Goal: Contribute content: Contribute content

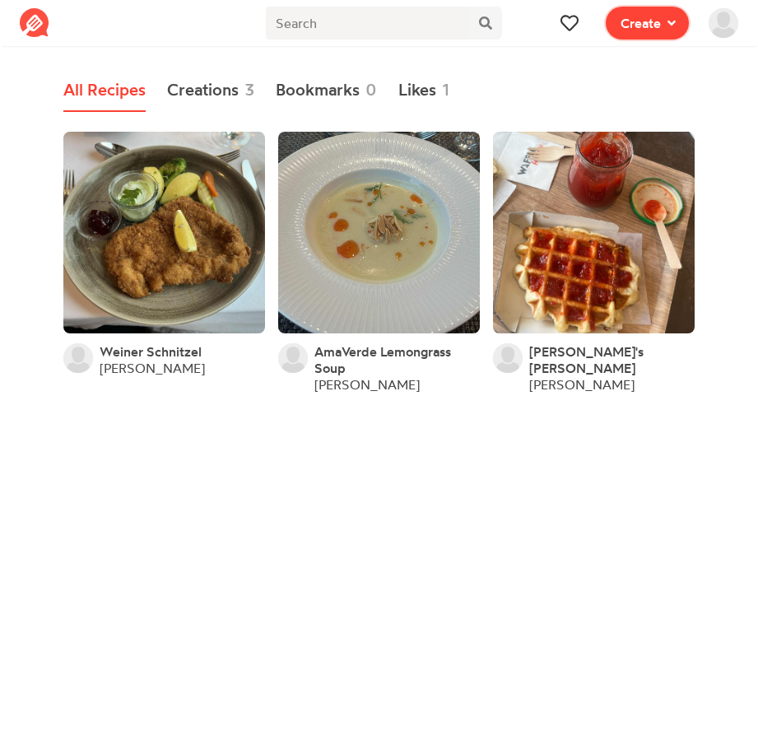
click at [662, 16] on span at bounding box center [668, 23] width 15 height 20
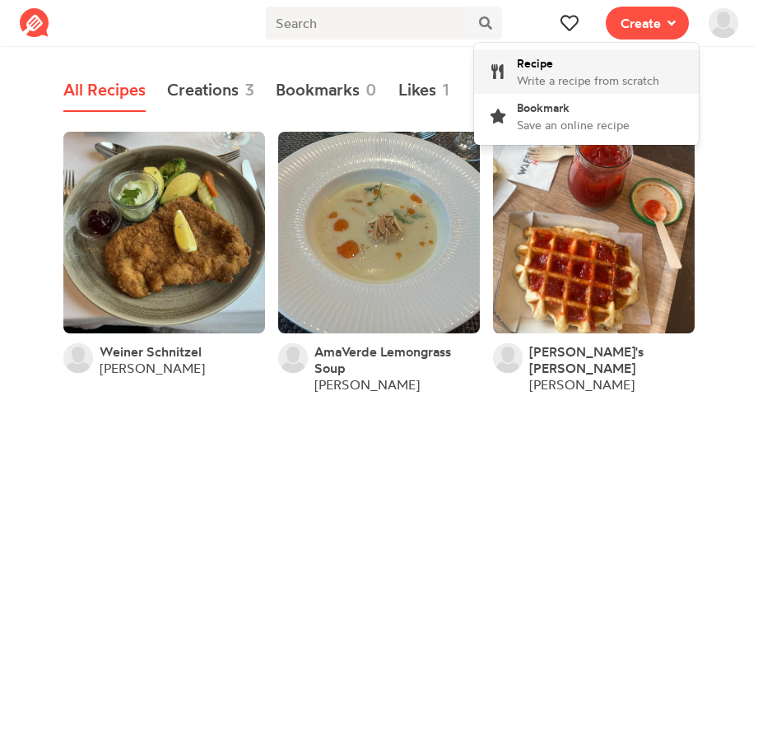
click at [565, 60] on div "Recipe Write a recipe from scratch" at bounding box center [588, 71] width 142 height 35
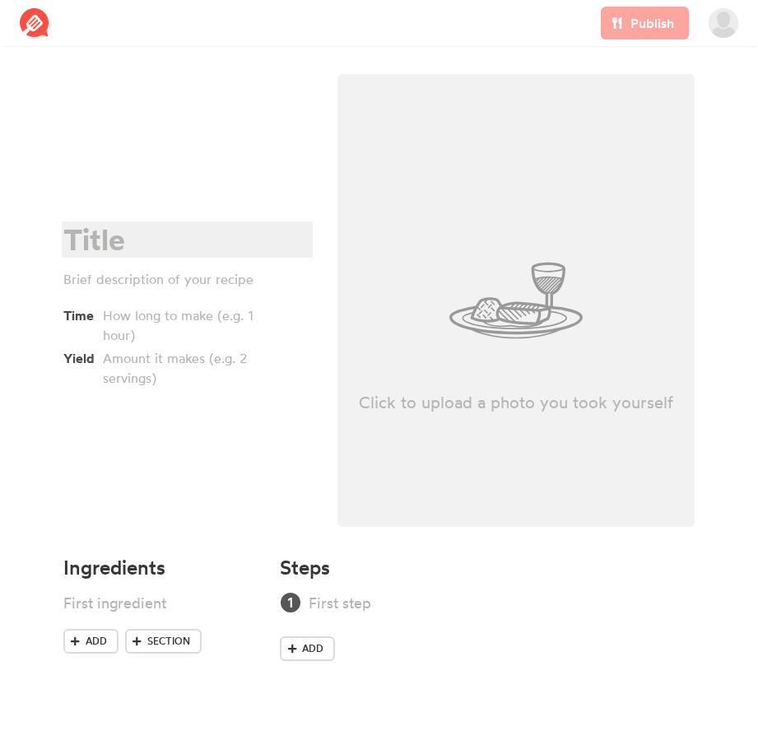
click at [103, 238] on div at bounding box center [184, 240] width 243 height 34
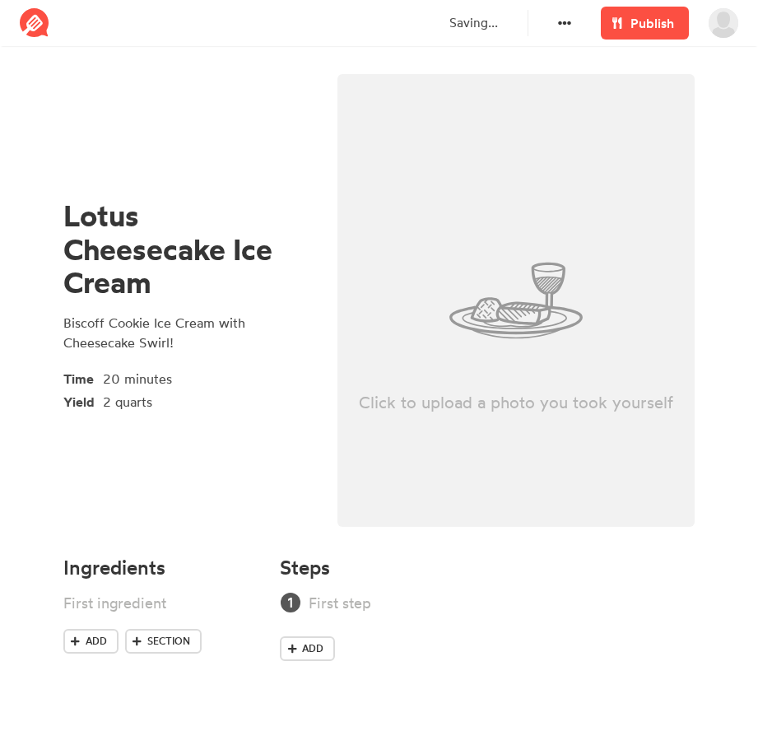
click at [186, 506] on div "Lotus Cheesecake Ice Cream Biscoff Cookie Ice Cream with Cheesecake Swirl! Time…" at bounding box center [187, 305] width 274 height 483
click at [134, 597] on div at bounding box center [139, 603] width 153 height 22
click at [71, 606] on div at bounding box center [139, 603] width 153 height 22
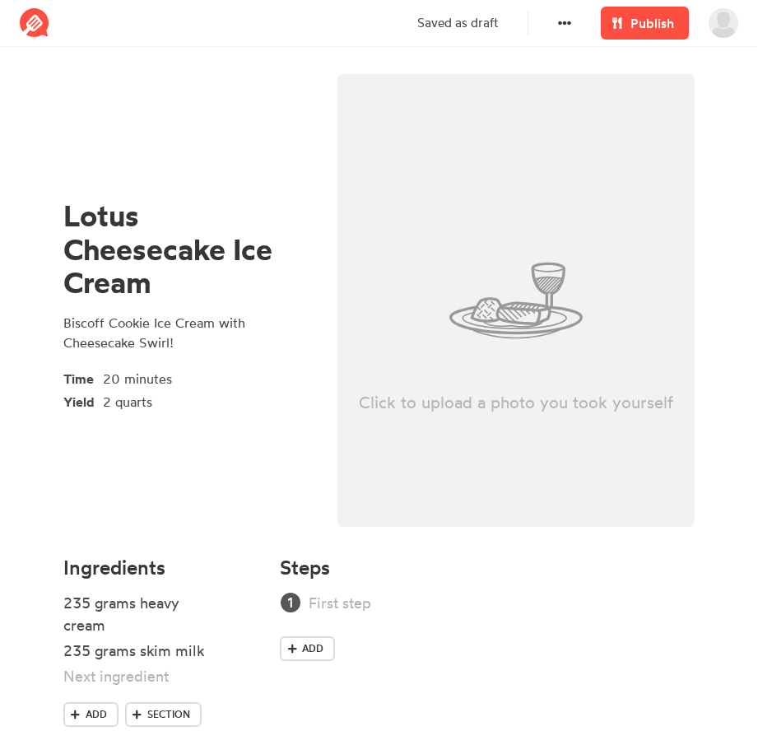
scroll to position [35, 0]
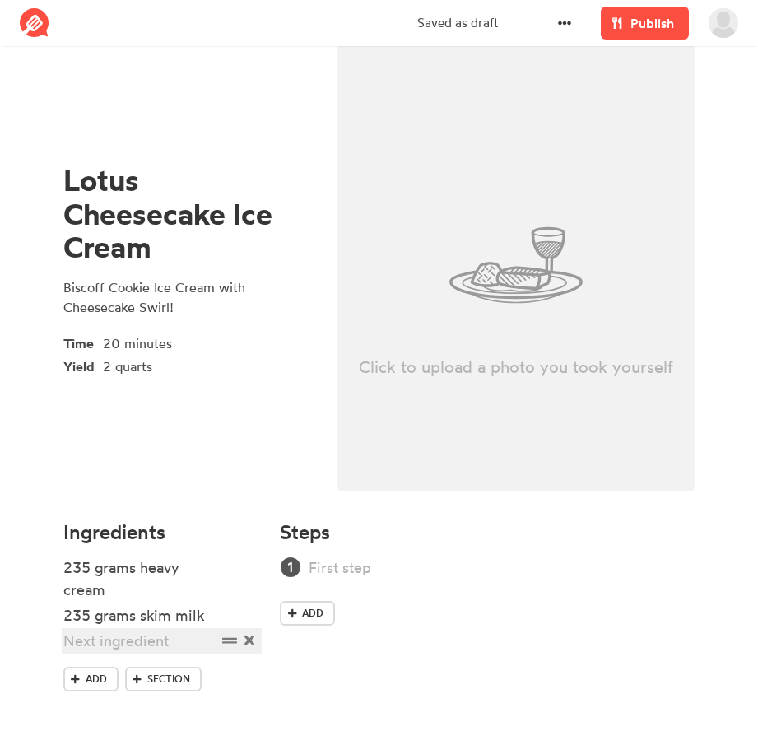
click at [143, 643] on div at bounding box center [139, 641] width 153 height 22
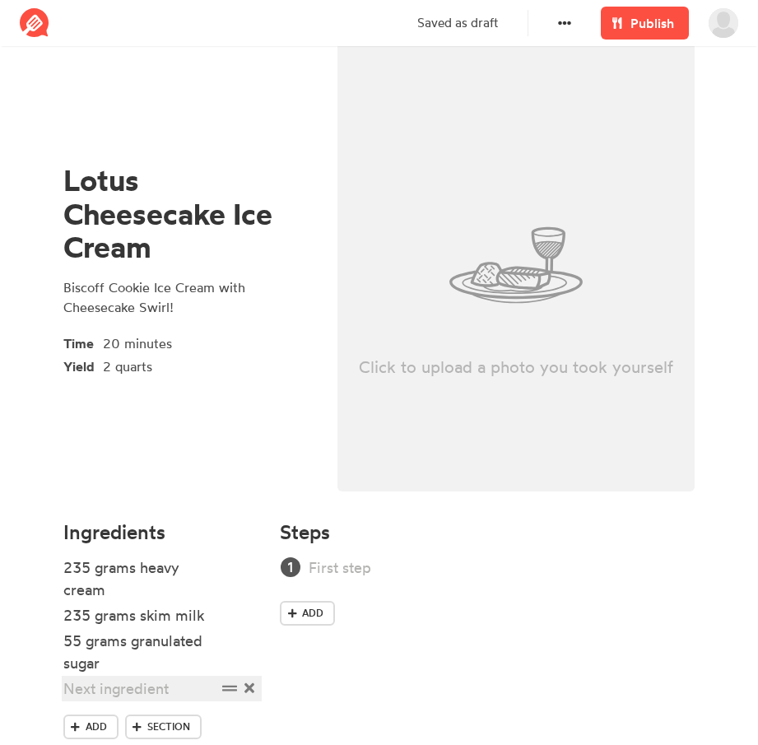
click at [144, 694] on div at bounding box center [139, 689] width 153 height 22
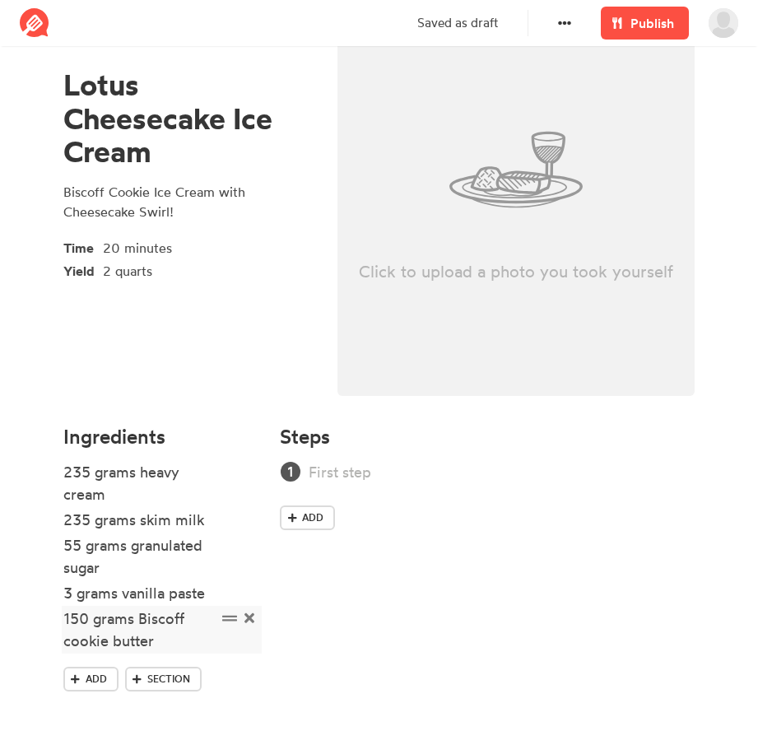
click at [164, 641] on div "150 grams Biscoff cookie butter" at bounding box center [139, 630] width 153 height 44
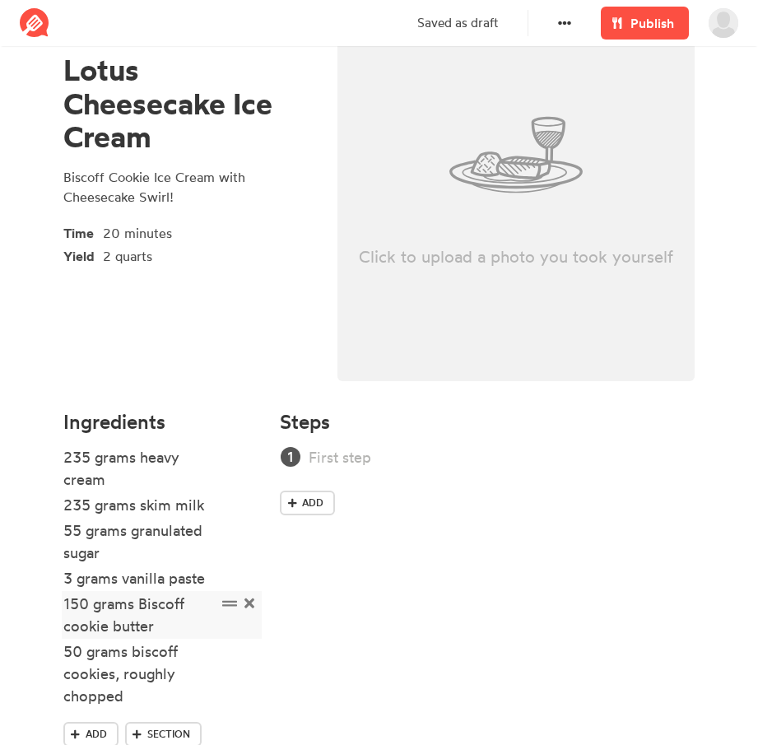
scroll to position [147, 0]
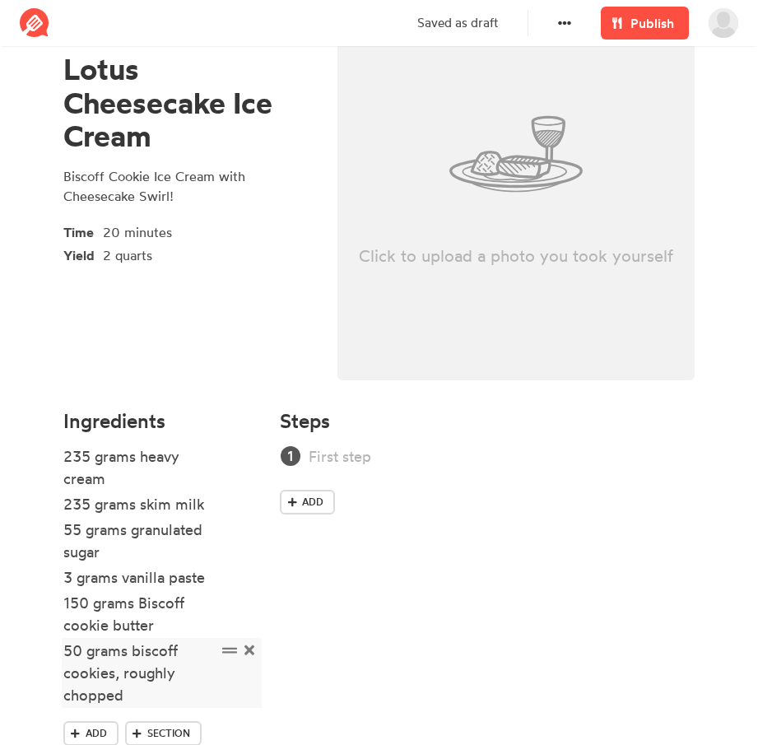
click at [139, 656] on div "50 grams biscoff cookies, roughly chopped" at bounding box center [139, 673] width 153 height 67
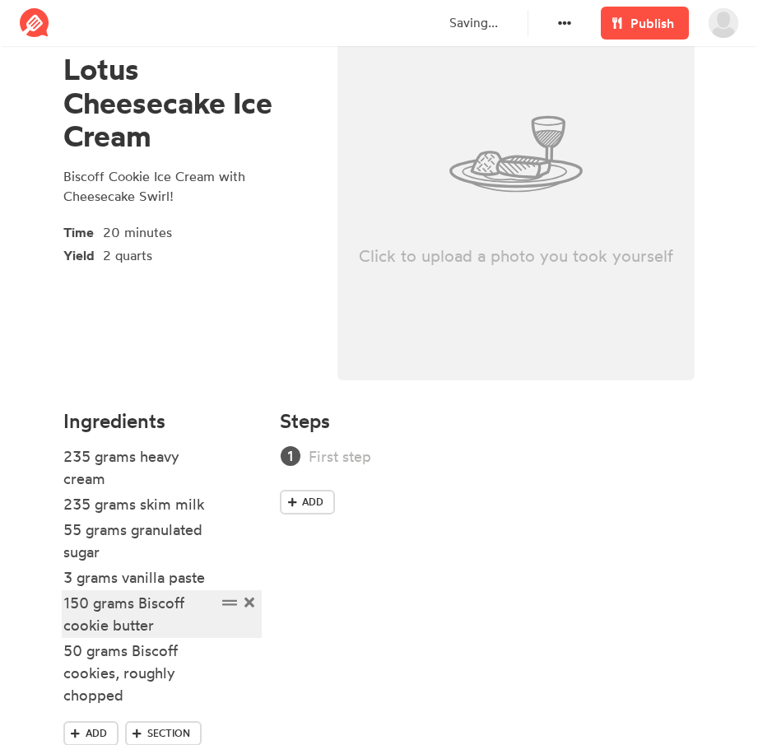
click at [174, 625] on div "150 grams Biscoff cookie butter" at bounding box center [139, 614] width 153 height 44
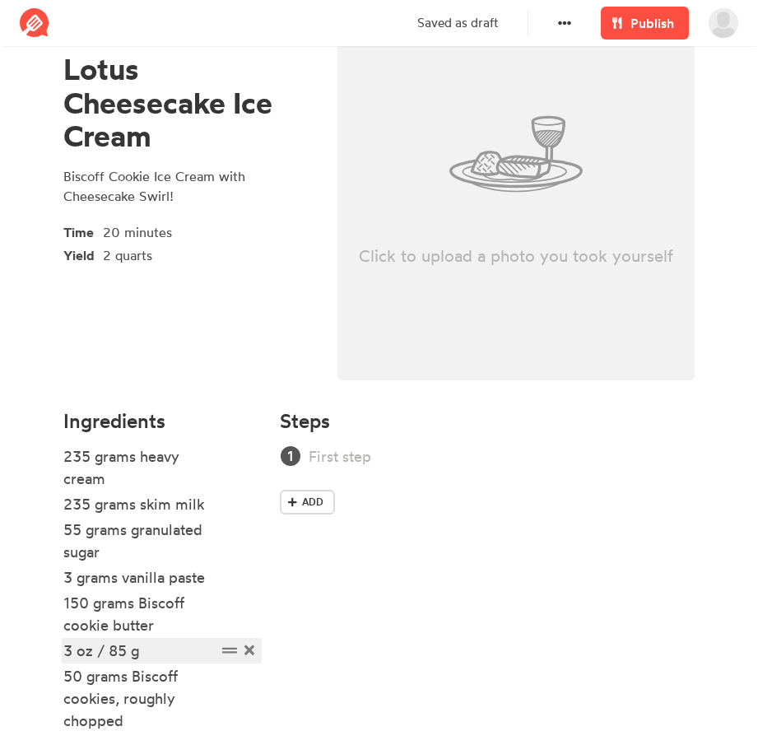
click at [174, 650] on div "3 oz / 85 g" at bounding box center [139, 651] width 153 height 22
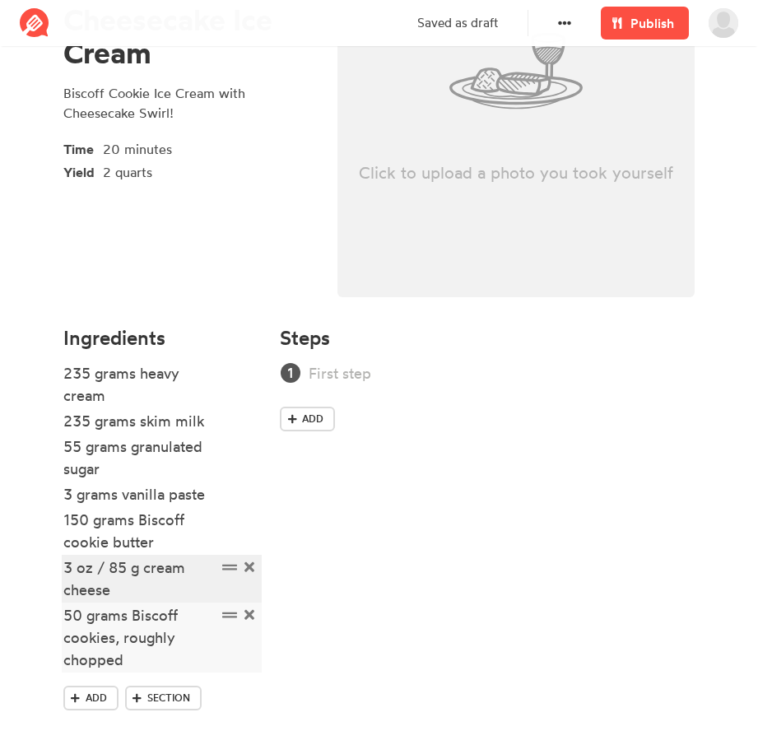
scroll to position [233, 0]
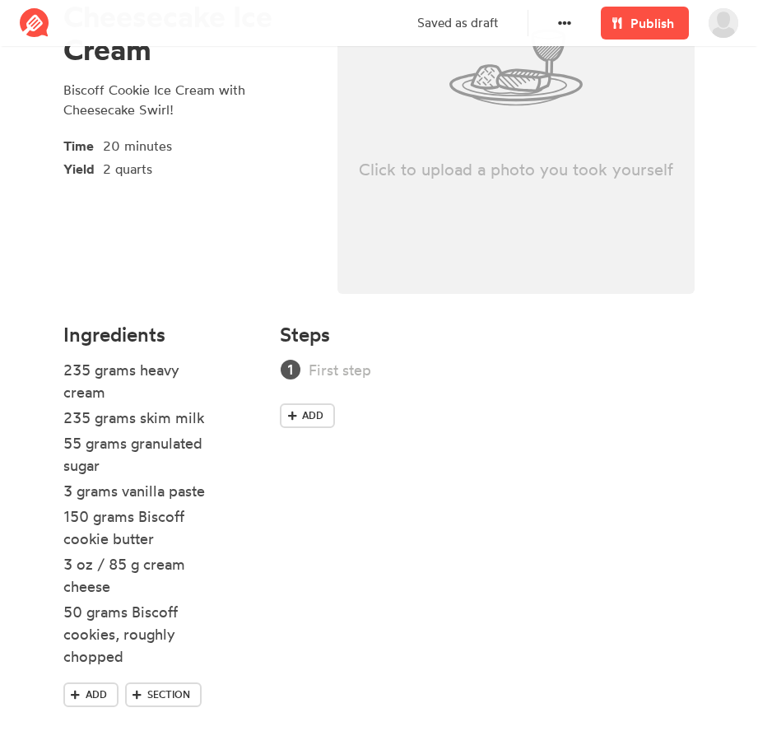
click at [358, 385] on div "Add" at bounding box center [487, 397] width 415 height 76
click at [370, 381] on div "Add" at bounding box center [487, 397] width 415 height 76
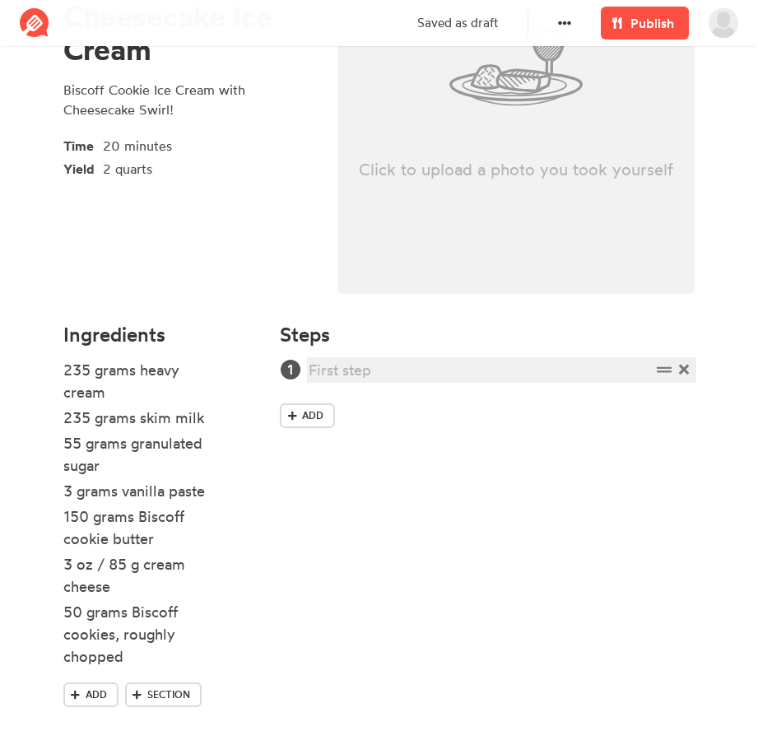
click at [357, 374] on div at bounding box center [480, 370] width 342 height 22
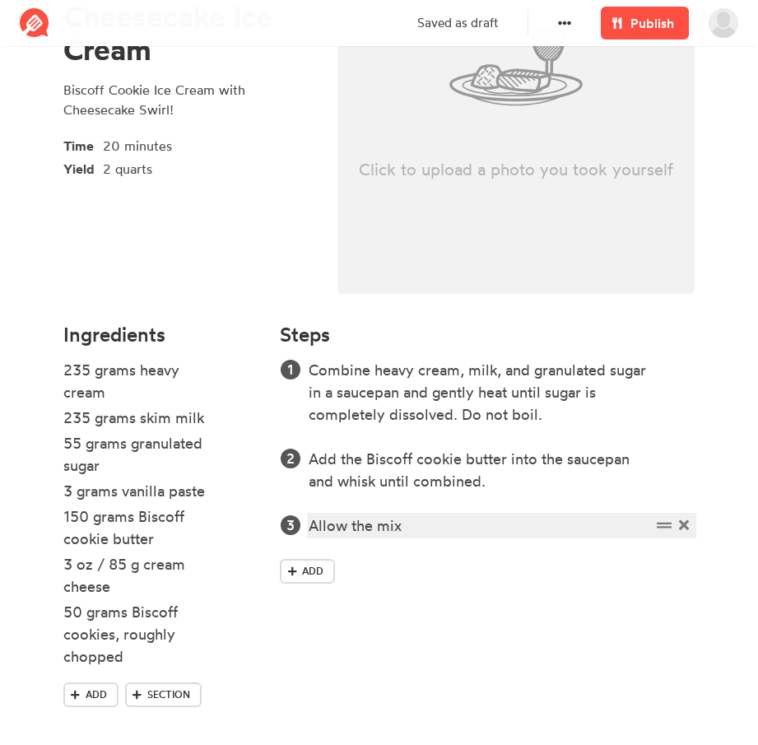
click at [429, 520] on div "Allow the mix" at bounding box center [480, 526] width 342 height 22
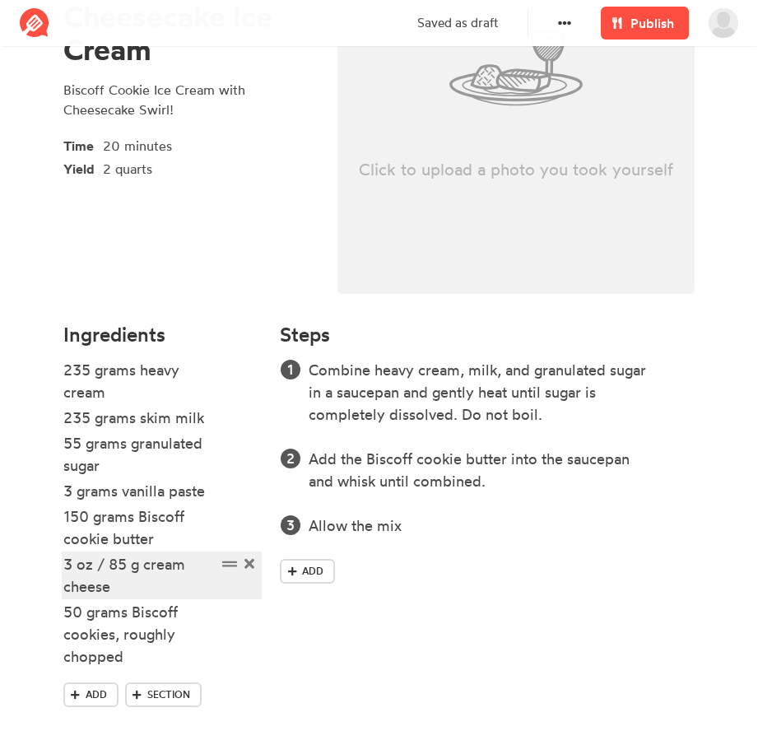
click at [82, 571] on div "3 oz / 85 g cream cheese" at bounding box center [139, 575] width 153 height 44
click at [68, 567] on div "3 oz / 85 g cream cheese" at bounding box center [139, 575] width 153 height 44
click at [242, 571] on span at bounding box center [248, 564] width 17 height 22
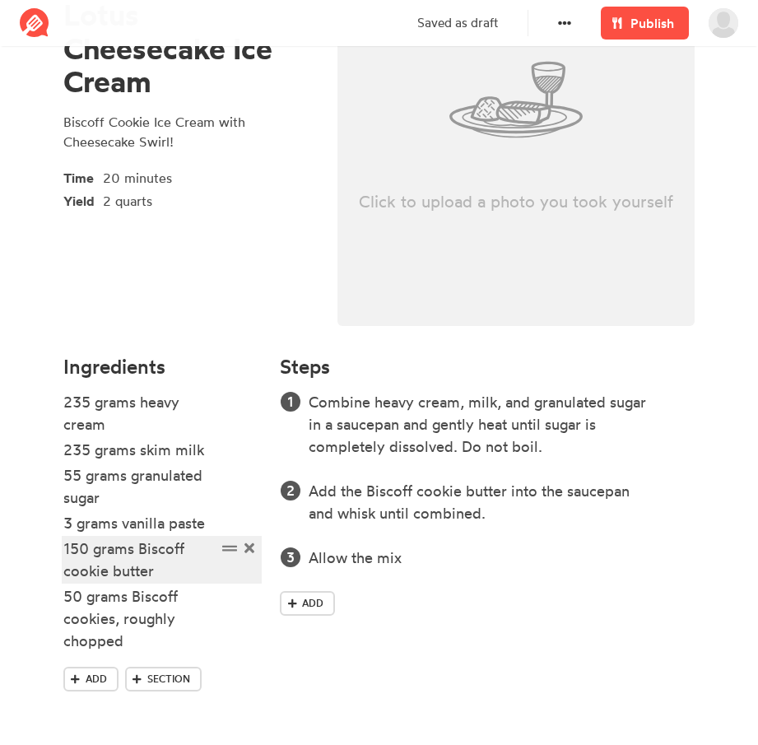
click at [207, 571] on div "150 grams Biscoff cookie butter" at bounding box center [139, 560] width 153 height 44
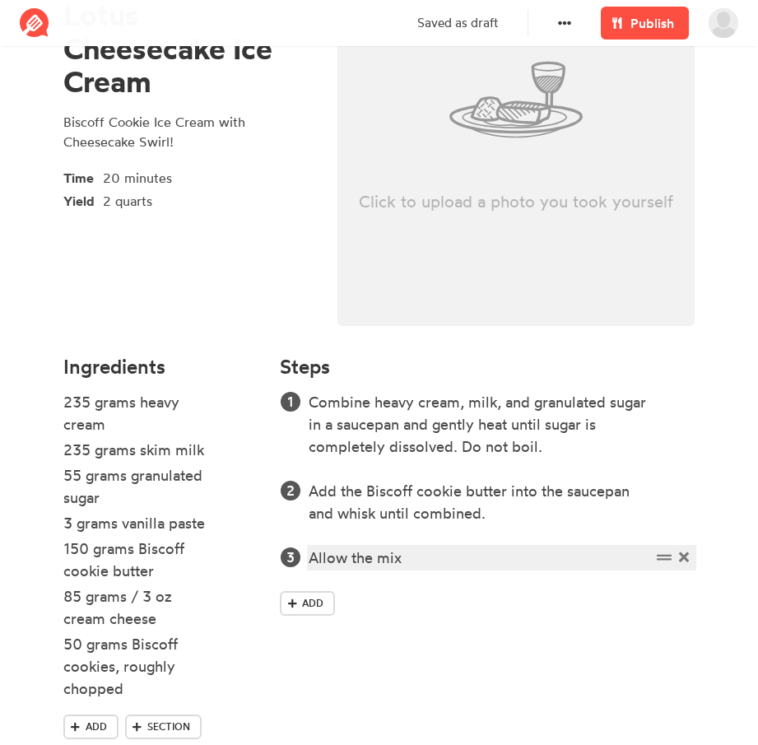
click at [426, 556] on div "Allow the mix" at bounding box center [480, 558] width 342 height 22
click at [562, 561] on div "Allow the mix to cool completely" at bounding box center [480, 558] width 342 height 22
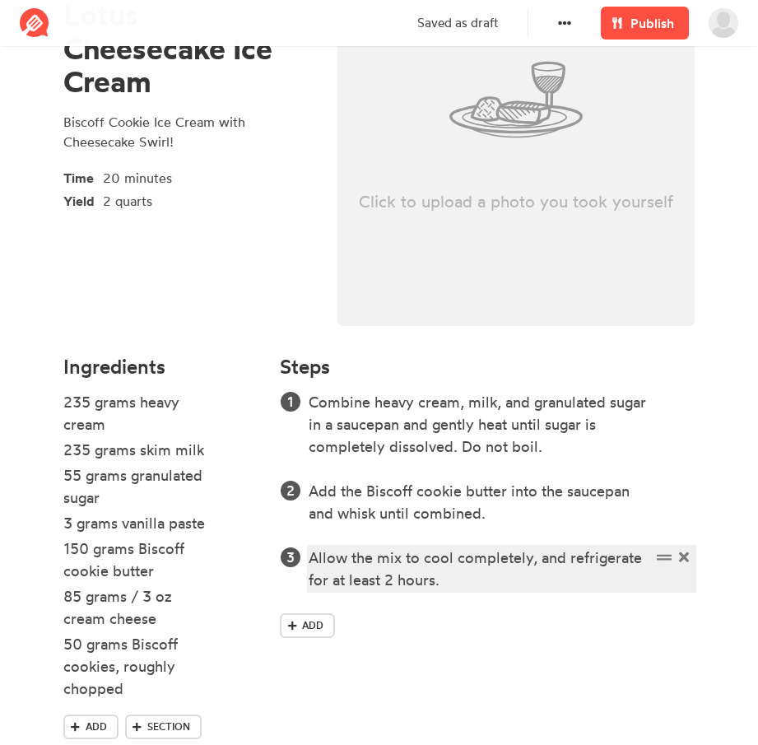
click at [443, 575] on div "Allow the mix to cool completely, and refrigerate for at least 2 hours." at bounding box center [480, 569] width 342 height 44
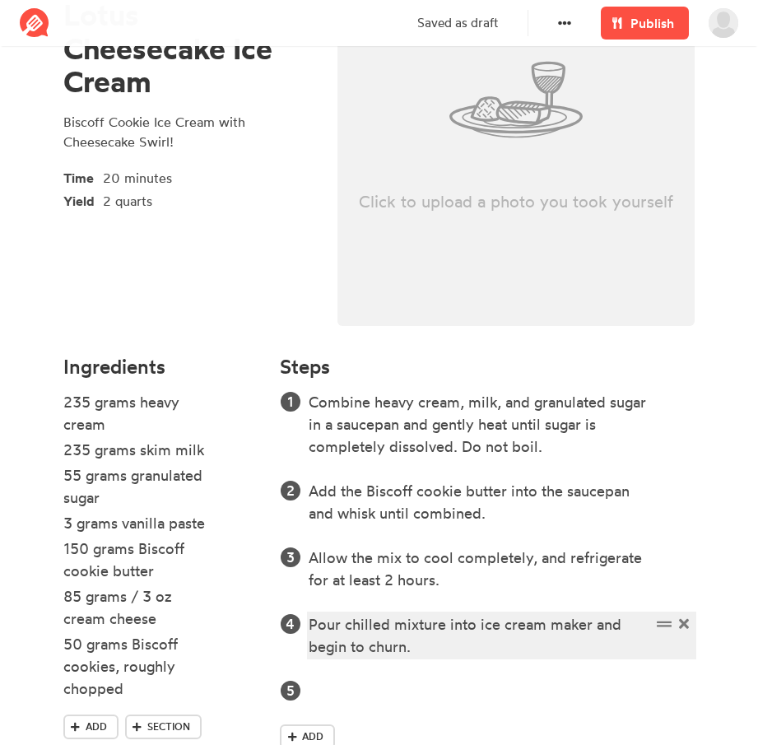
click at [469, 648] on div "Pour chilled mixture into ice cream maker and begin to churn." at bounding box center [480, 635] width 342 height 44
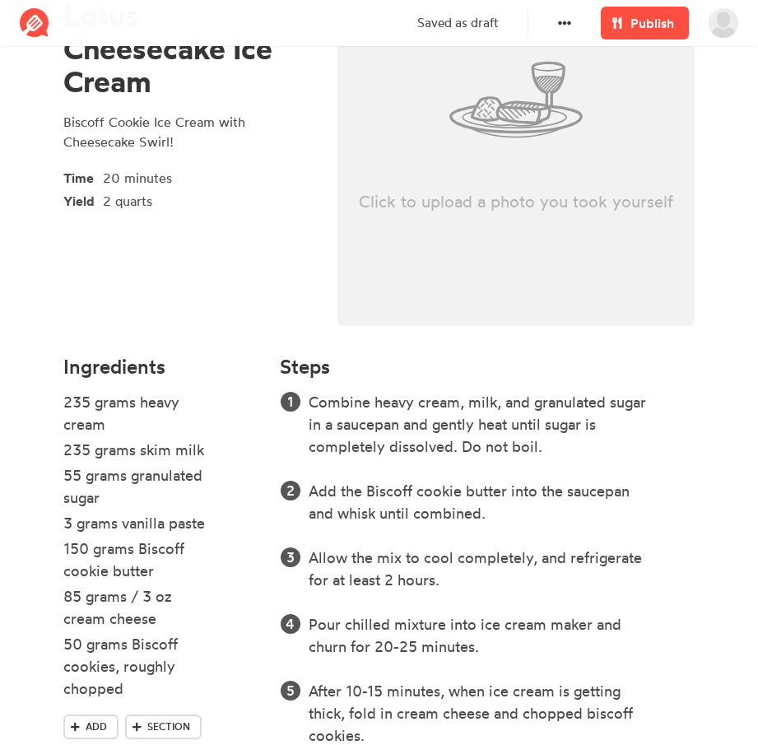
click at [552, 222] on div "Click to upload a photo you took yourself" at bounding box center [517, 99] width 358 height 453
click at [470, 203] on p "Click to upload a photo you took yourself" at bounding box center [517, 201] width 358 height 23
type input "C:\fakepath\Biscoff-Cheesecake-Ice-Cream-2.jpg"
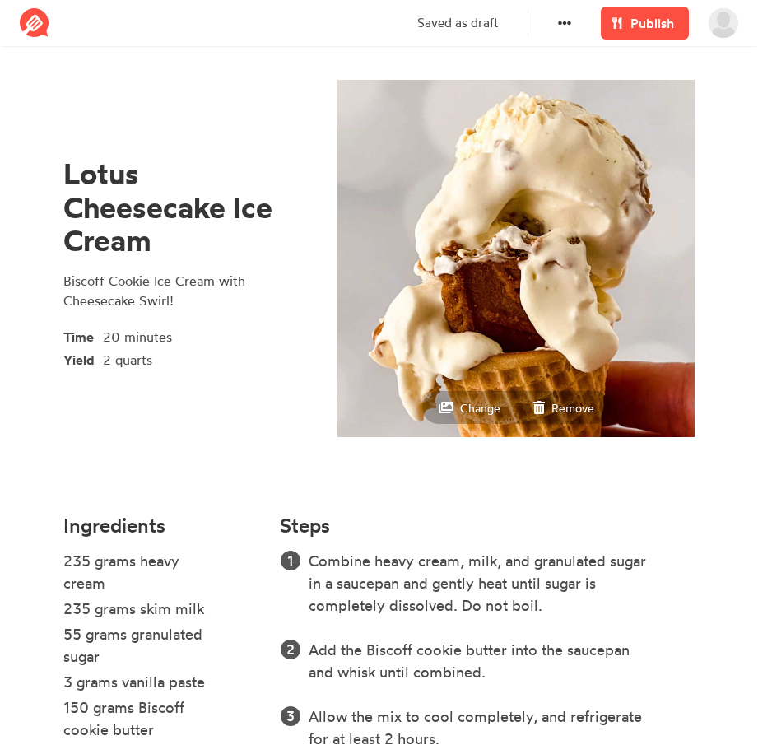
scroll to position [0, 0]
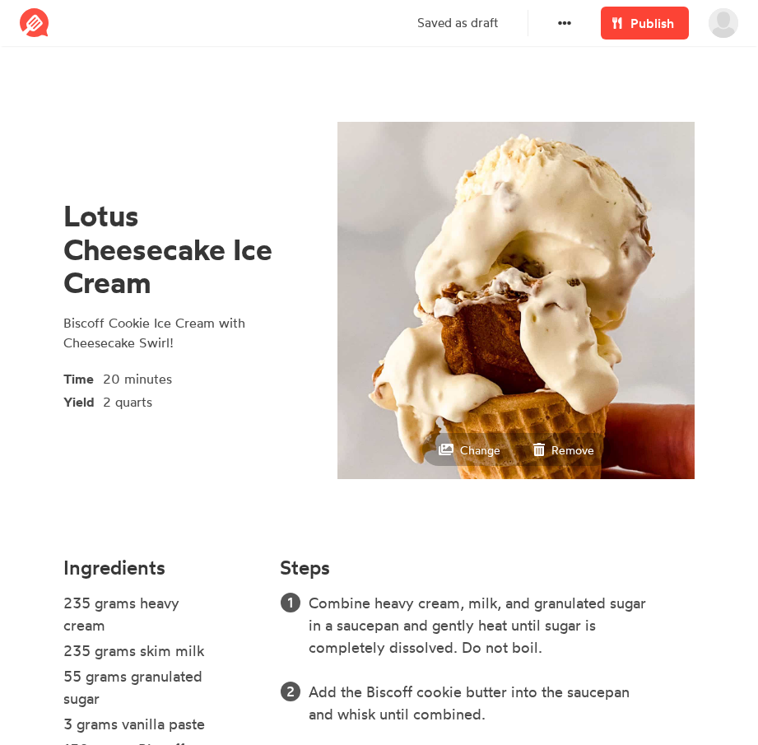
click at [649, 24] on span "Publish" at bounding box center [653, 23] width 44 height 20
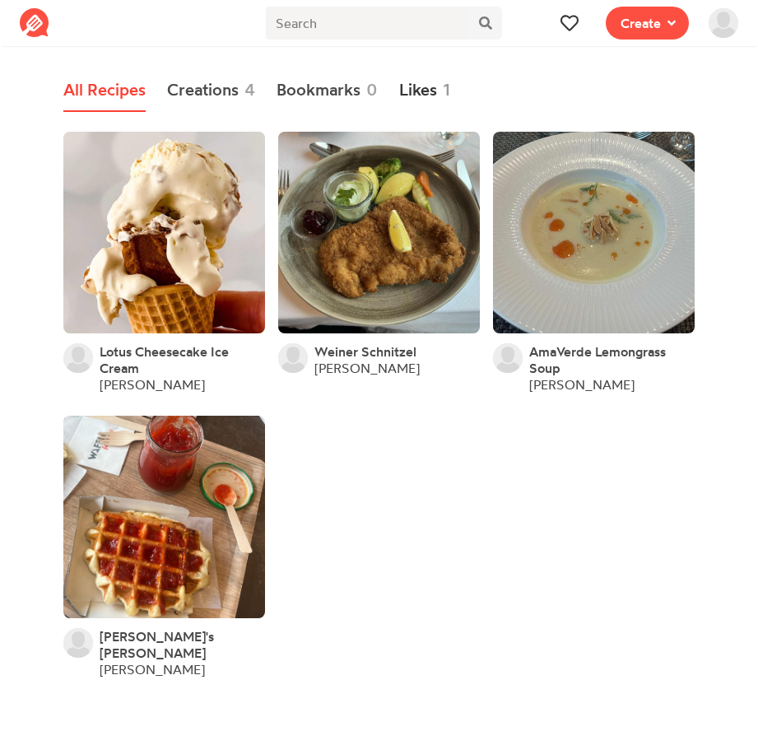
click at [422, 76] on link "Likes 1" at bounding box center [424, 90] width 51 height 43
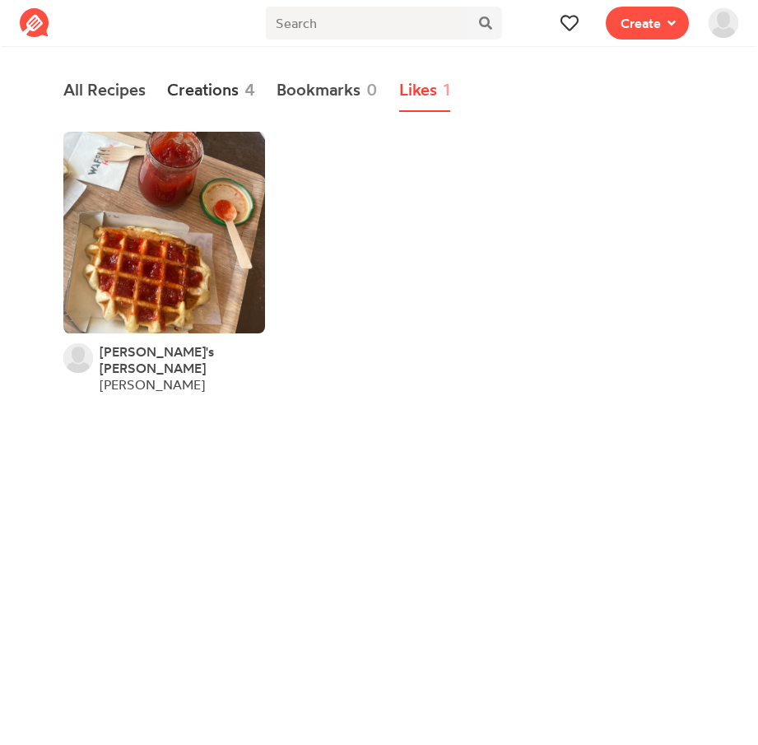
click at [213, 85] on link "Creations 4" at bounding box center [211, 90] width 88 height 43
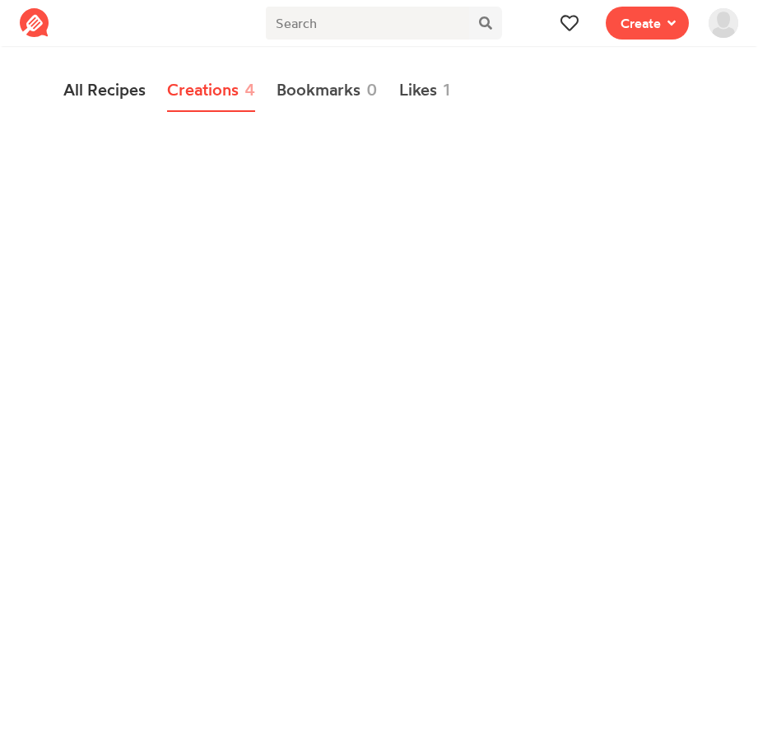
click at [84, 86] on link "All Recipes" at bounding box center [104, 90] width 82 height 43
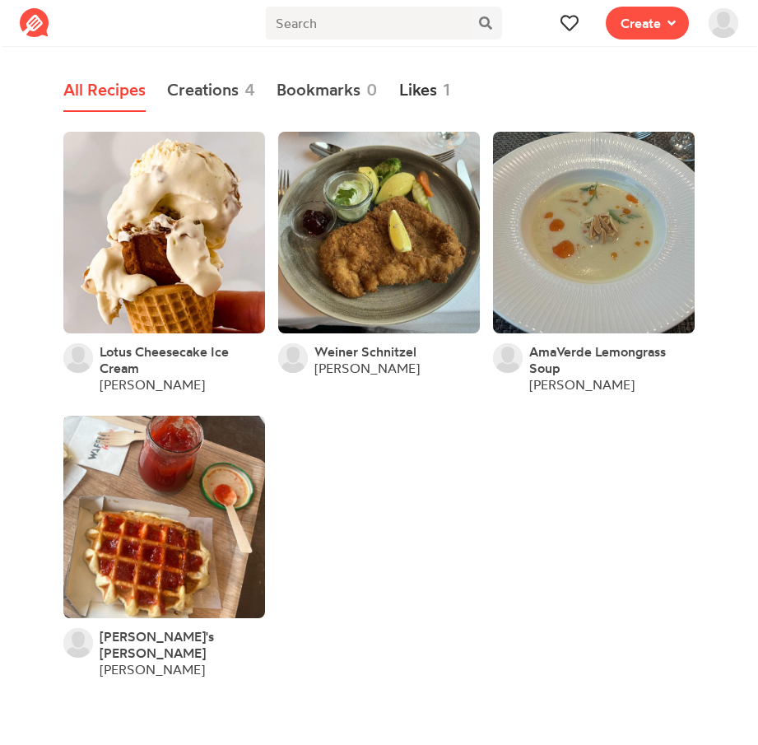
click at [435, 96] on link "Likes 1" at bounding box center [424, 90] width 51 height 43
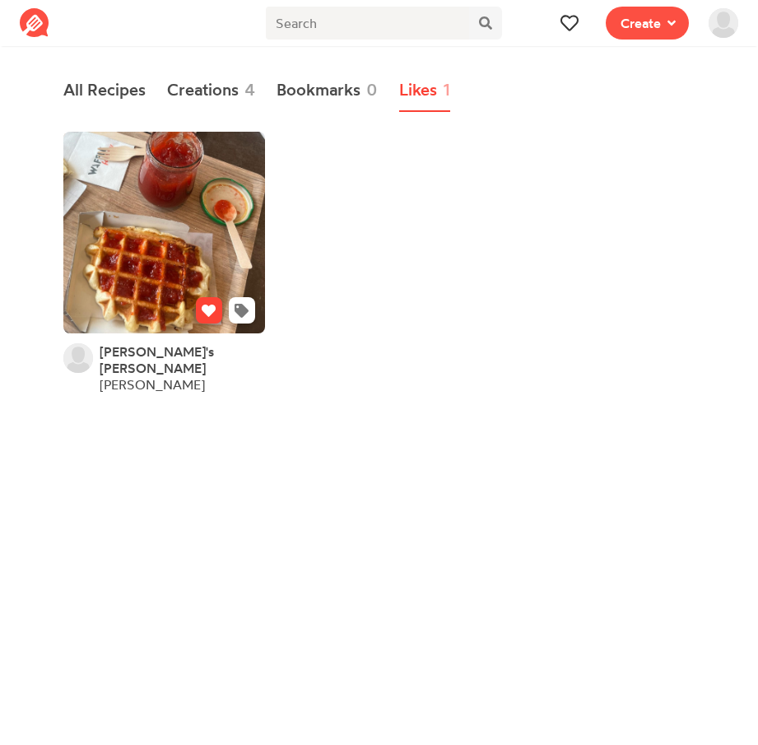
click at [211, 304] on icon at bounding box center [209, 311] width 14 height 14
click at [117, 96] on link "All Recipes" at bounding box center [104, 90] width 82 height 43
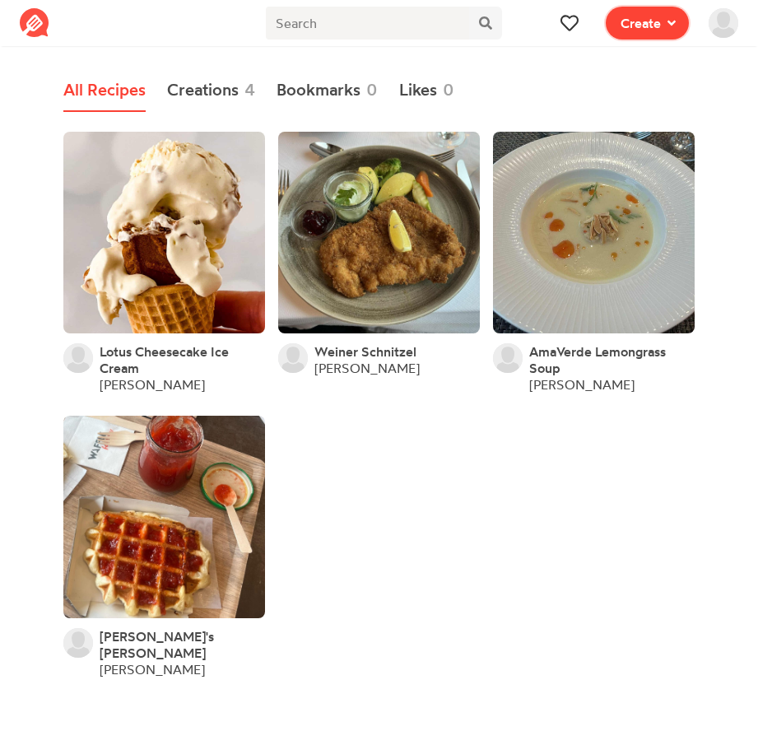
click at [647, 30] on span "Create" at bounding box center [641, 23] width 40 height 20
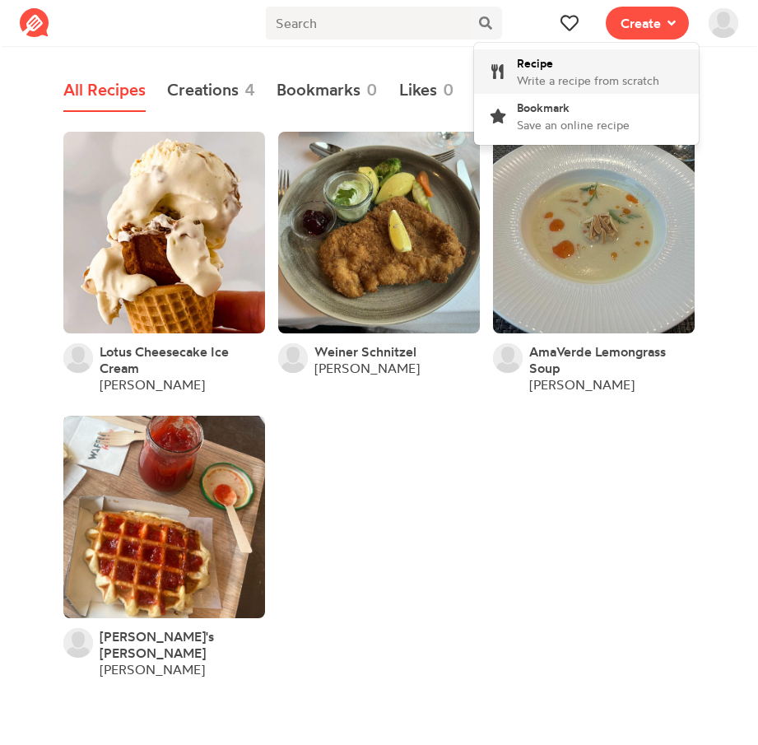
click at [593, 69] on div "Recipe Write a recipe from scratch" at bounding box center [588, 71] width 142 height 35
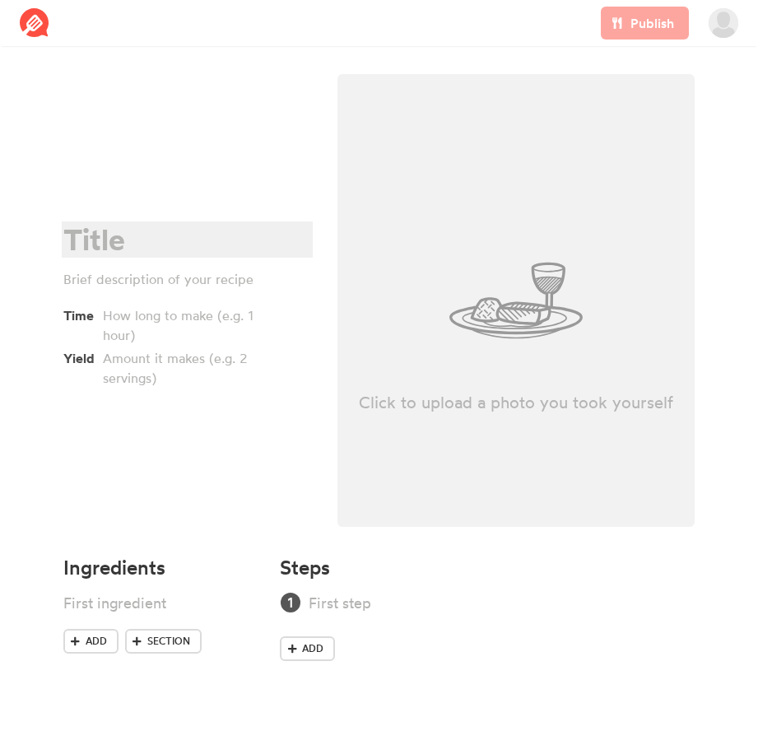
click at [115, 241] on div at bounding box center [184, 240] width 243 height 34
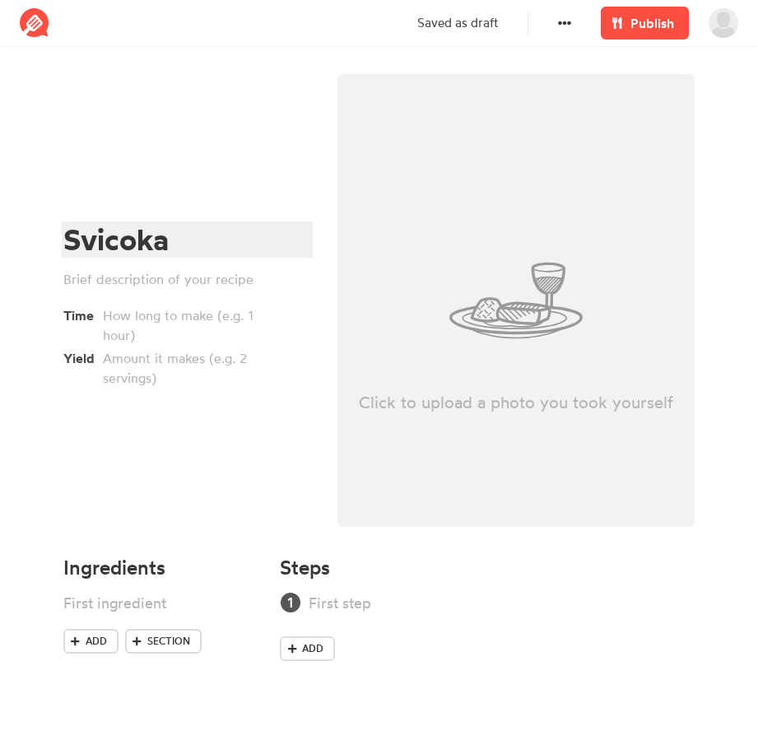
click at [150, 223] on div "Svicoka" at bounding box center [184, 240] width 243 height 34
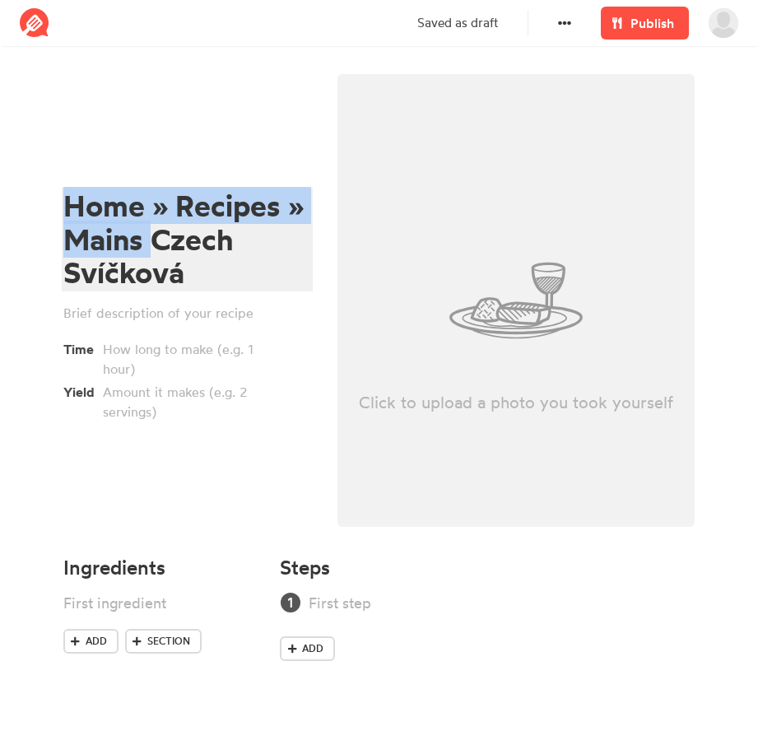
drag, startPoint x: 151, startPoint y: 238, endPoint x: 15, endPoint y: 210, distance: 138.7
click at [15, 210] on section "Home » Recipes » Mains Czech Svíčková Time Yield Click to upload a photo you to…" at bounding box center [379, 379] width 758 height 656
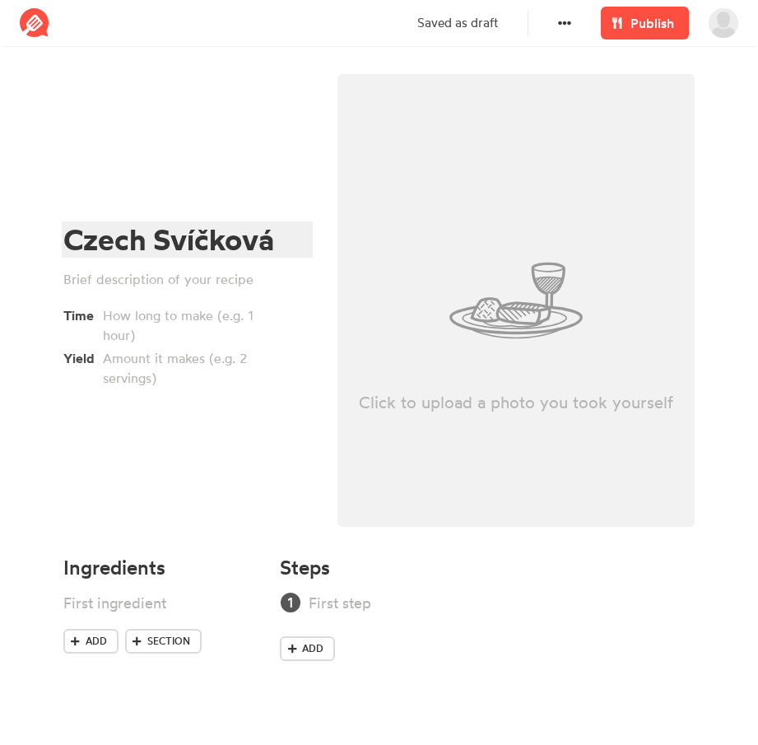
click at [278, 245] on div "Czech Svíčková" at bounding box center [184, 240] width 243 height 34
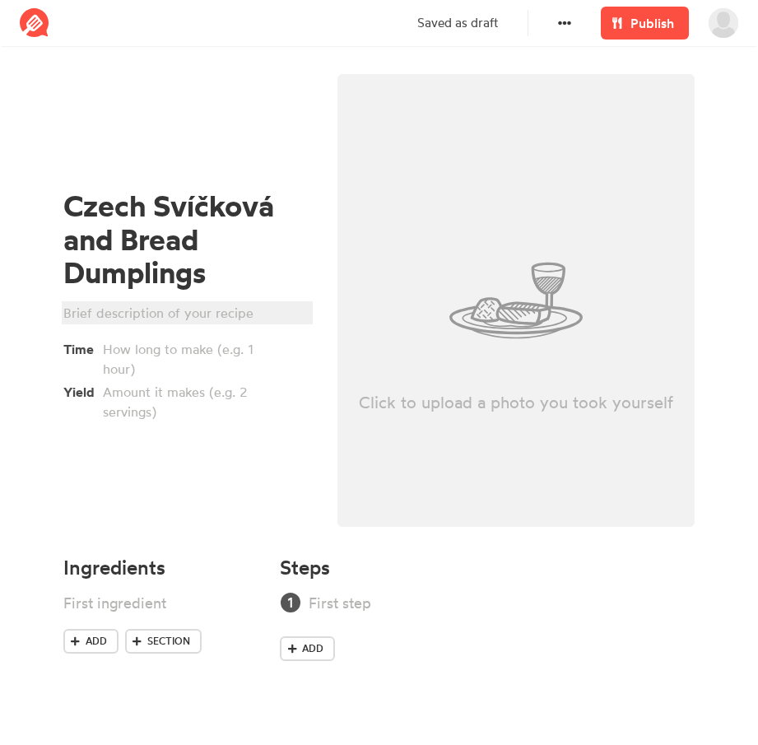
click at [244, 317] on div at bounding box center [184, 313] width 243 height 20
click at [170, 642] on span "Section" at bounding box center [168, 641] width 43 height 15
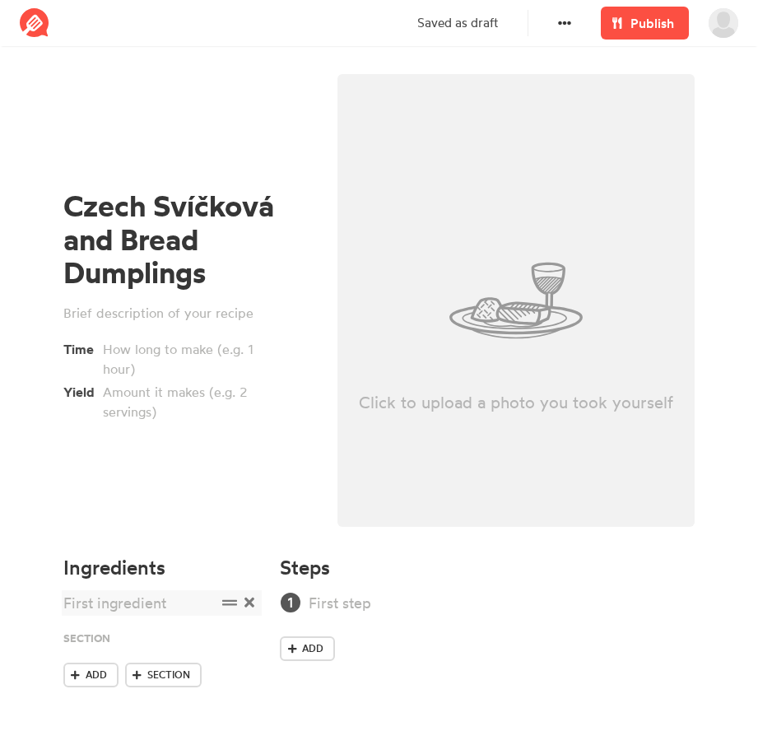
click at [253, 609] on icon at bounding box center [250, 602] width 10 height 15
click at [160, 645] on span "Section" at bounding box center [168, 649] width 43 height 15
click at [160, 645] on div at bounding box center [139, 645] width 153 height 22
click at [154, 690] on span "Section" at bounding box center [168, 683] width 43 height 15
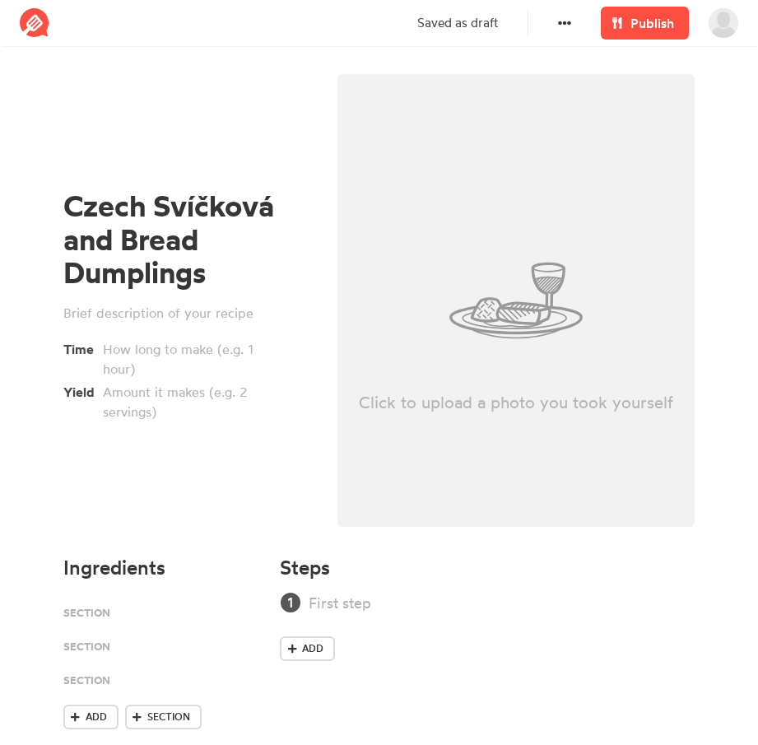
click at [161, 703] on ul at bounding box center [162, 648] width 198 height 113
click at [170, 708] on link "Section" at bounding box center [163, 717] width 77 height 25
click at [106, 612] on div at bounding box center [139, 611] width 153 height 22
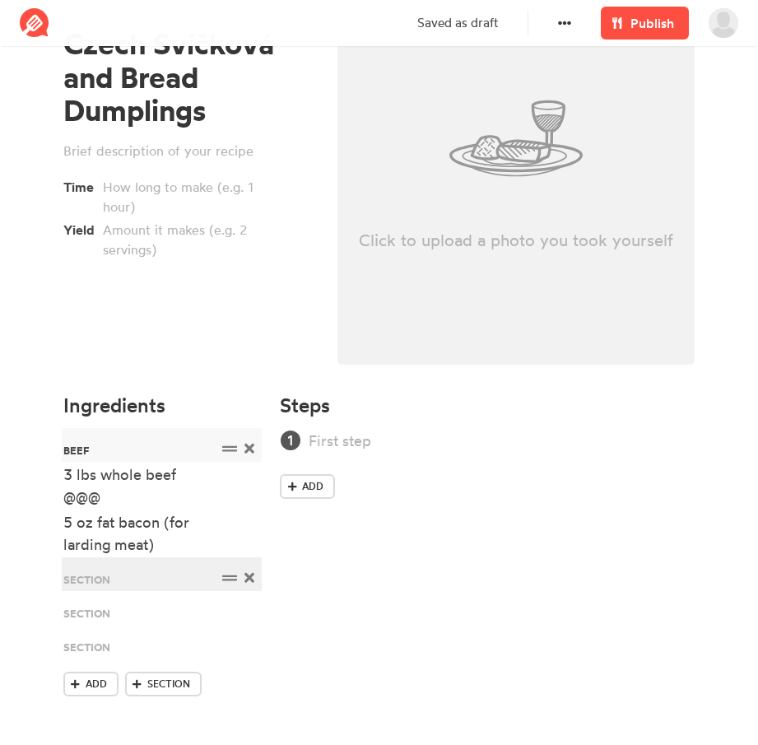
scroll to position [163, 0]
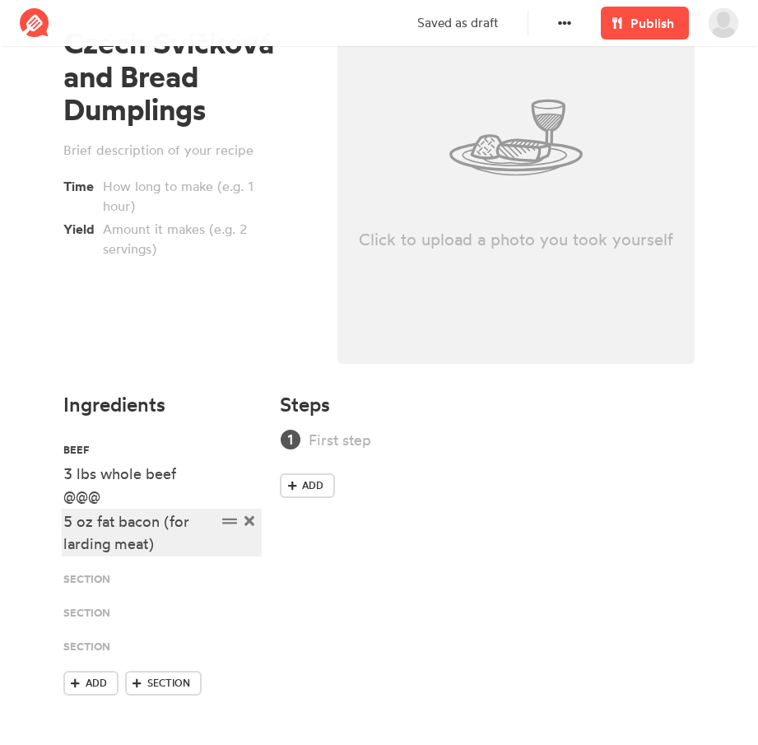
click at [174, 552] on div "5 oz fat bacon (for larding meat)" at bounding box center [139, 533] width 153 height 44
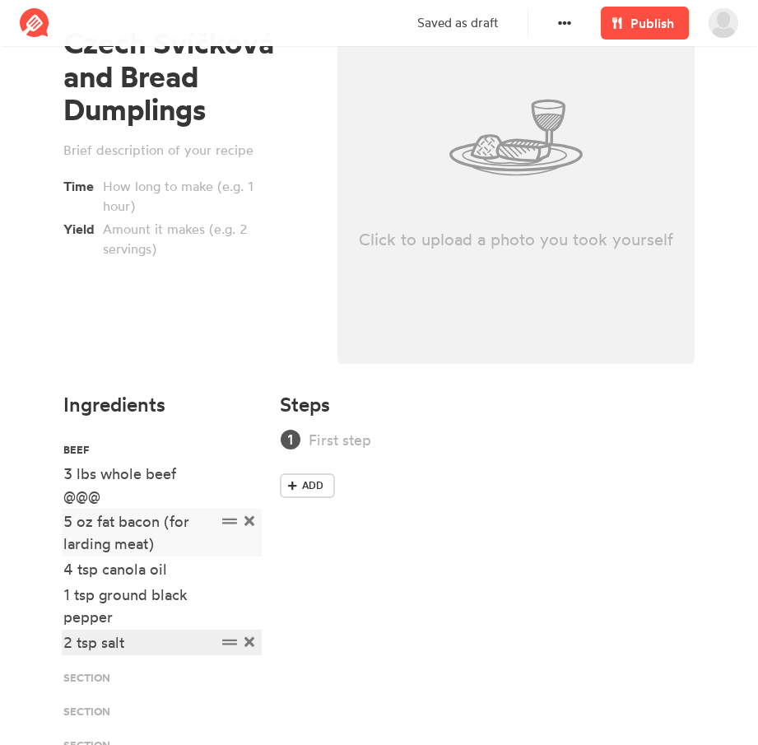
scroll to position [222, 0]
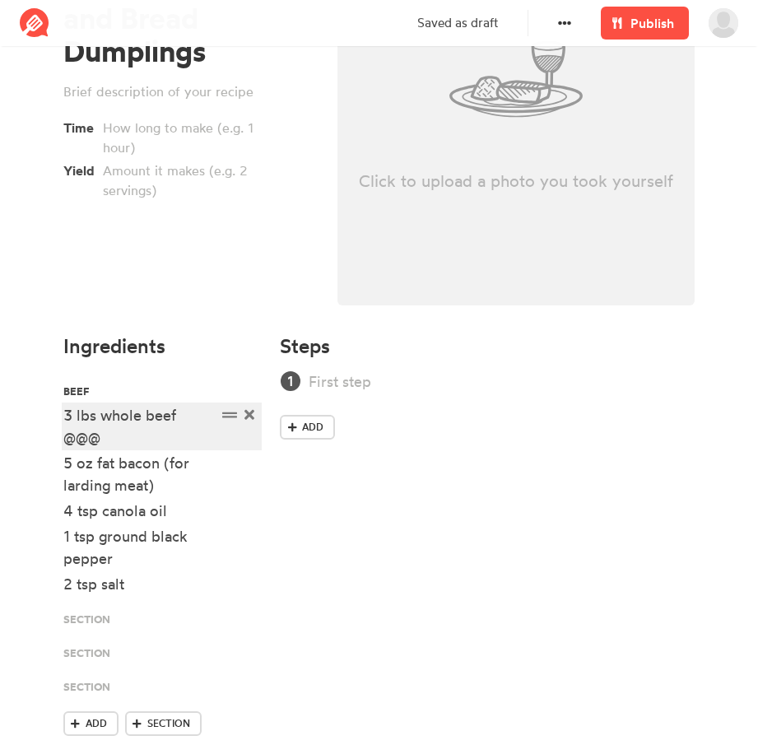
click at [154, 436] on div "3 lbs whole beef @@@" at bounding box center [139, 426] width 153 height 44
click at [163, 434] on div "3 lbs whole beef (blade steak" at bounding box center [139, 426] width 153 height 44
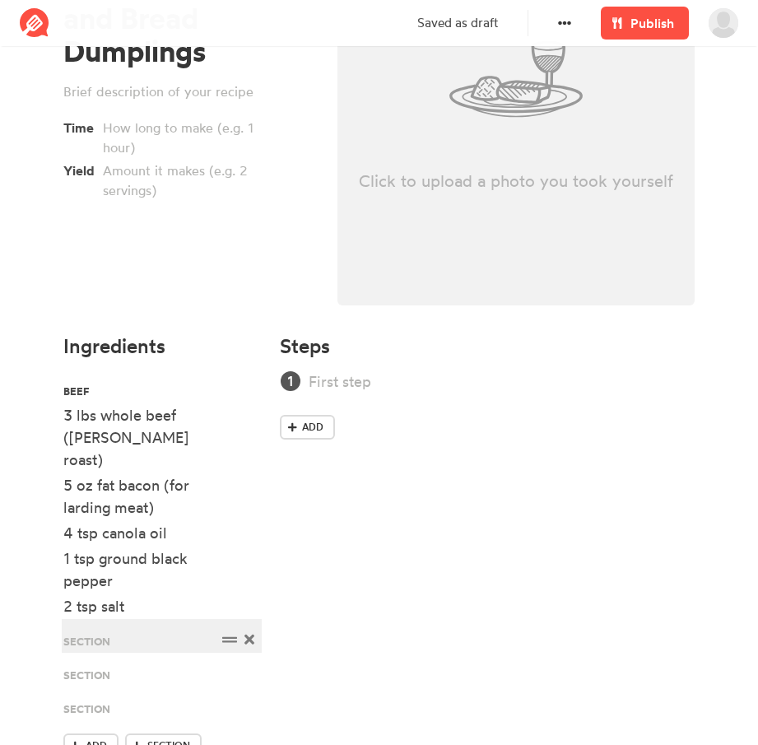
click at [114, 629] on div at bounding box center [139, 640] width 153 height 22
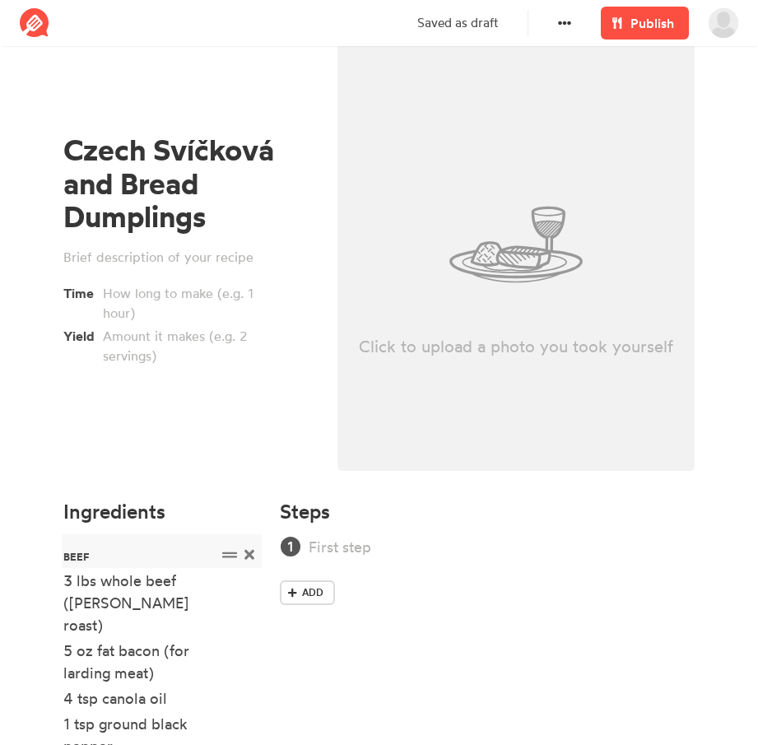
scroll to position [0, 0]
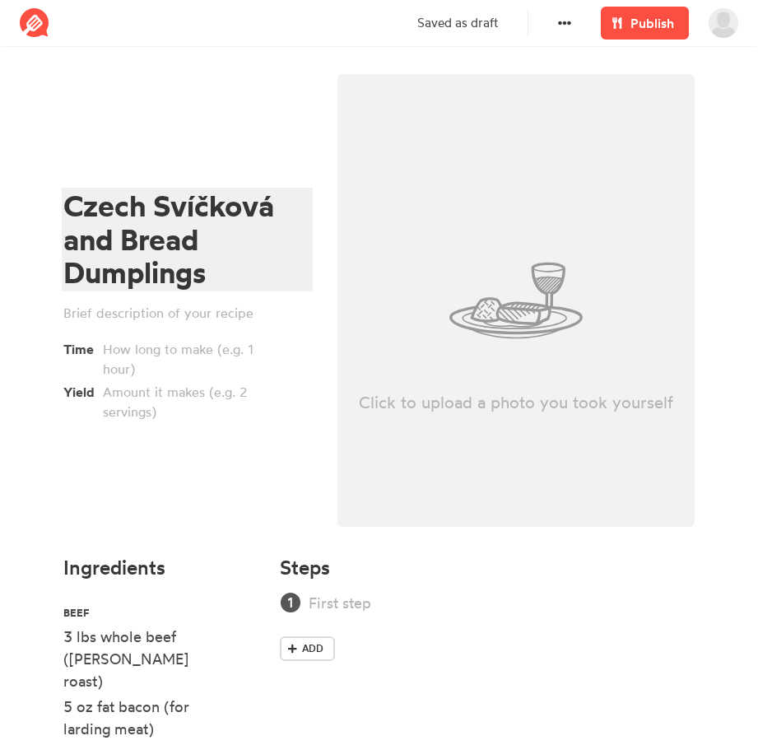
click at [185, 208] on div "Czech Svíčková and Bread Dumplings" at bounding box center [184, 239] width 243 height 100
copy div "Svíčková"
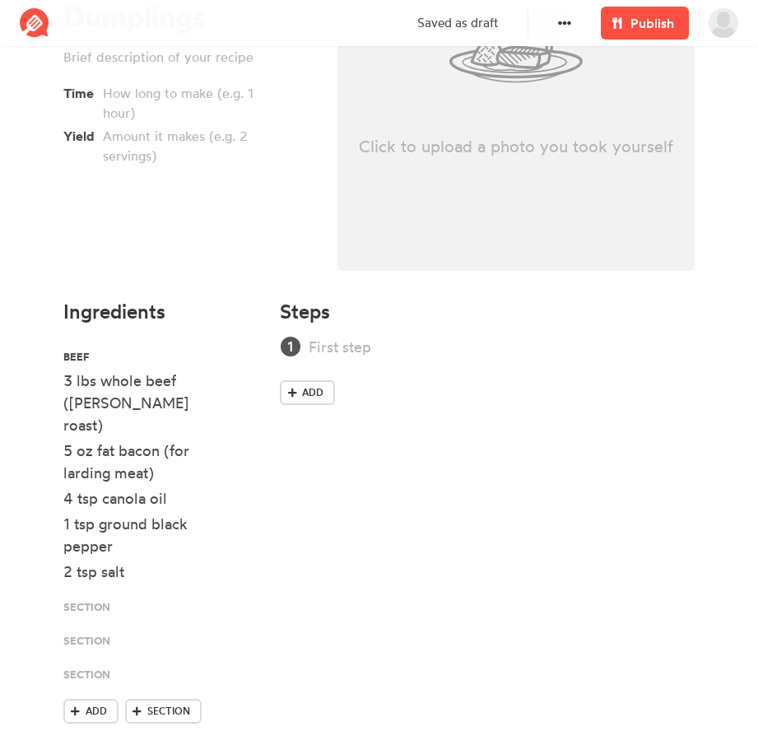
scroll to position [266, 0]
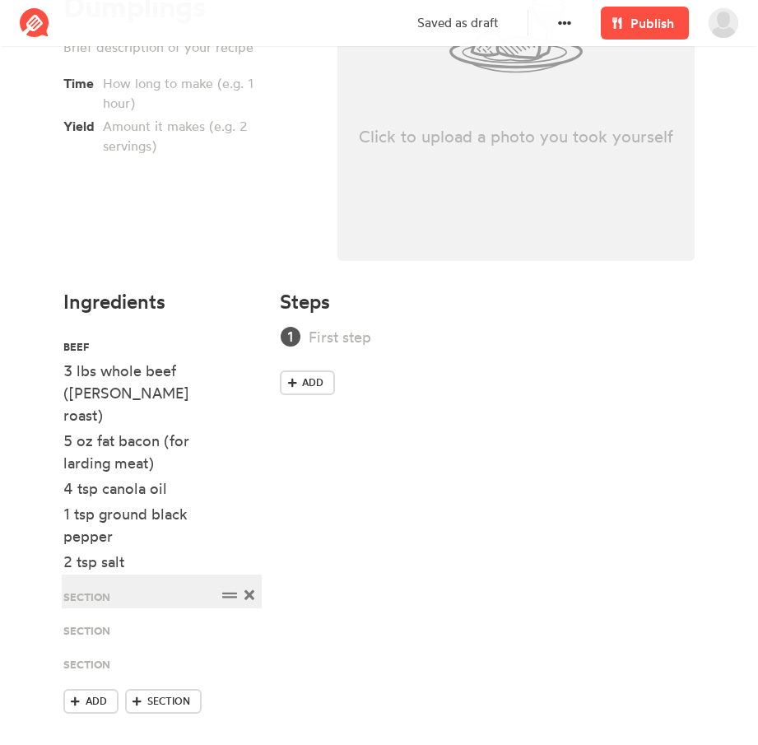
click at [113, 585] on div at bounding box center [139, 596] width 153 height 22
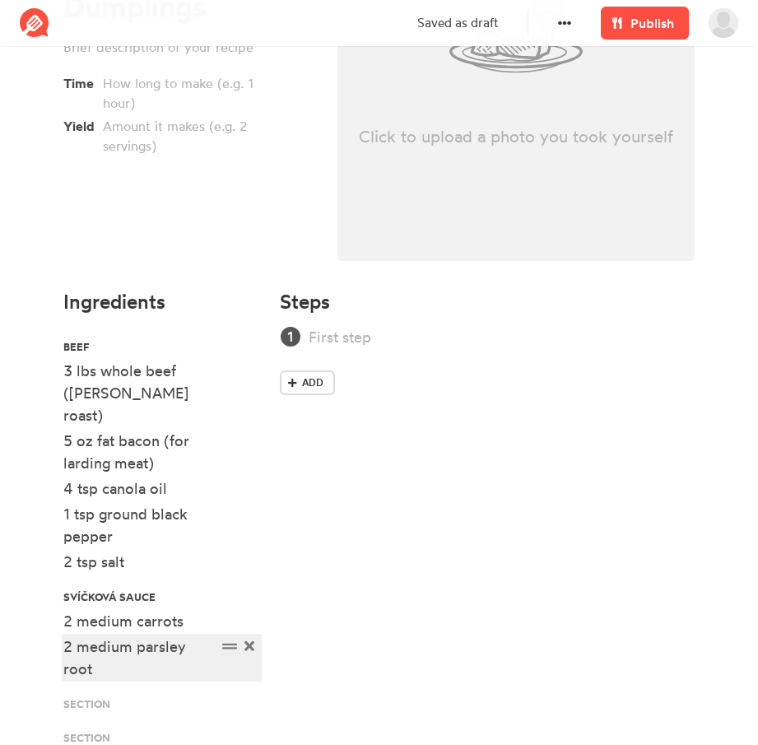
click at [194, 640] on div "2 medium parsley root" at bounding box center [139, 658] width 153 height 44
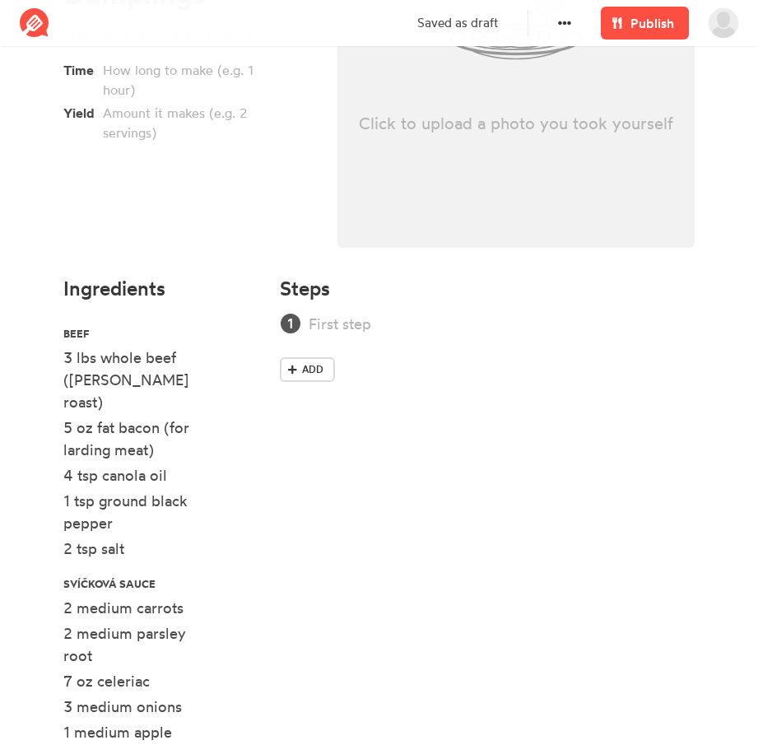
click at [142, 744] on div "1/2 stick" at bounding box center [139, 758] width 153 height 22
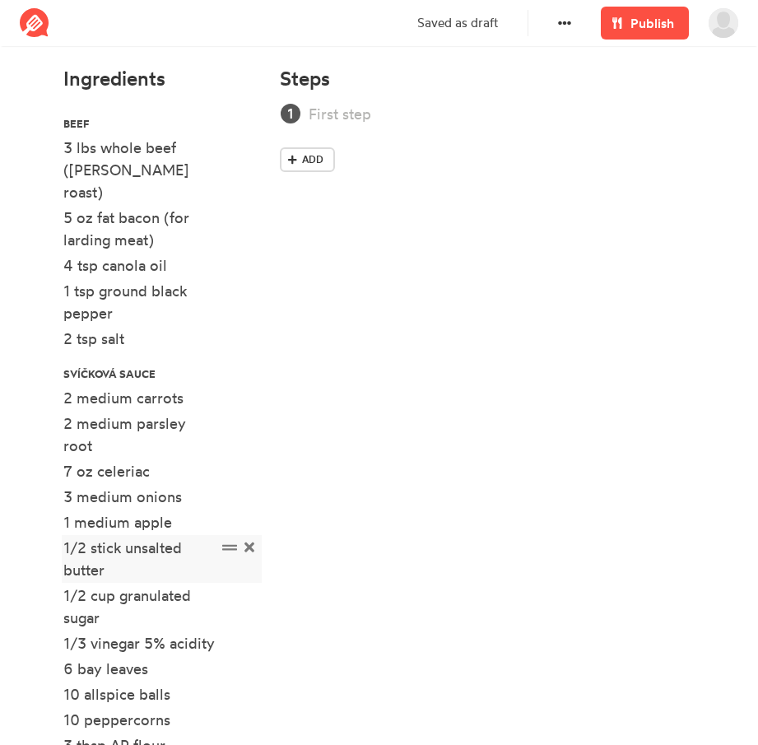
scroll to position [502, 0]
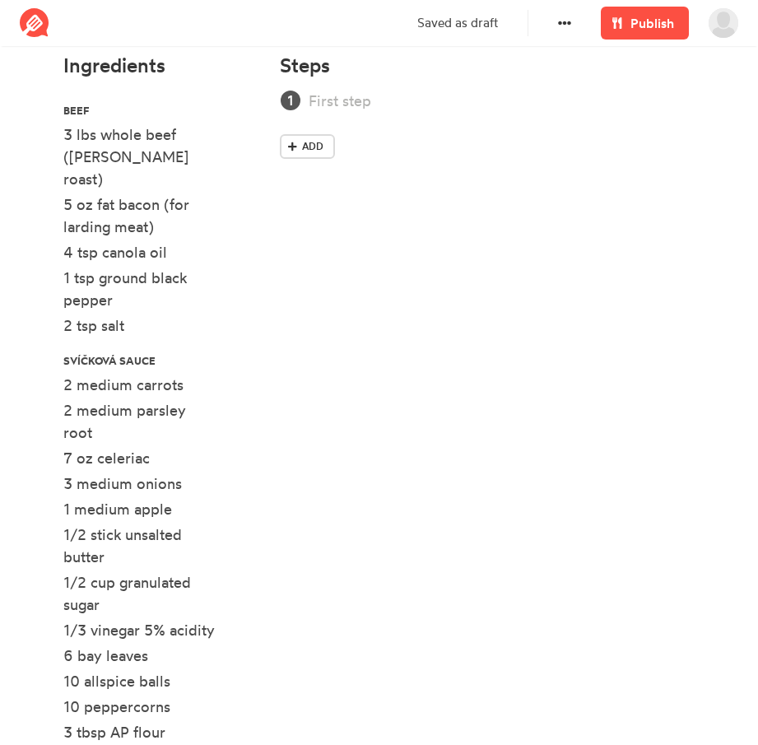
click at [252, 744] on icon at bounding box center [250, 758] width 10 height 10
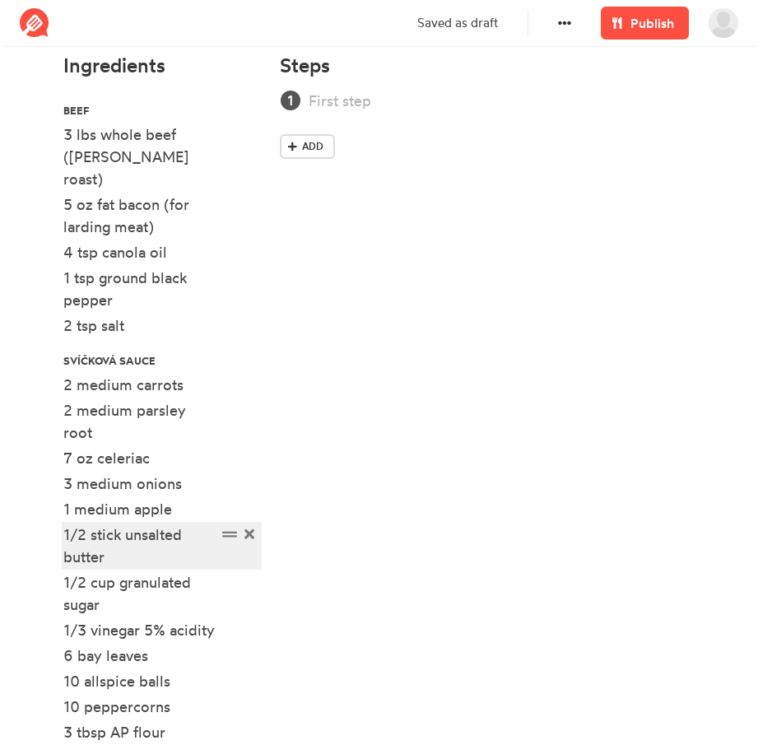
click at [86, 524] on div "1/2 stick unsalted butter" at bounding box center [139, 546] width 153 height 44
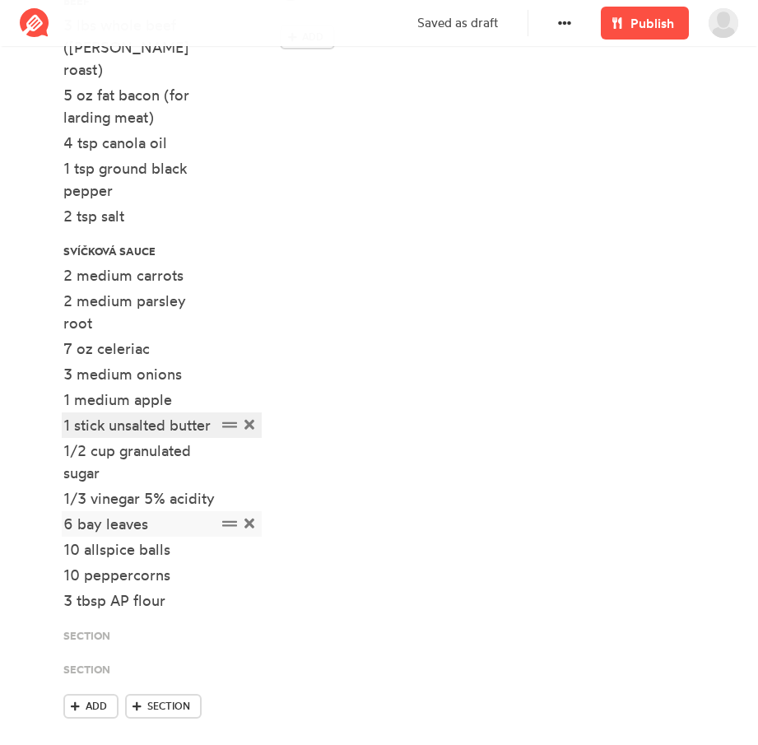
scroll to position [613, 0]
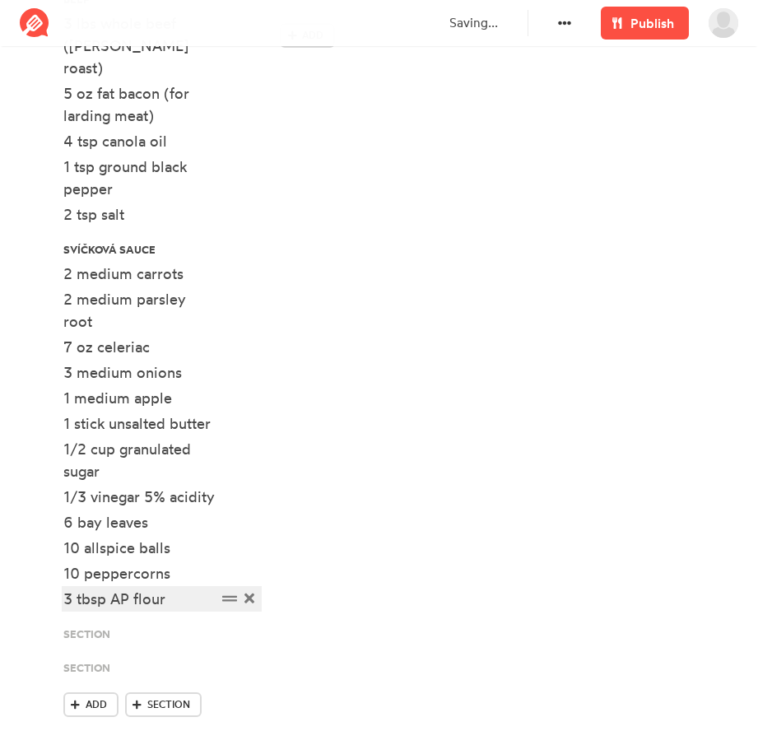
click at [181, 588] on div "3 tbsp AP flour" at bounding box center [139, 599] width 153 height 22
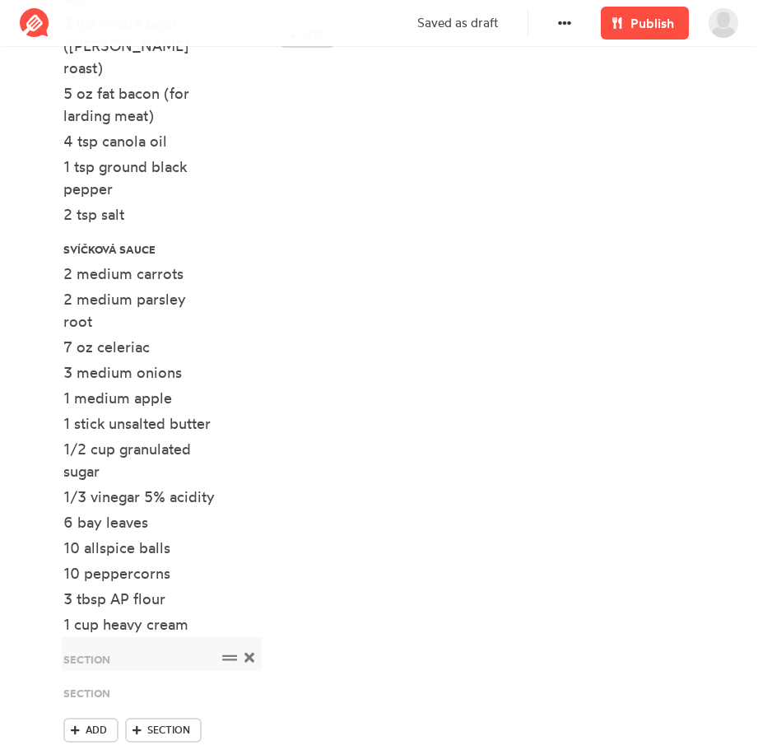
click at [251, 653] on icon at bounding box center [250, 658] width 10 height 10
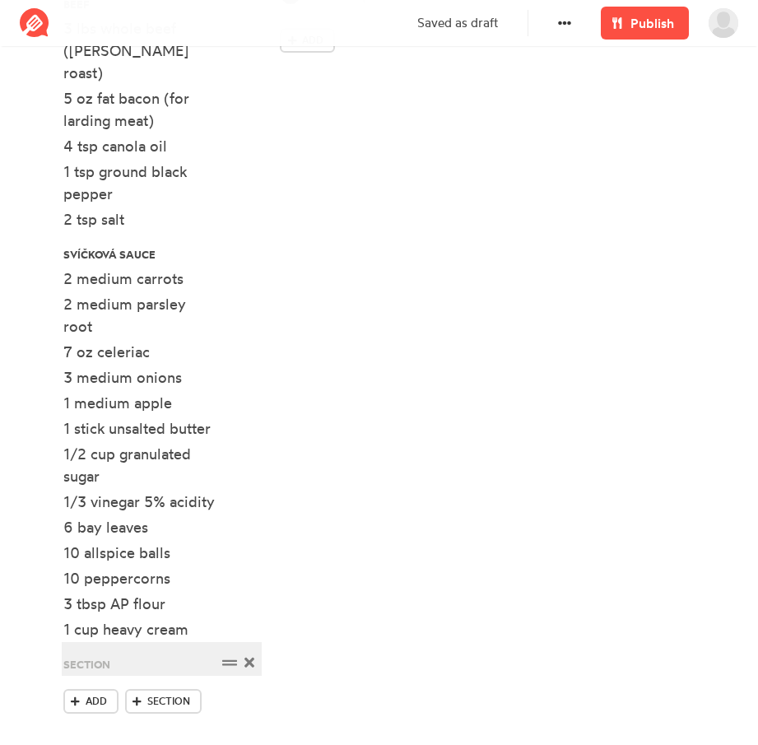
click at [142, 652] on div at bounding box center [139, 663] width 153 height 22
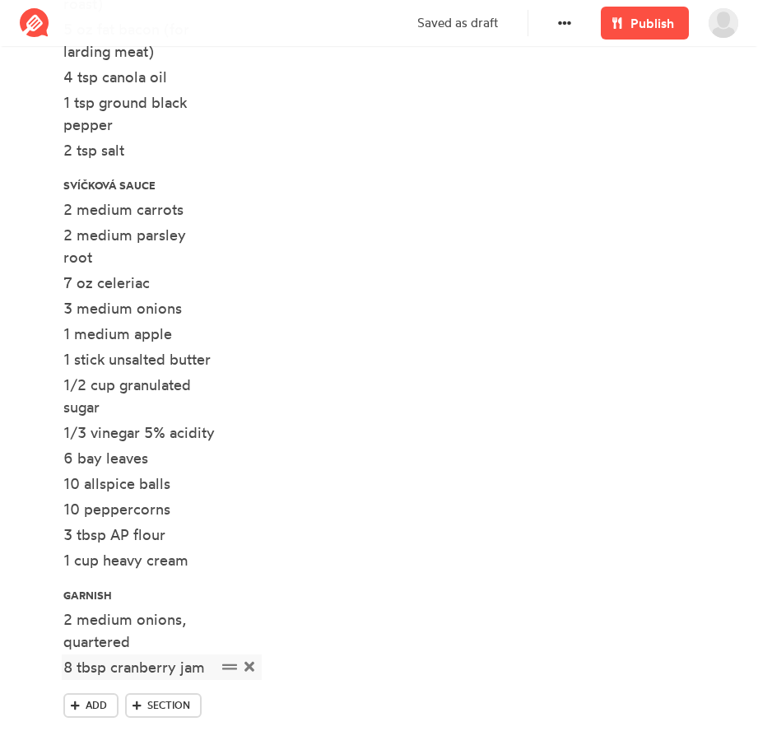
scroll to position [682, 0]
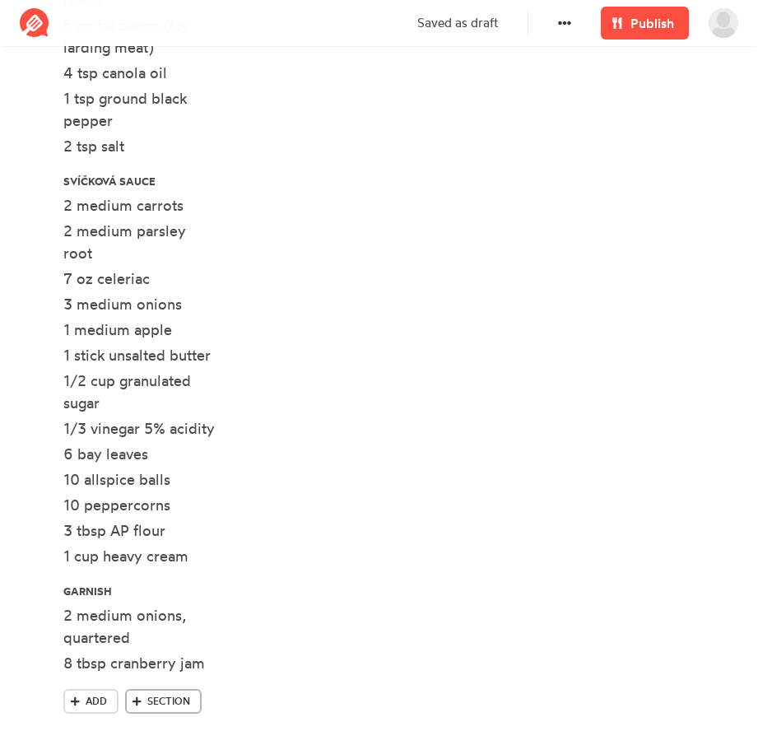
click at [191, 689] on link "Section" at bounding box center [163, 701] width 77 height 25
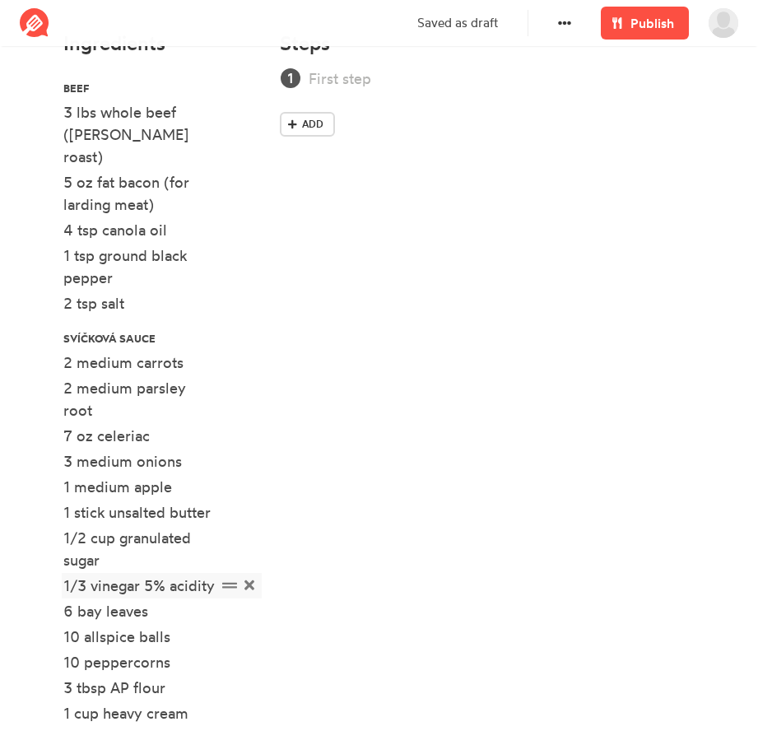
scroll to position [524, 0]
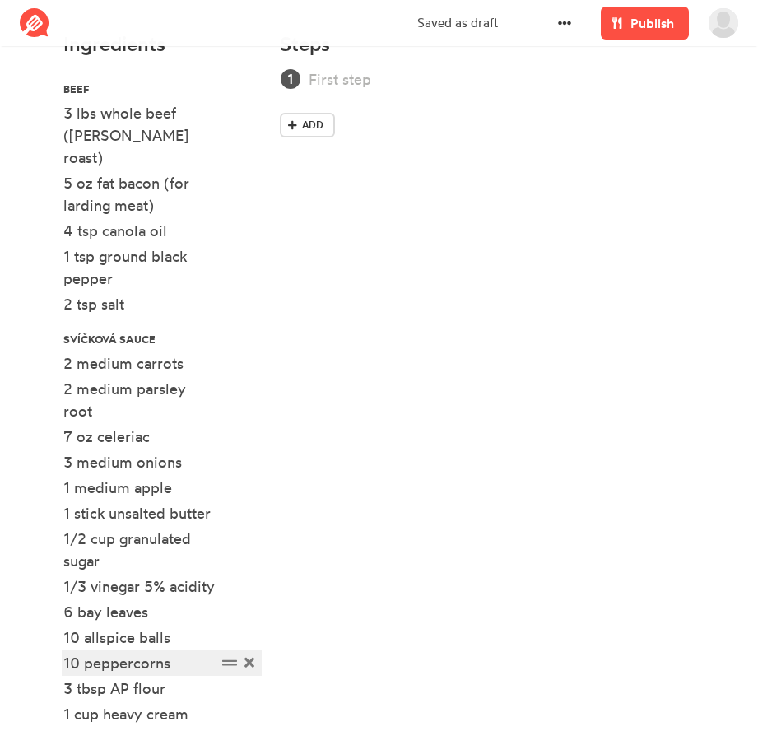
drag, startPoint x: 171, startPoint y: 637, endPoint x: 169, endPoint y: 651, distance: 14.2
click at [169, 652] on div "10 peppercorns" at bounding box center [139, 663] width 153 height 22
click at [194, 652] on div "10 peppercorns" at bounding box center [139, 663] width 153 height 22
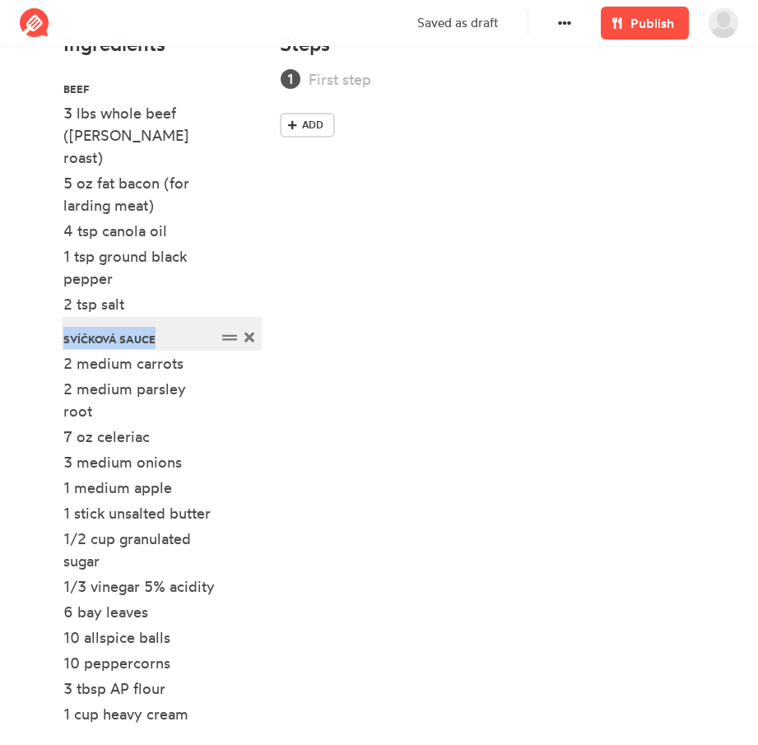
drag, startPoint x: 64, startPoint y: 318, endPoint x: 181, endPoint y: 679, distance: 379.9
click at [181, 679] on ul "Beef 3 lbs whole beef ([PERSON_NAME] roast) 5 oz fat bacon (for larding meat) 4…" at bounding box center [162, 487] width 198 height 838
click at [41, 330] on section "Czech Svíčková and Bread Dumplings Time Yield Click to upload a photo you took …" at bounding box center [379, 256] width 758 height 1458
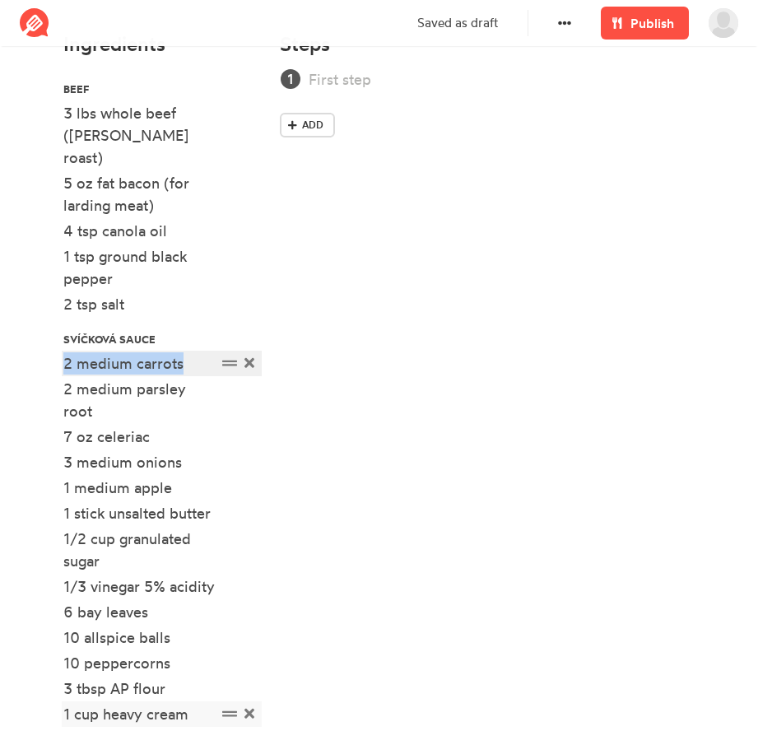
drag, startPoint x: 47, startPoint y: 315, endPoint x: 245, endPoint y: 690, distance: 424.0
click at [245, 690] on section "Czech Svíčková and Bread Dumplings Time Yield Click to upload a photo you took …" at bounding box center [379, 256] width 758 height 1458
click at [479, 543] on div "Steps Add" at bounding box center [487, 497] width 435 height 949
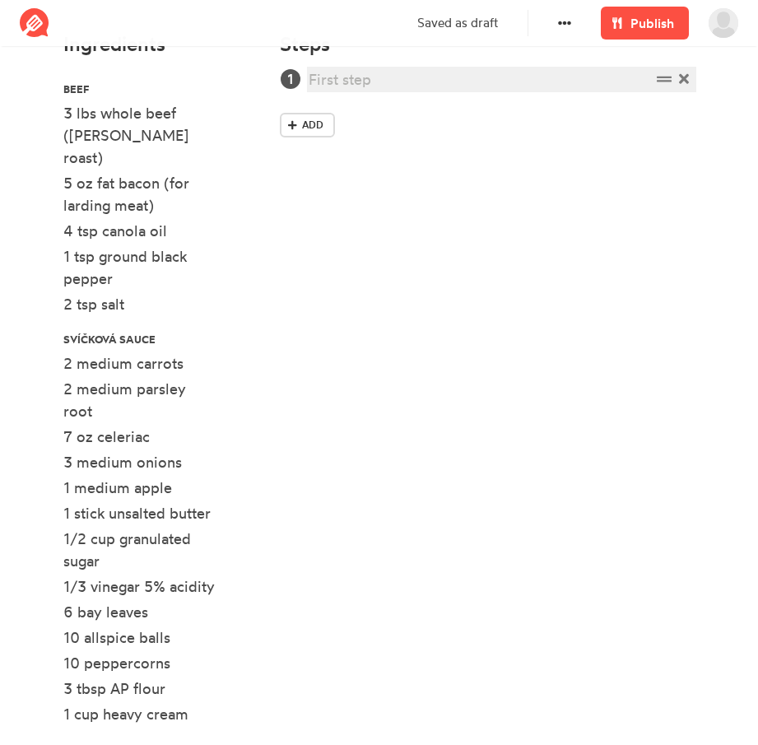
click at [338, 78] on div at bounding box center [480, 79] width 342 height 22
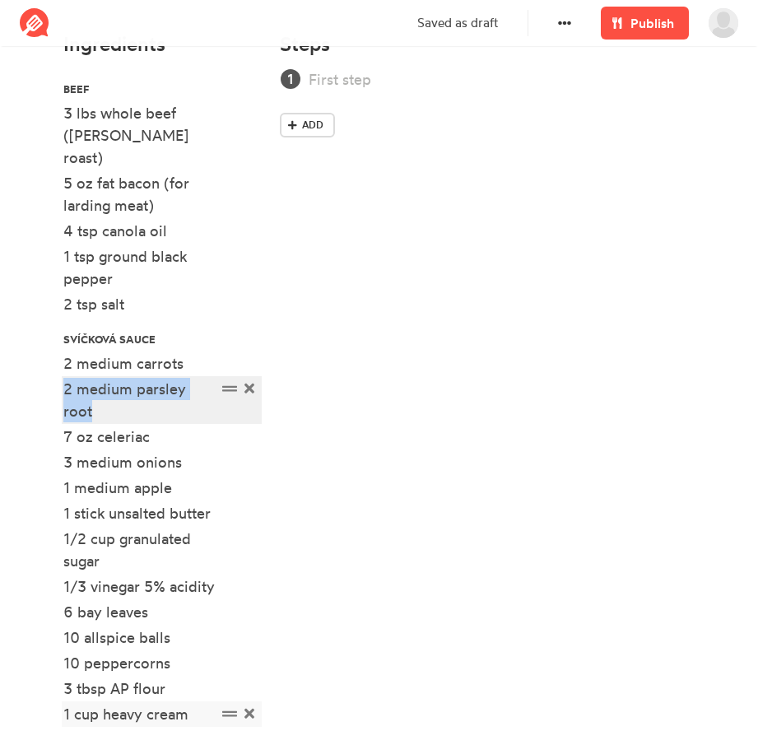
drag, startPoint x: 25, startPoint y: 322, endPoint x: 255, endPoint y: 695, distance: 438.5
click at [255, 695] on section "Czech Svíčková and Bread Dumplings Time Yield Click to upload a photo you took …" at bounding box center [379, 256] width 758 height 1458
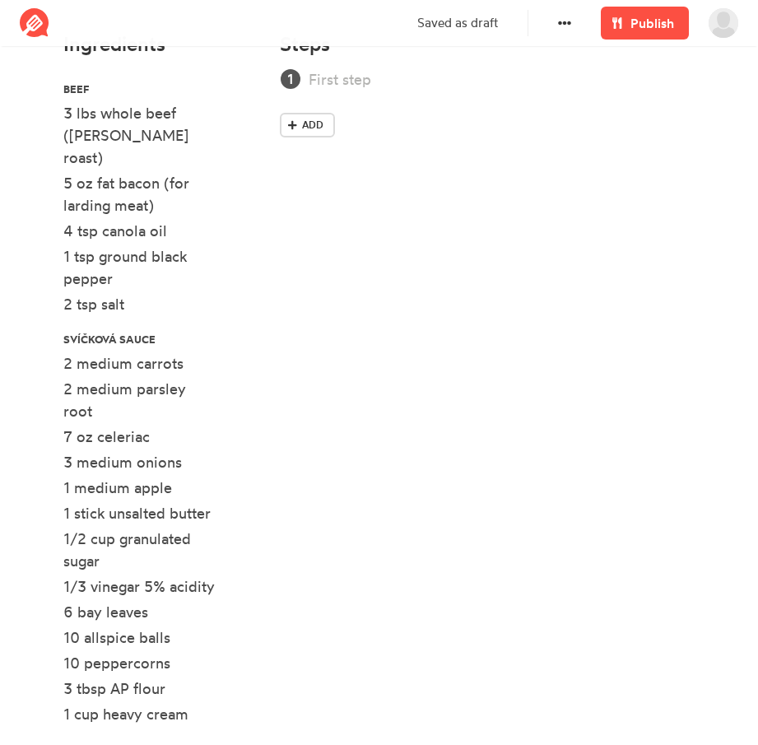
click at [522, 470] on div "Steps Add" at bounding box center [487, 497] width 435 height 949
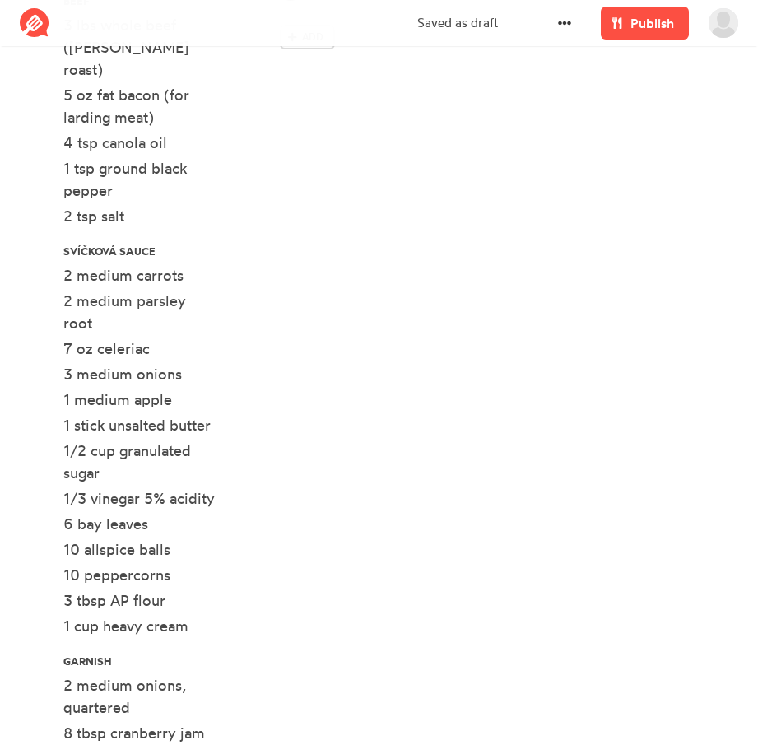
scroll to position [608, 0]
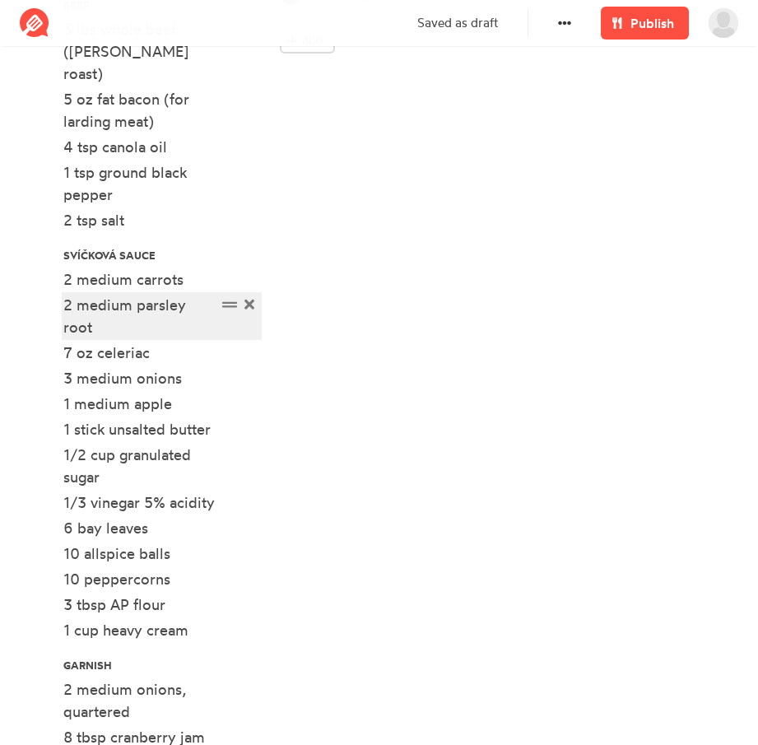
click at [115, 313] on div "2 medium parsley root" at bounding box center [139, 316] width 153 height 44
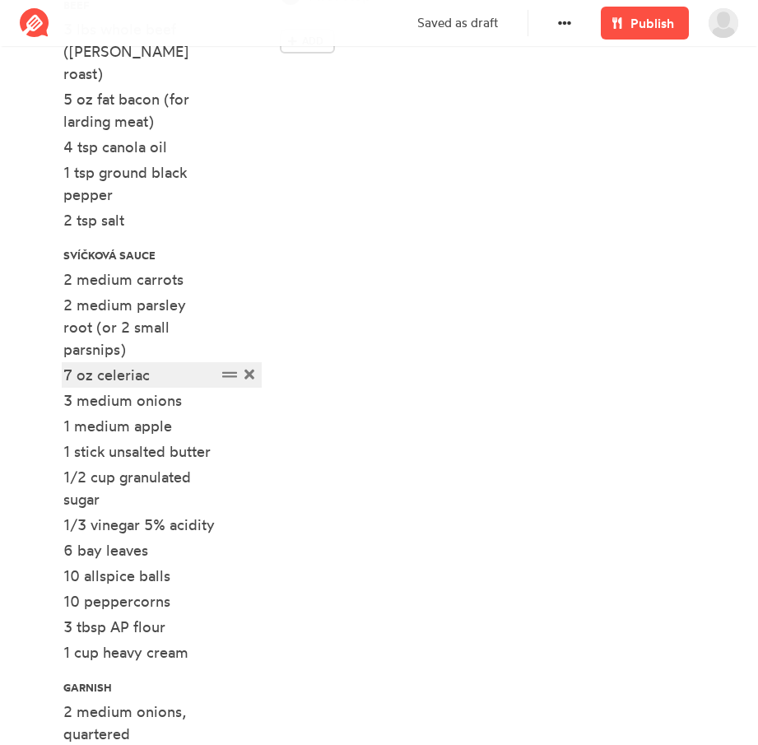
click at [163, 364] on div "7 oz celeriac" at bounding box center [139, 375] width 153 height 22
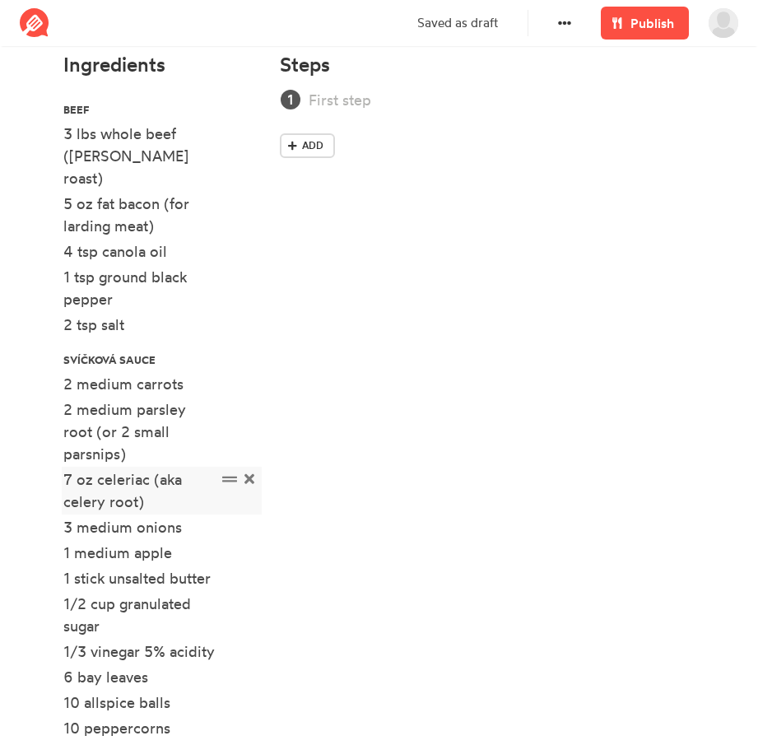
scroll to position [502, 0]
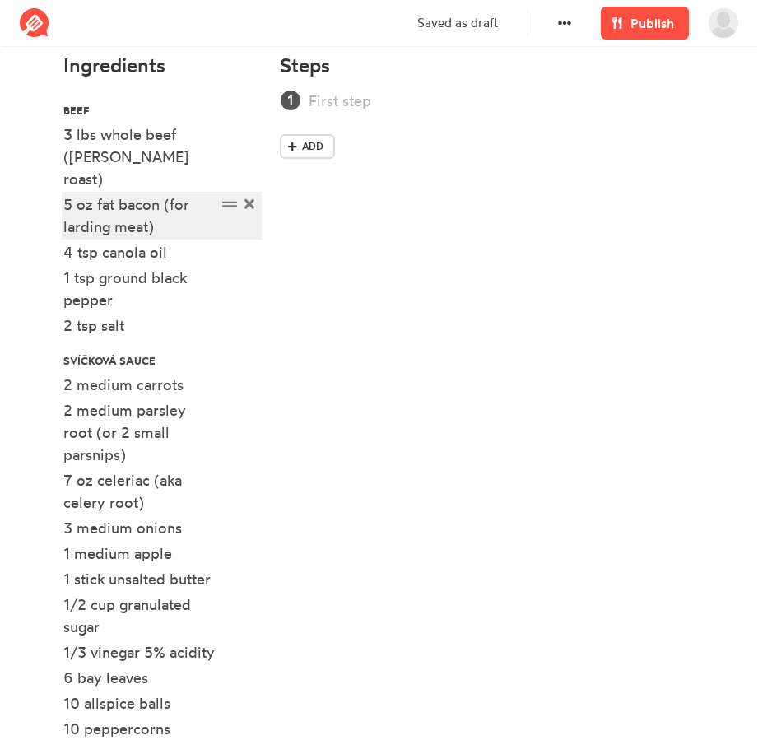
click at [156, 213] on div "5 oz fat bacon (for larding meat)" at bounding box center [139, 216] width 153 height 44
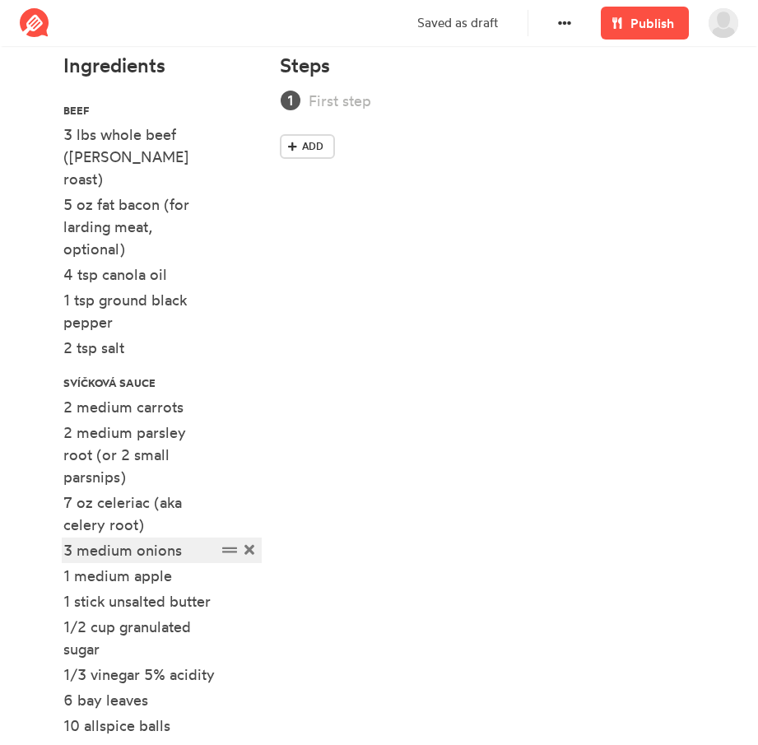
click at [132, 539] on div "3 medium onions" at bounding box center [139, 550] width 153 height 22
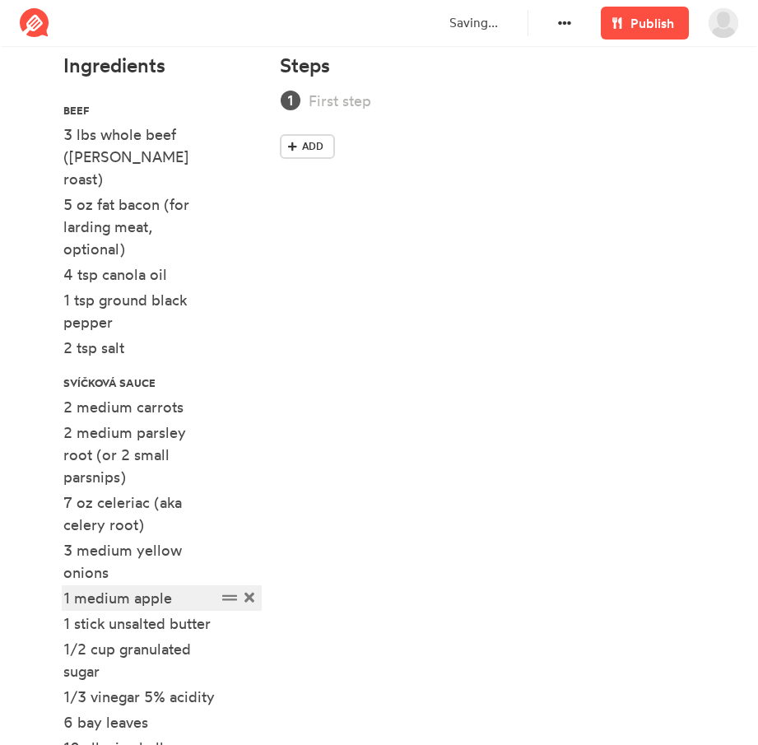
click at [174, 587] on div "1 medium apple" at bounding box center [139, 598] width 153 height 22
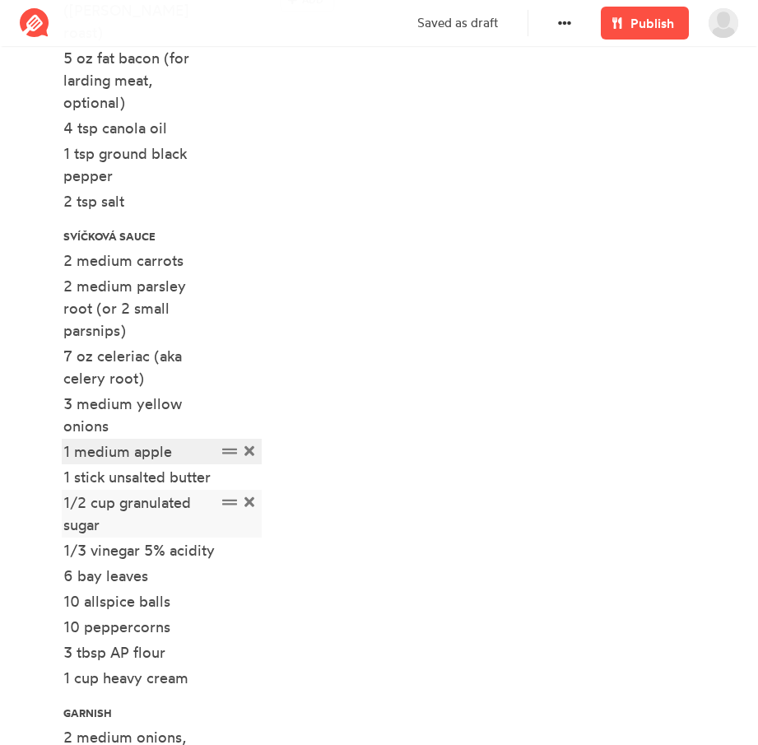
scroll to position [652, 0]
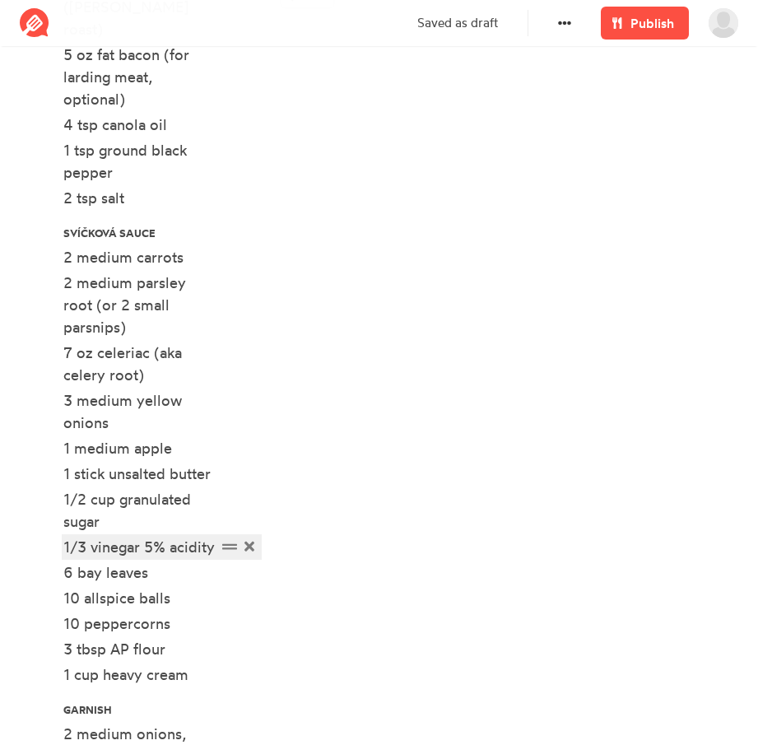
click at [95, 536] on div "1/3 vinegar 5% acidity" at bounding box center [139, 547] width 153 height 22
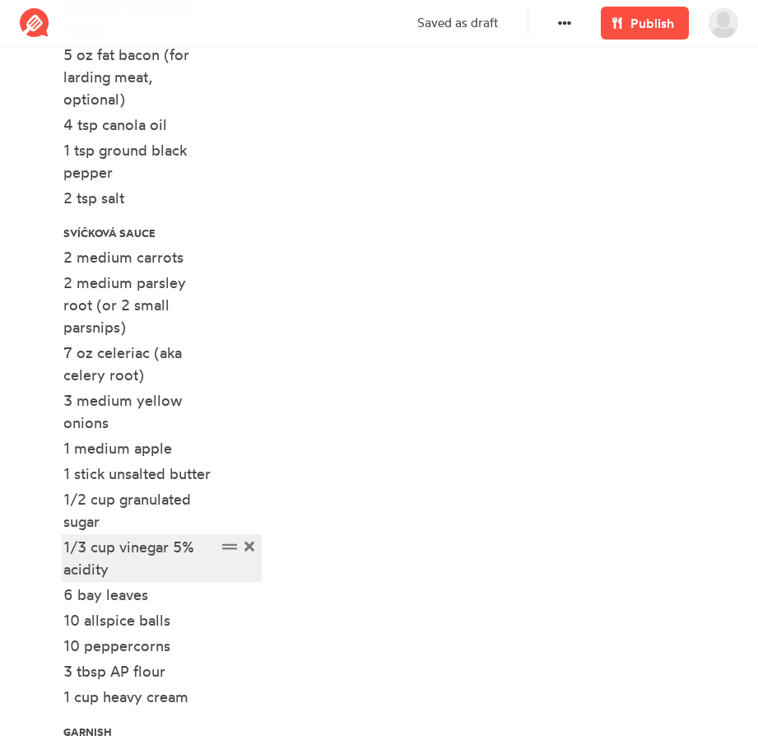
click at [127, 545] on div "1/3 cup vinegar 5% acidity" at bounding box center [139, 558] width 153 height 44
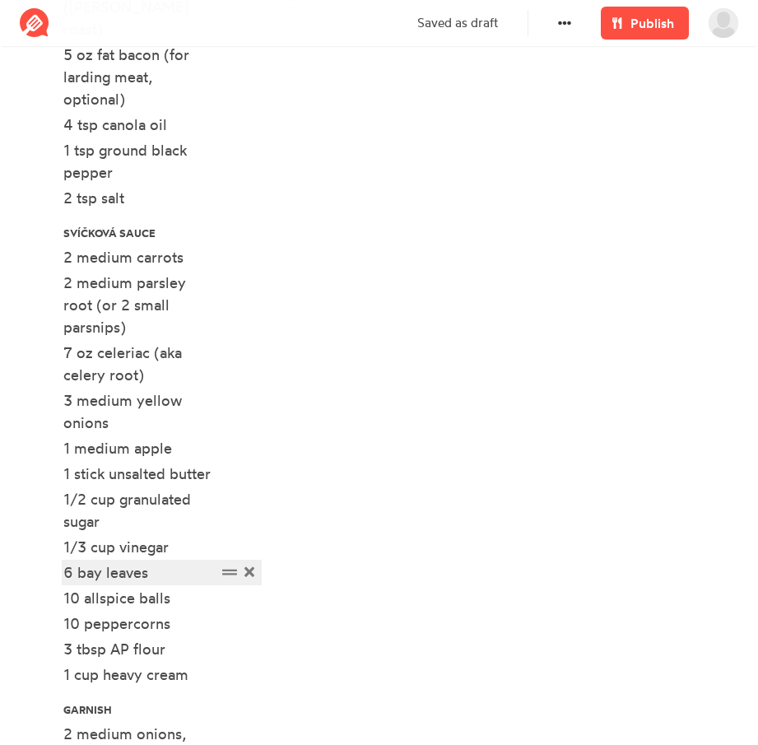
click at [169, 562] on div "6 bay leaves" at bounding box center [139, 573] width 153 height 22
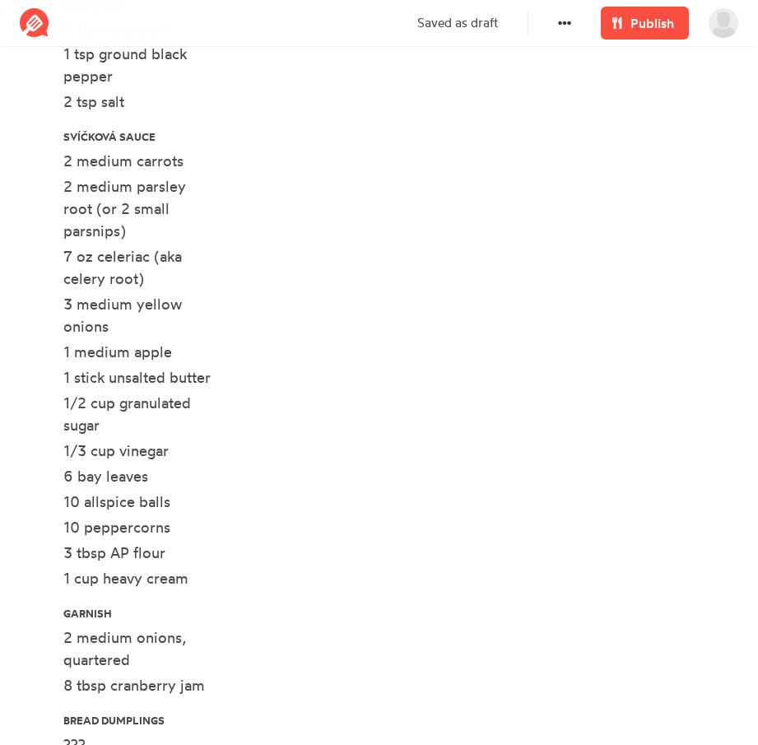
scroll to position [750, 0]
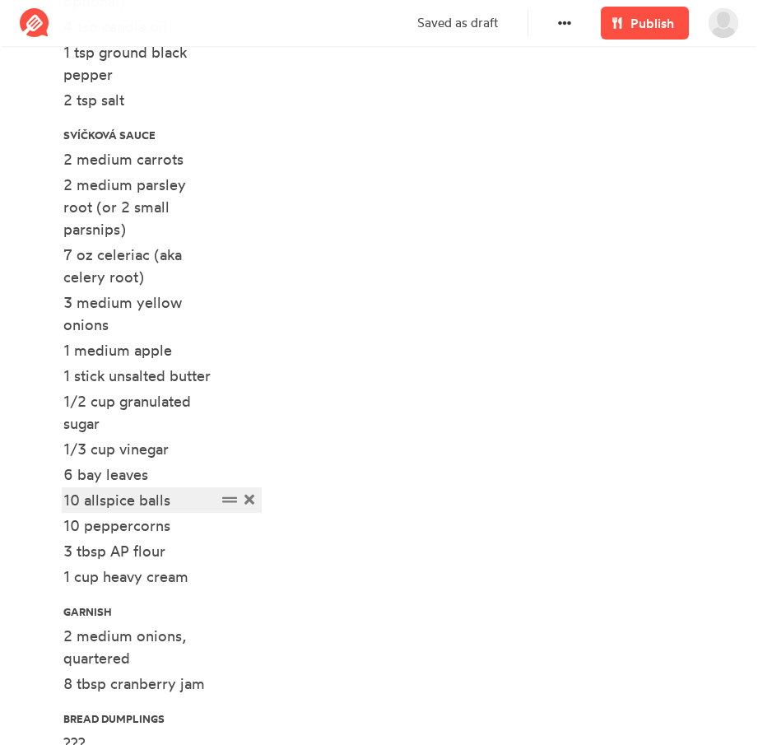
click at [186, 489] on div "10 allspice balls" at bounding box center [139, 500] width 153 height 22
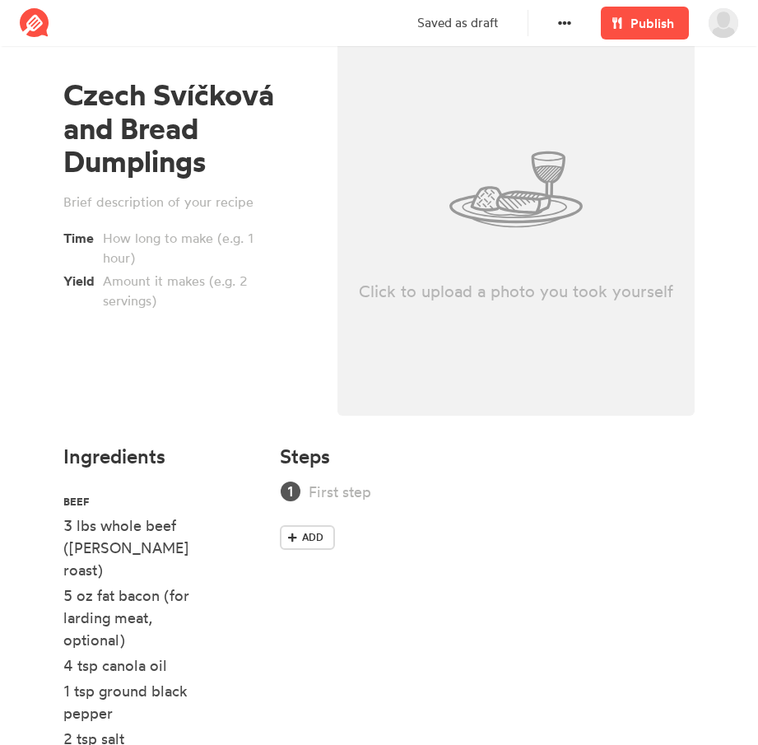
scroll to position [110, 0]
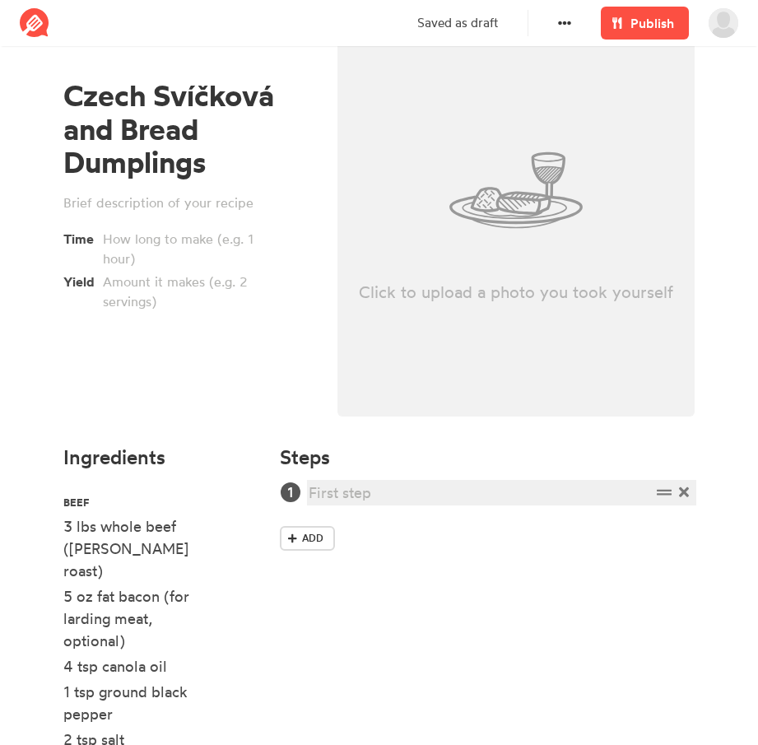
click at [388, 501] on div at bounding box center [480, 493] width 342 height 22
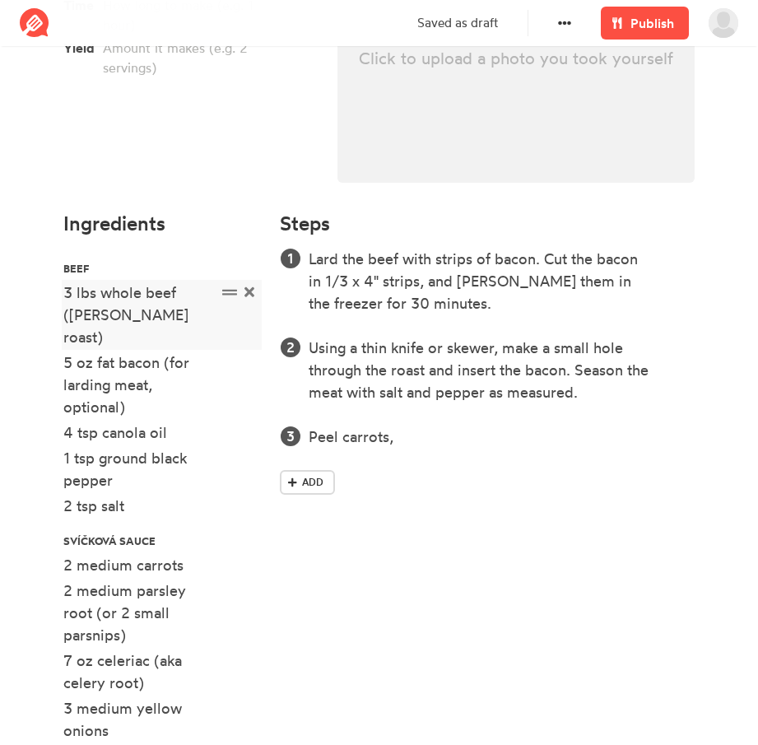
scroll to position [345, 0]
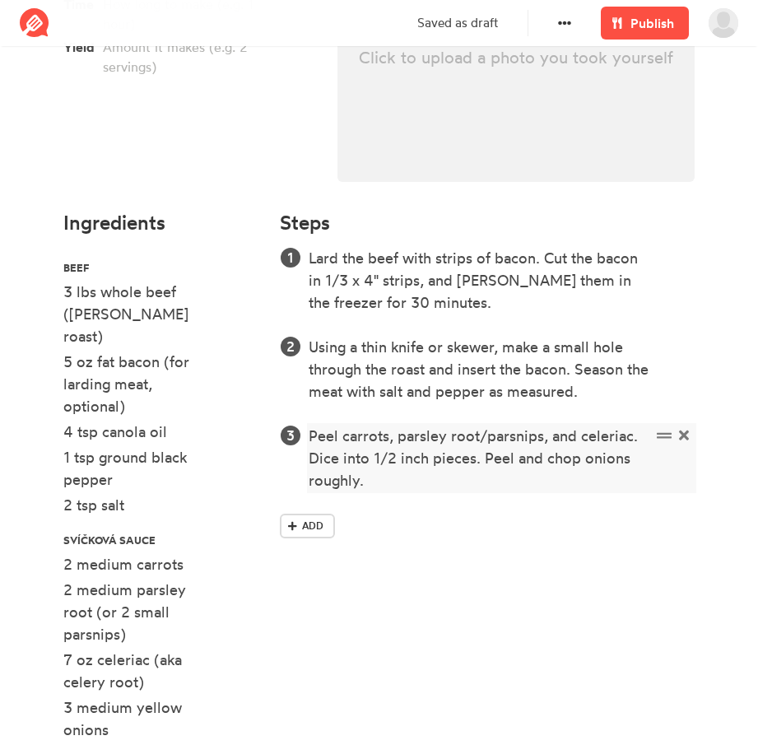
click at [630, 441] on div "Peel carrots, parsley root/parsnips, and celeriac. Dice into 1/2 inch pieces. P…" at bounding box center [480, 458] width 342 height 67
click at [566, 476] on div "Peel carrots, parsley root/parsnips, and celeriac. Dice into 1/2 inch pieces. P…" at bounding box center [480, 458] width 342 height 67
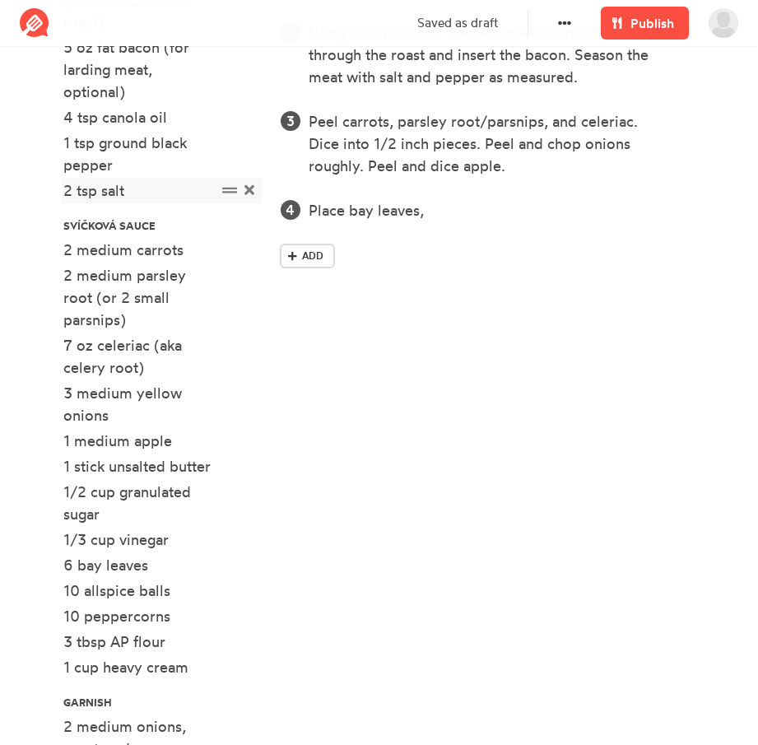
scroll to position [661, 0]
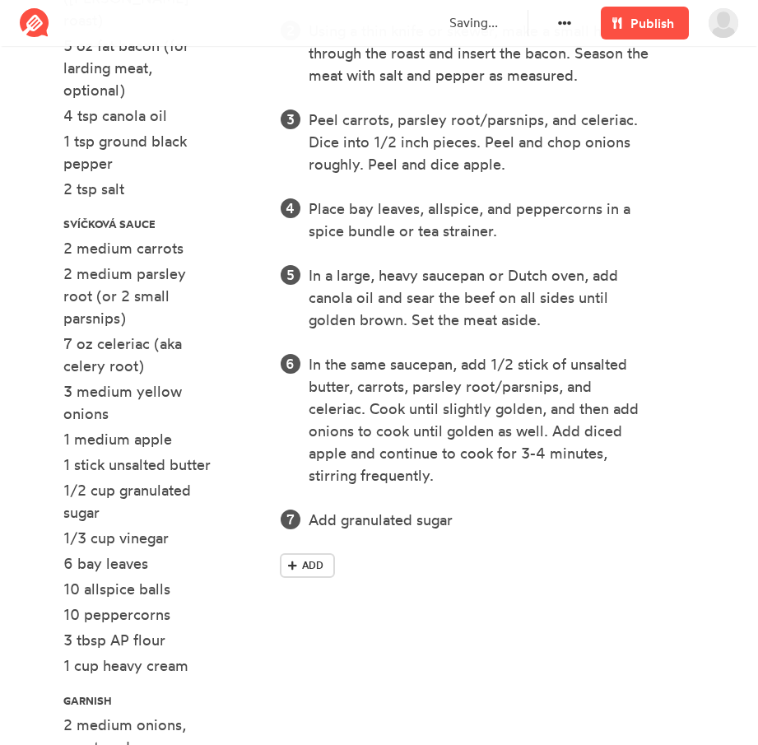
click at [497, 534] on div "Lard the beef with strips of bacon. Cut the bacon in 1/3 x 4" strips, and [PERS…" at bounding box center [487, 258] width 415 height 654
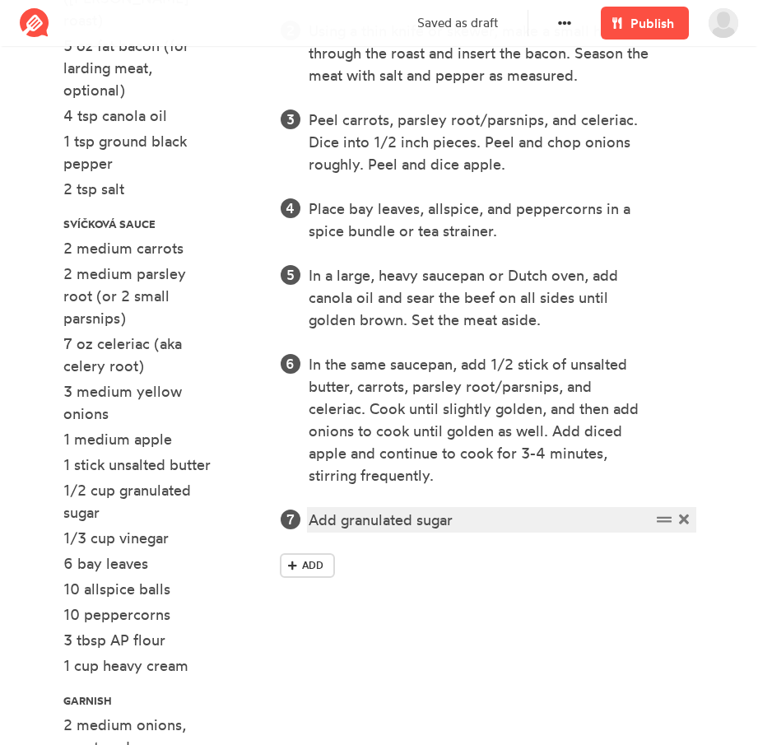
click at [473, 525] on div "Add granulated sugar" at bounding box center [480, 520] width 342 height 22
click at [473, 525] on div "Add granulated sugar, vinegar" at bounding box center [480, 520] width 342 height 22
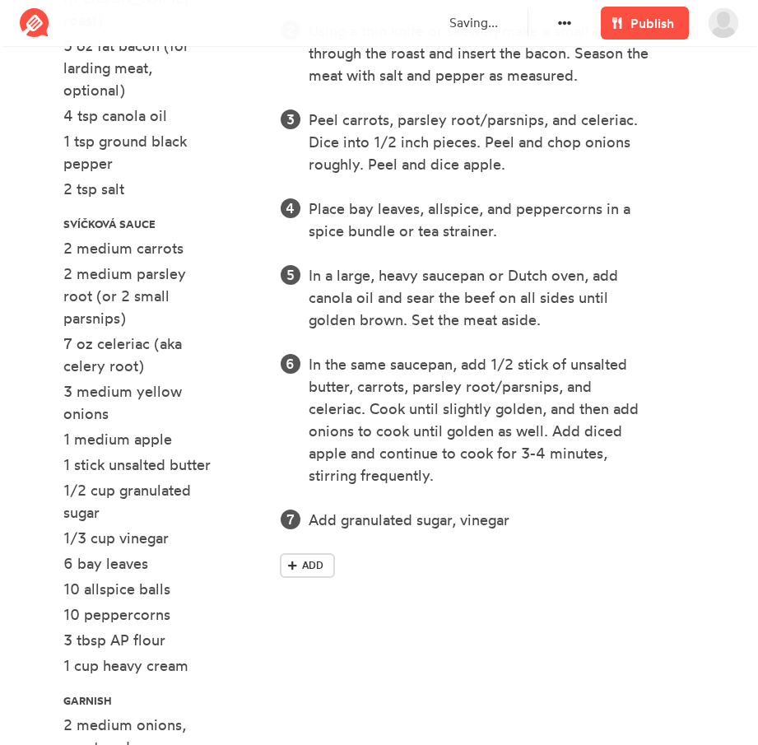
click at [549, 531] on div "Lard the beef with strips of bacon. Cut the bacon in 1/3 x 4" strips, and [PERS…" at bounding box center [487, 258] width 415 height 654
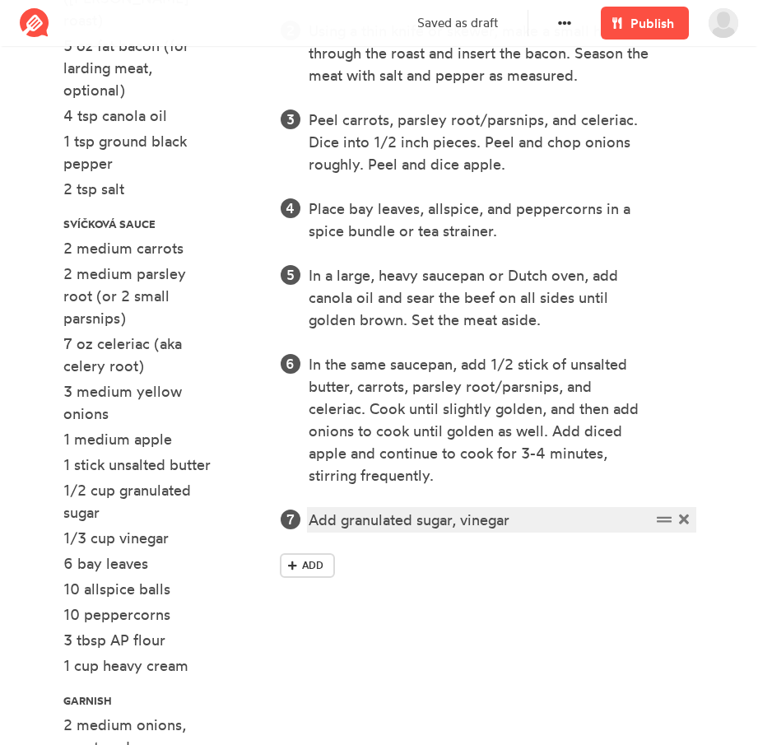
click at [544, 517] on div "Add granulated sugar, vinegar" at bounding box center [480, 520] width 342 height 22
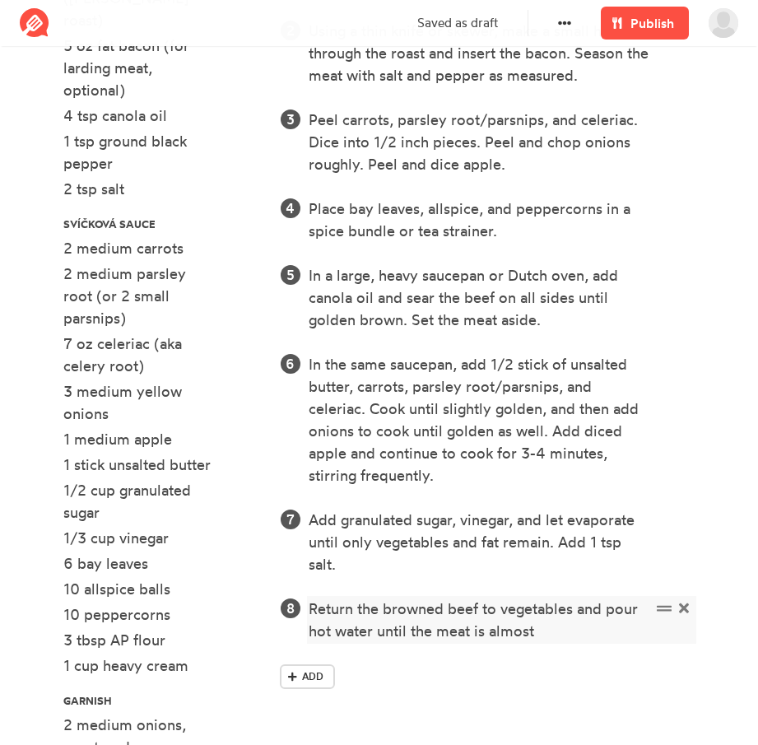
click at [599, 640] on div "Return the browned beef to vegetables and pour hot water until the meat is almo…" at bounding box center [480, 620] width 342 height 44
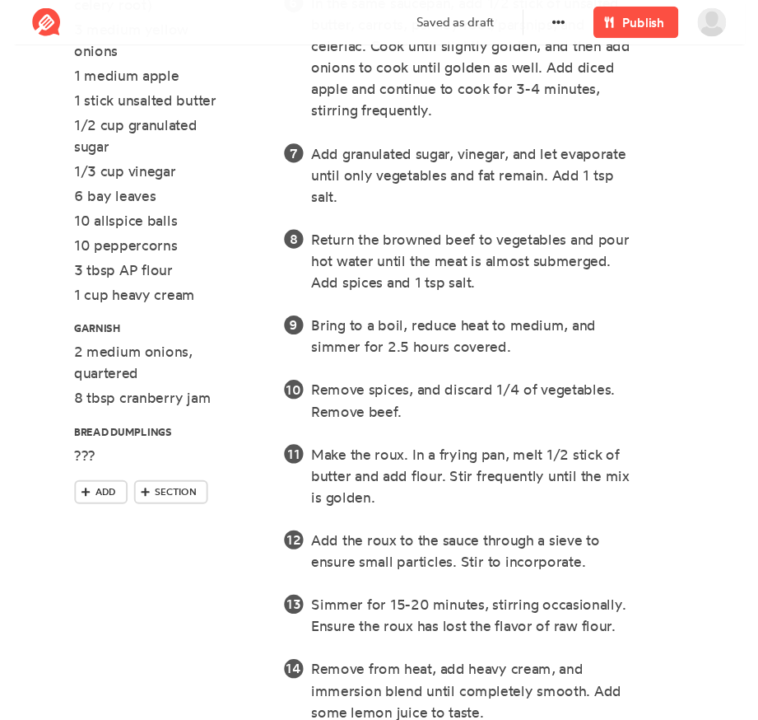
scroll to position [1115, 0]
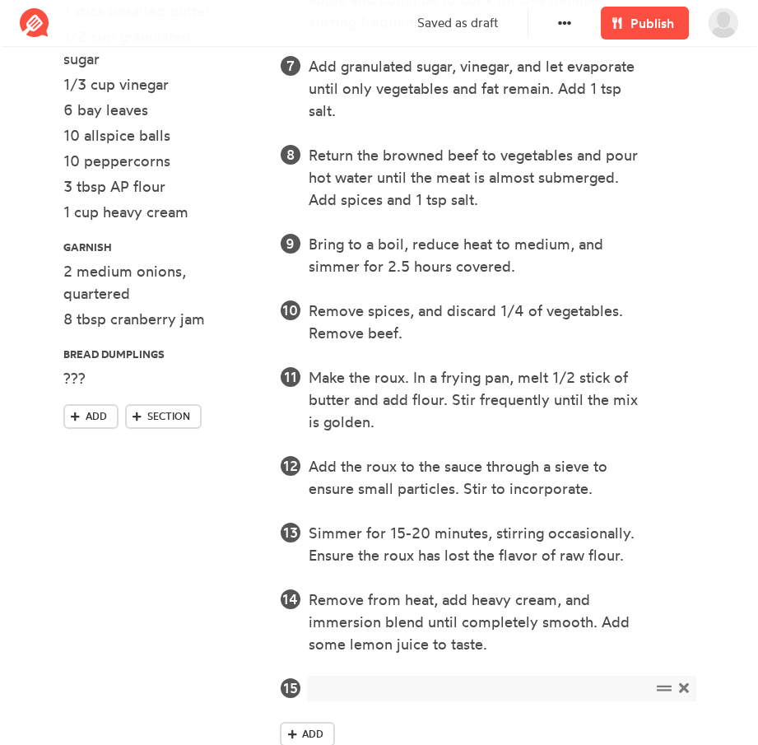
click at [683, 688] on icon at bounding box center [684, 688] width 10 height 10
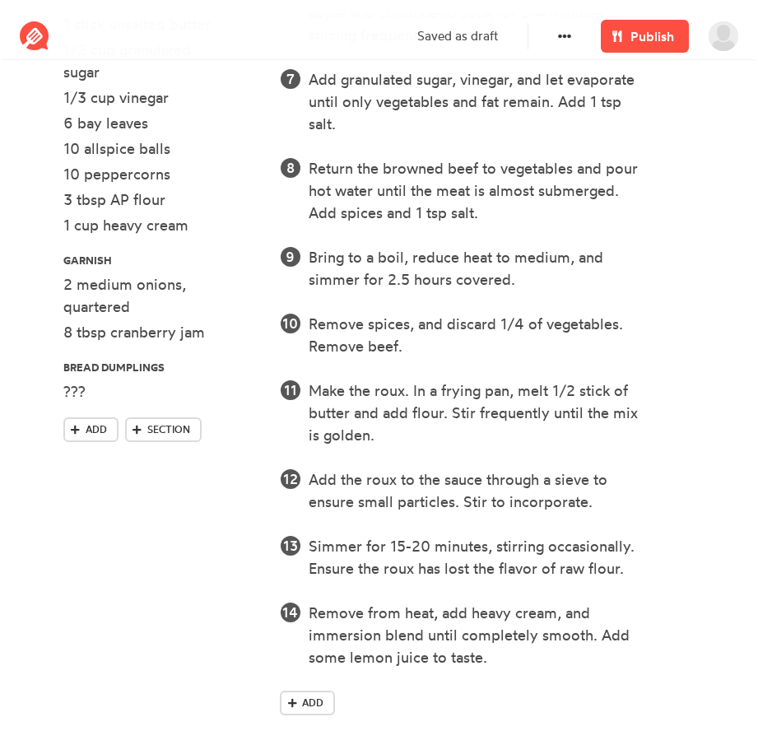
scroll to position [0, 0]
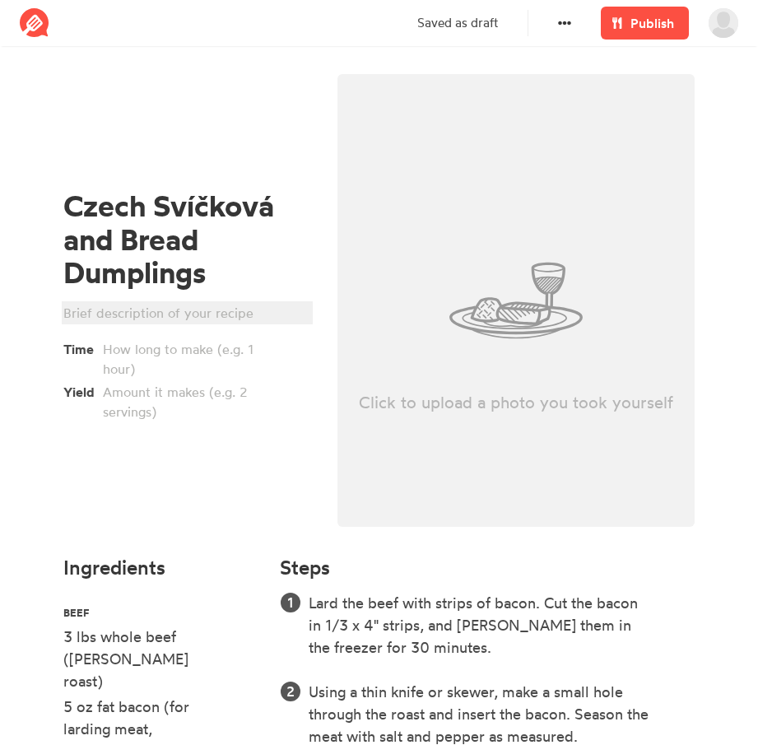
click at [144, 308] on div at bounding box center [184, 313] width 243 height 20
click at [261, 323] on div "Based on [URL][DOMAIN_NAME] and" at bounding box center [184, 313] width 243 height 20
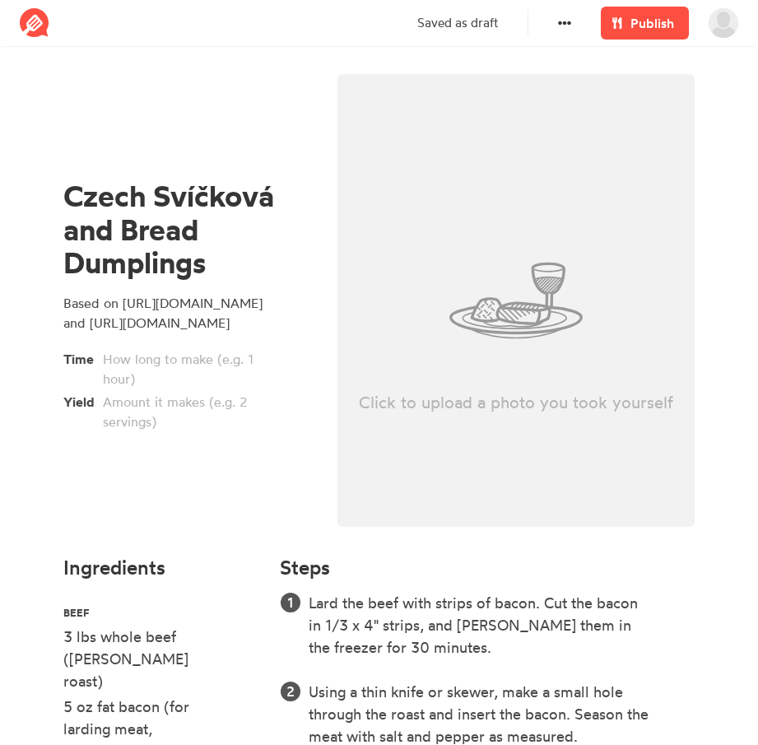
click at [122, 389] on div at bounding box center [191, 369] width 177 height 40
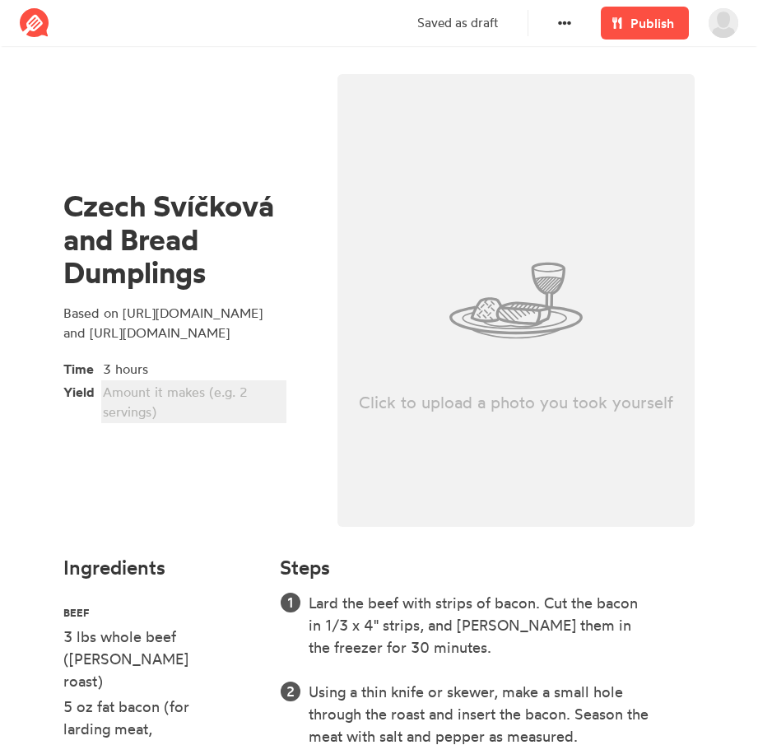
click at [150, 422] on div at bounding box center [191, 402] width 177 height 40
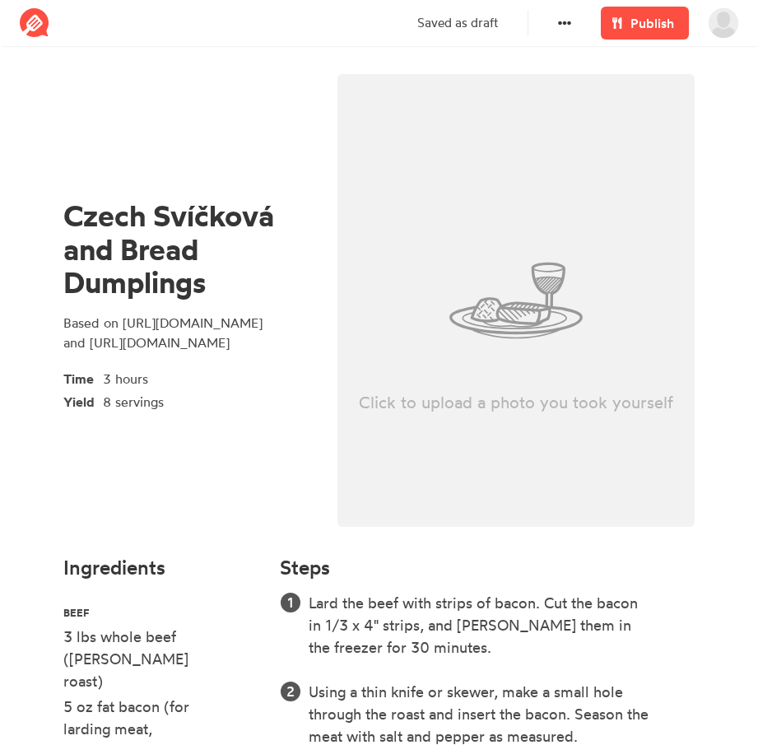
click at [242, 487] on div "Czech Svíčková and Bread Dumplings Based on [URL][DOMAIN_NAME] and [URL][DOMAIN…" at bounding box center [187, 305] width 274 height 483
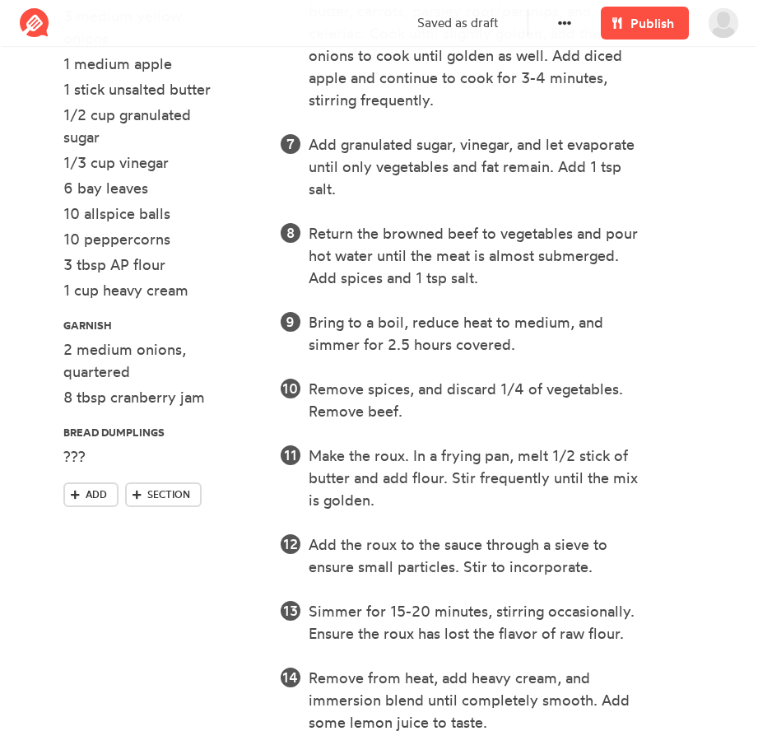
scroll to position [1115, 0]
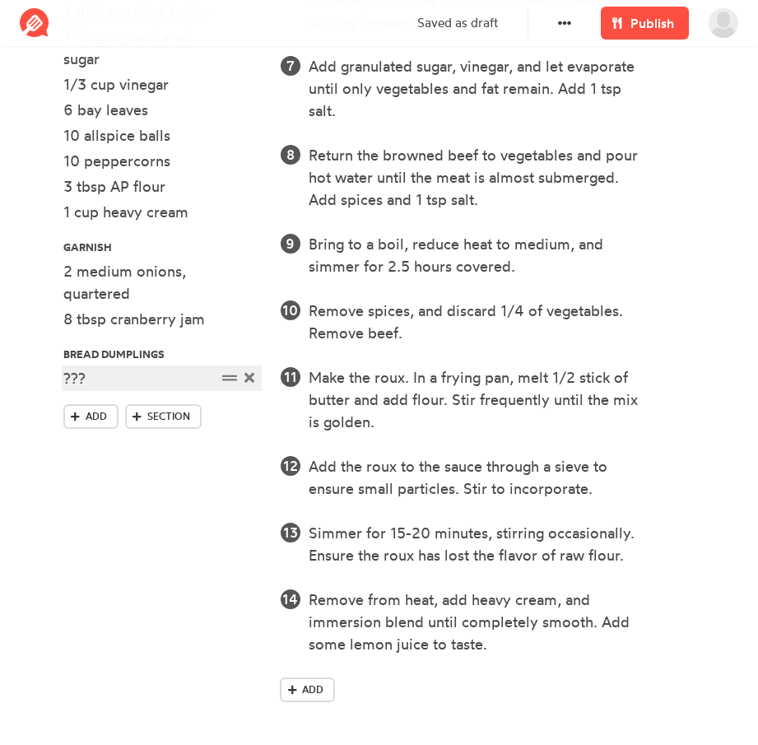
click at [101, 367] on div "???" at bounding box center [139, 378] width 153 height 22
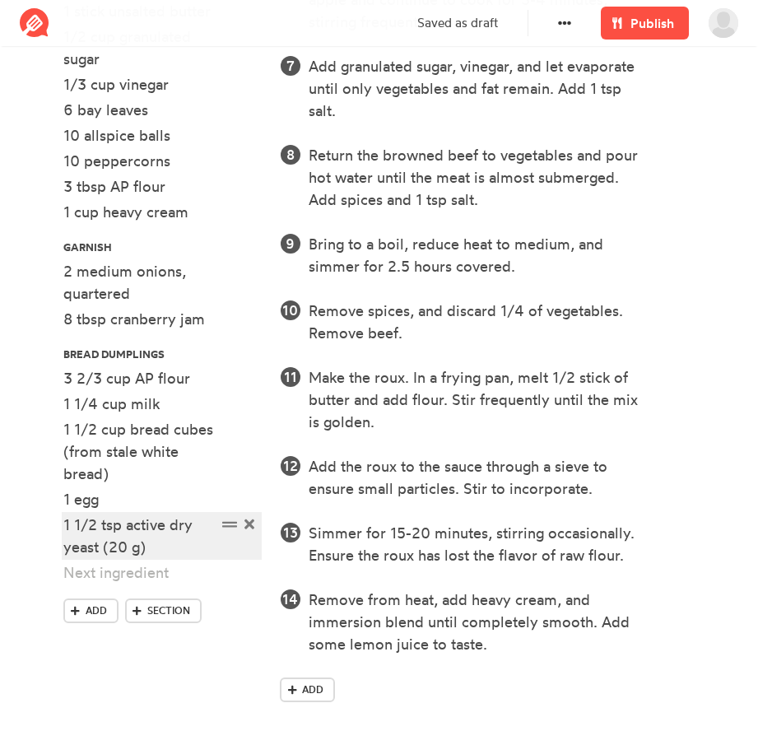
click at [175, 526] on div "1 1/2 tsp active dry yeast (20 g)" at bounding box center [139, 536] width 153 height 44
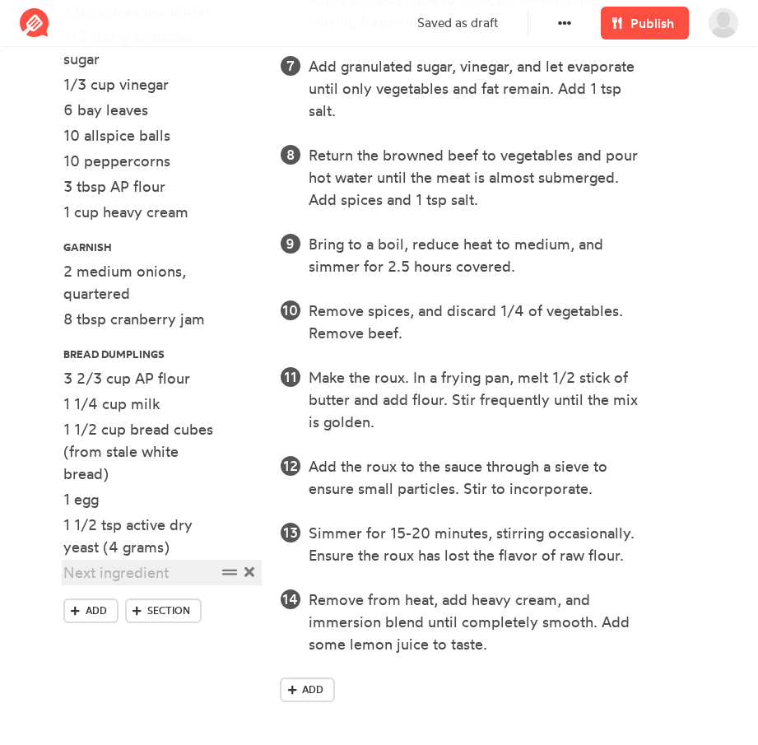
click at [142, 562] on div at bounding box center [139, 573] width 153 height 22
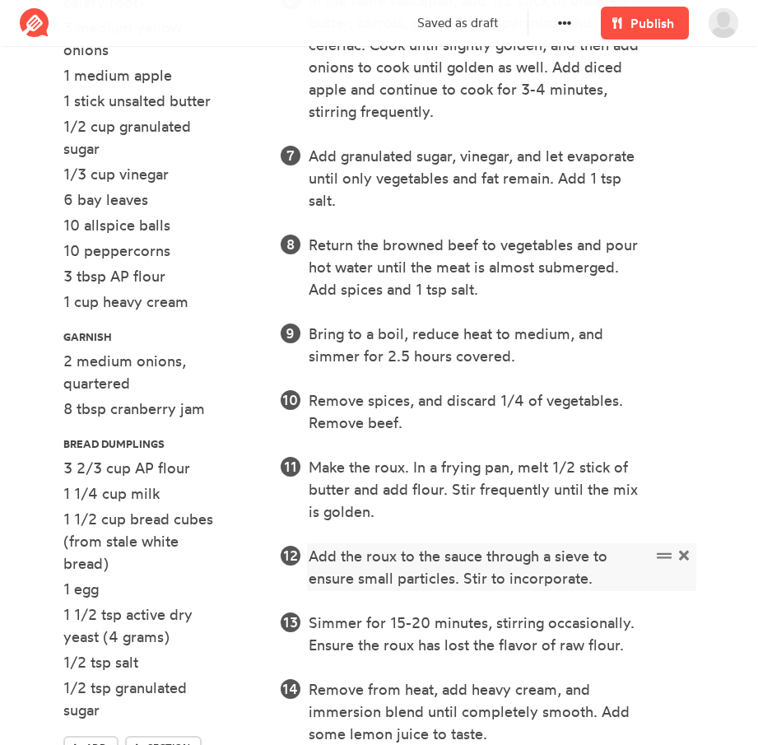
scroll to position [1026, 0]
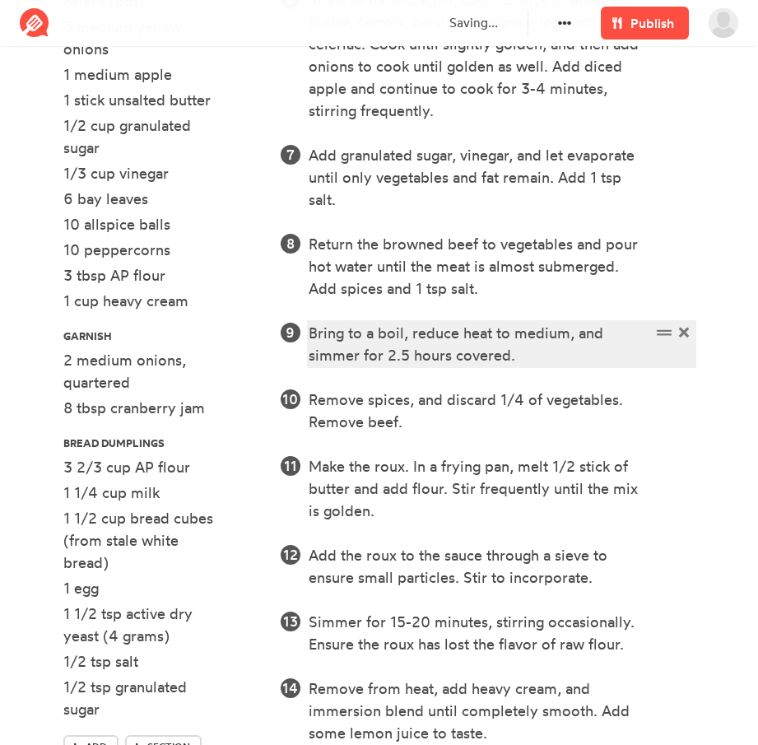
click at [532, 360] on div "Bring to a boil, reduce heat to medium, and simmer for 2.5 hours covered." at bounding box center [480, 344] width 342 height 44
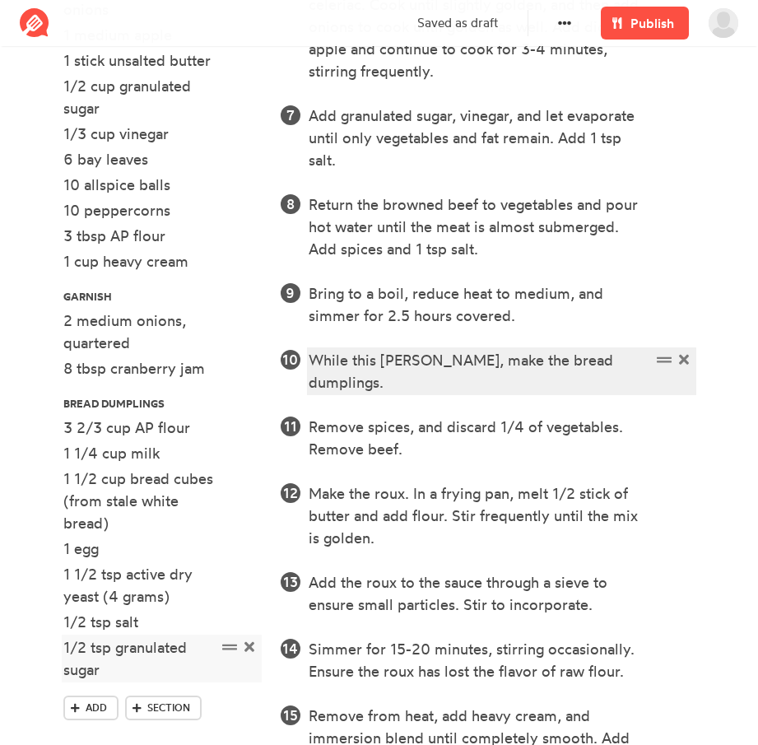
scroll to position [1069, 0]
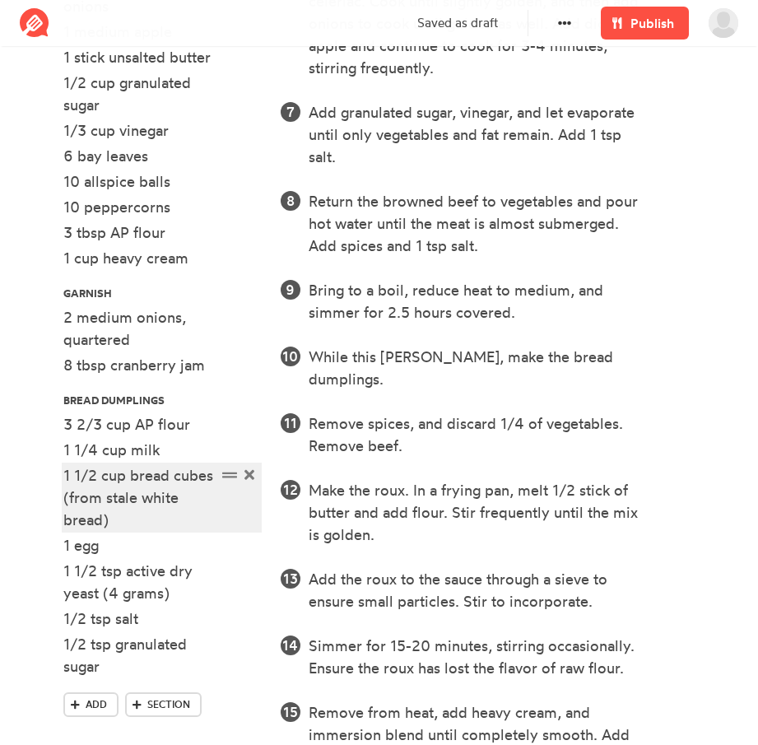
drag, startPoint x: 135, startPoint y: 512, endPoint x: 133, endPoint y: 502, distance: 10.0
click at [133, 502] on div "1 1/2 cup bread cubes (from stale white bread)" at bounding box center [139, 497] width 153 height 67
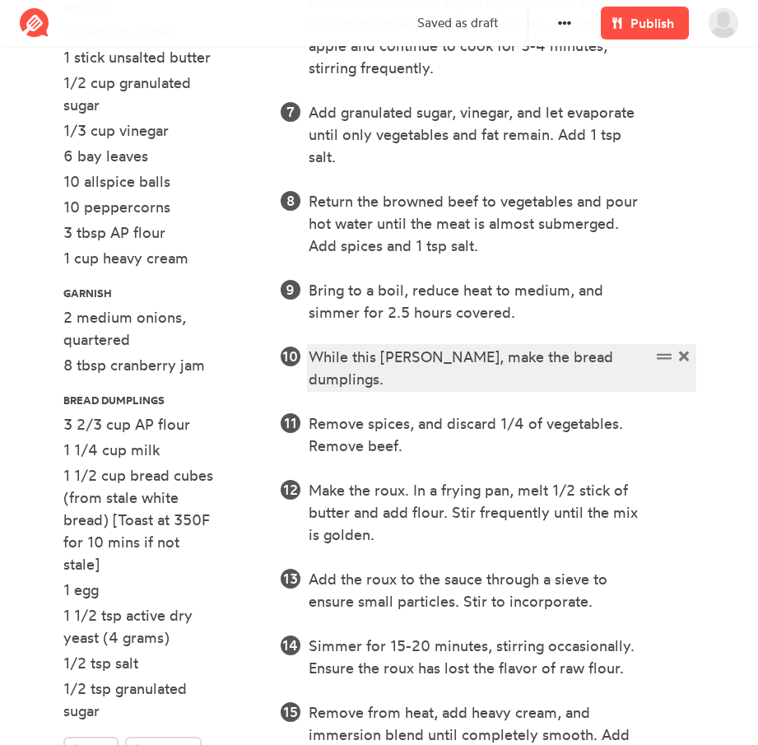
click at [640, 360] on div "While this [PERSON_NAME], make the bread dumplings." at bounding box center [480, 368] width 342 height 44
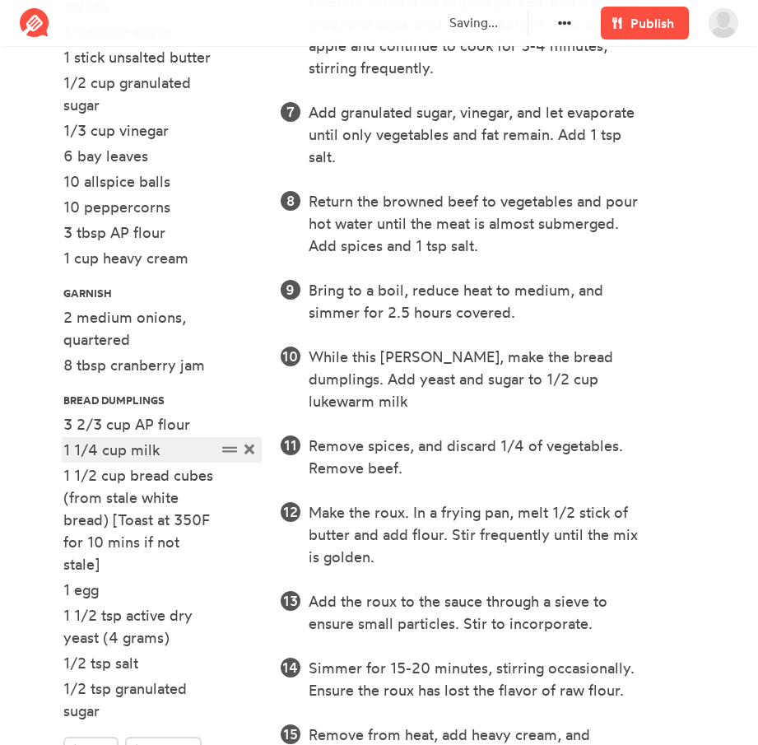
click at [168, 439] on div "1 1/4 cup milk" at bounding box center [139, 450] width 153 height 22
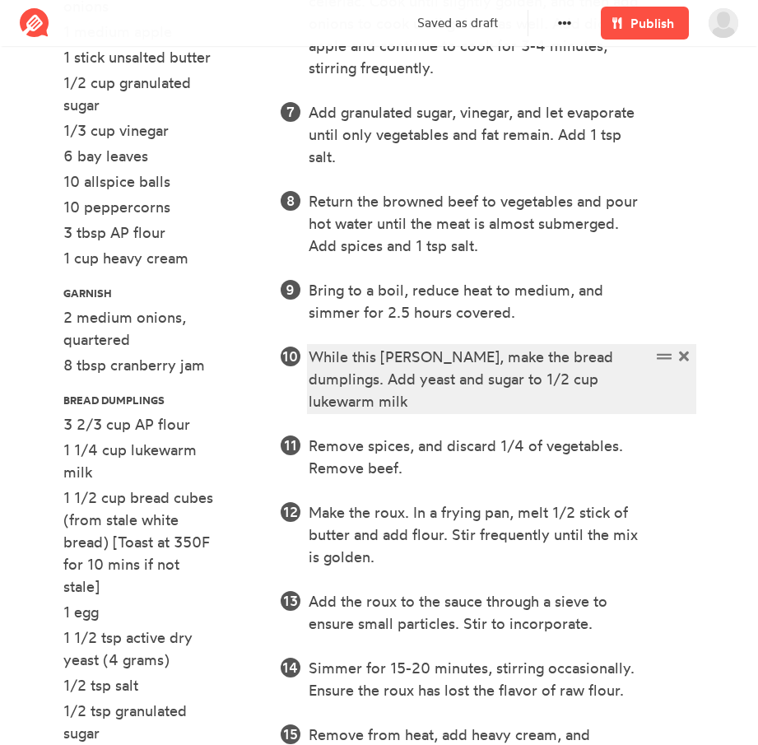
click at [560, 380] on div "While this [PERSON_NAME], make the bread dumplings. Add yeast and sugar to 1/2 …" at bounding box center [480, 379] width 342 height 67
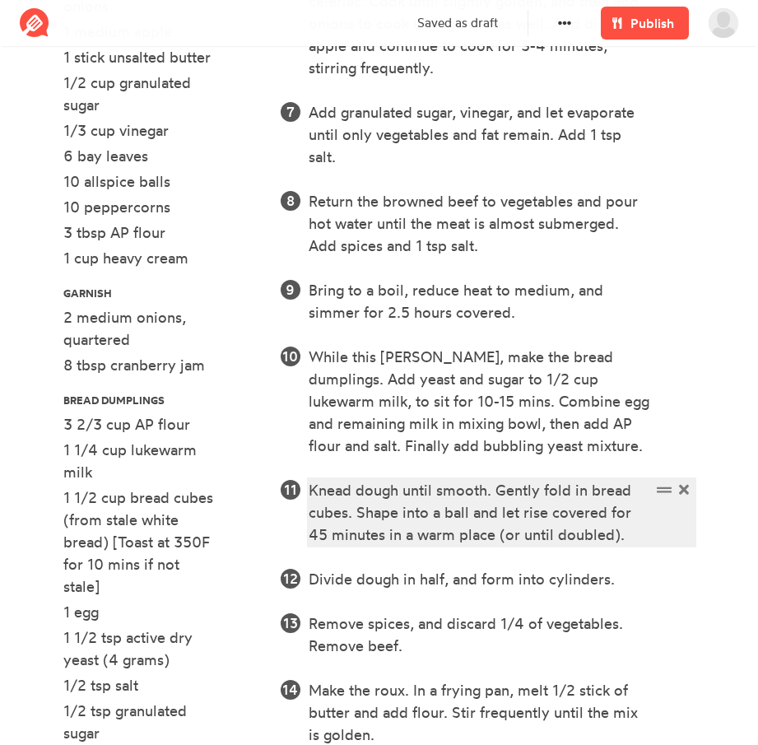
click at [632, 539] on div "Knead dough until smooth. Gently fold in bread cubes. Shape into a ball and let…" at bounding box center [480, 512] width 342 height 67
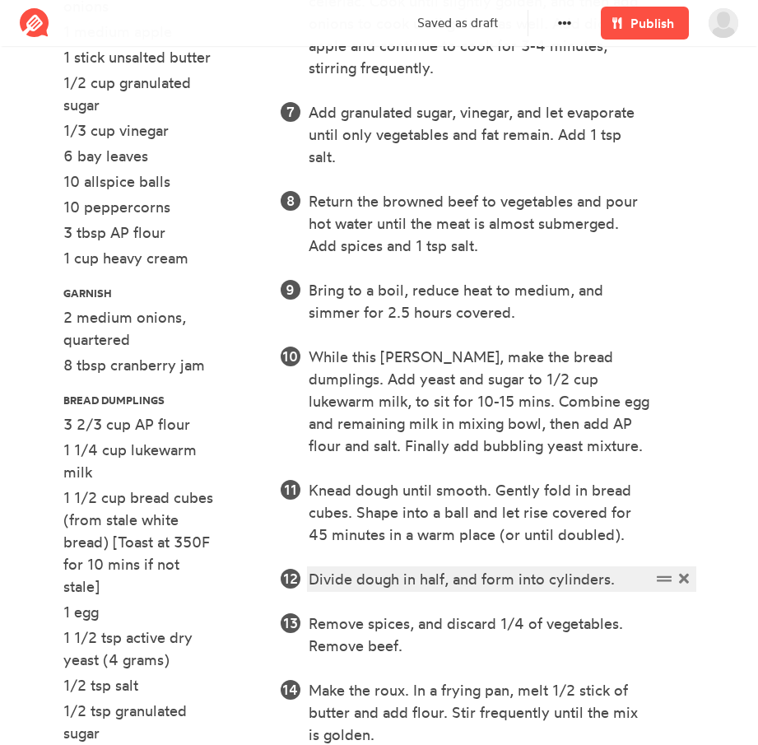
click at [627, 584] on div "Divide dough in half, and form into cylinders." at bounding box center [480, 579] width 342 height 22
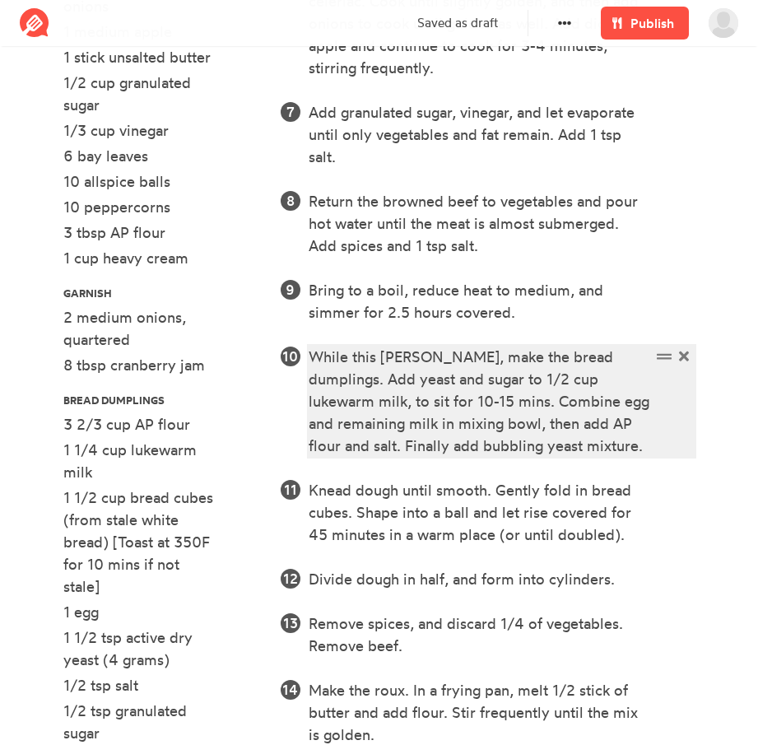
click at [632, 381] on div "While this [PERSON_NAME], make the bread dumplings. Add yeast and sugar to 1/2 …" at bounding box center [480, 401] width 342 height 111
click at [623, 381] on div "While this [PERSON_NAME], make the bread dumplings. Add yeast and sugar to 1/2 …" at bounding box center [480, 401] width 342 height 111
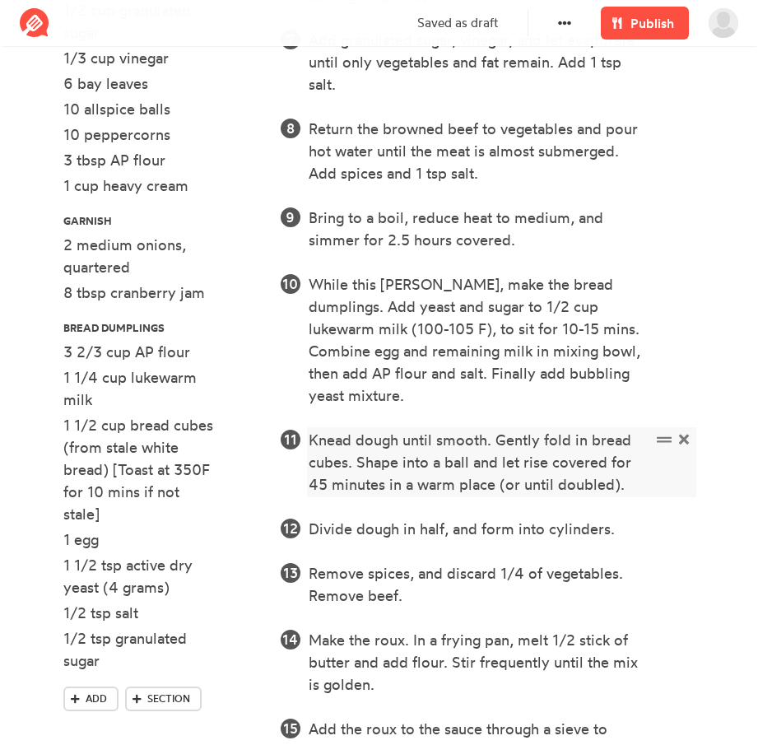
scroll to position [1151, 0]
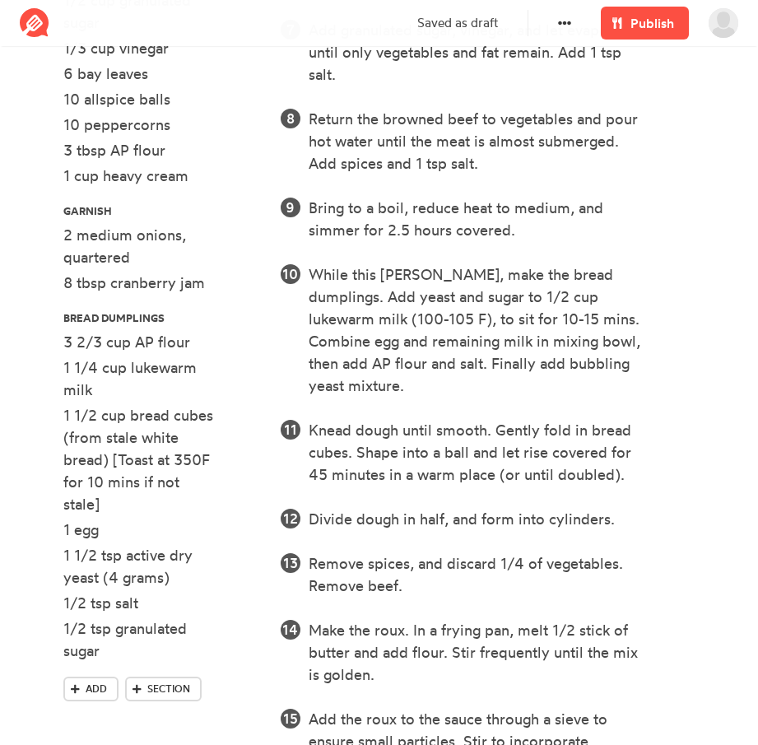
click at [623, 508] on ol "Lard the beef with strips of bacon. Cut the bacon in 1/3 x 4" strips, and [PERS…" at bounding box center [487, 174] width 415 height 1467
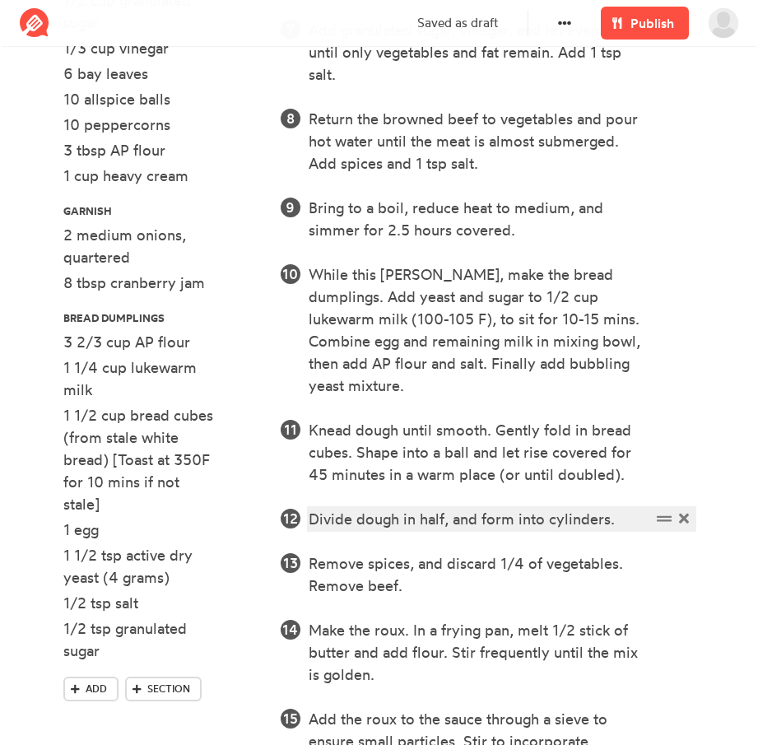
click at [621, 508] on div "Divide dough in half, and form into cylinders." at bounding box center [480, 519] width 342 height 22
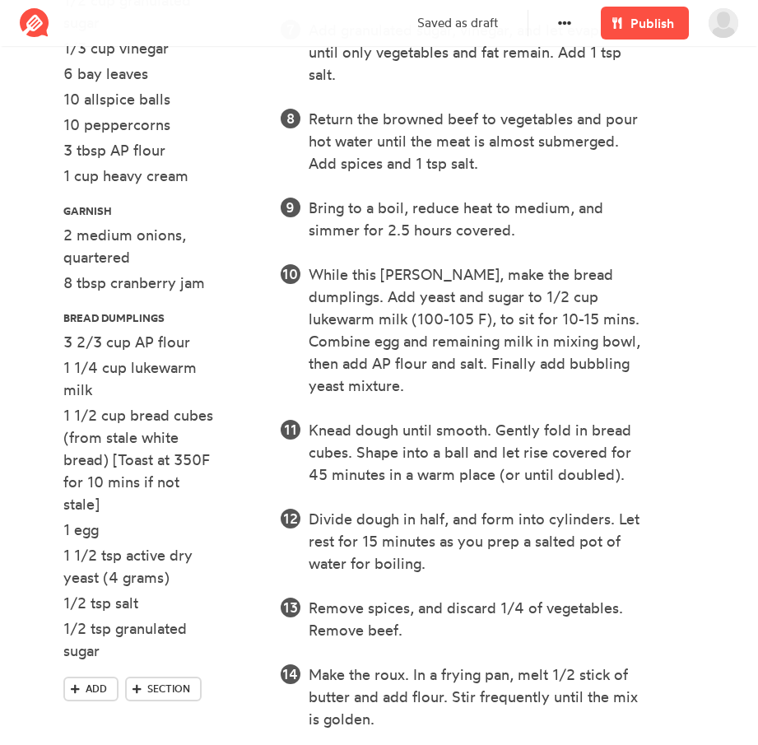
click at [491, 553] on ol "Lard the beef with strips of bacon. Cut the bacon in 1/3 x 4" strips, and [PERS…" at bounding box center [487, 197] width 415 height 1512
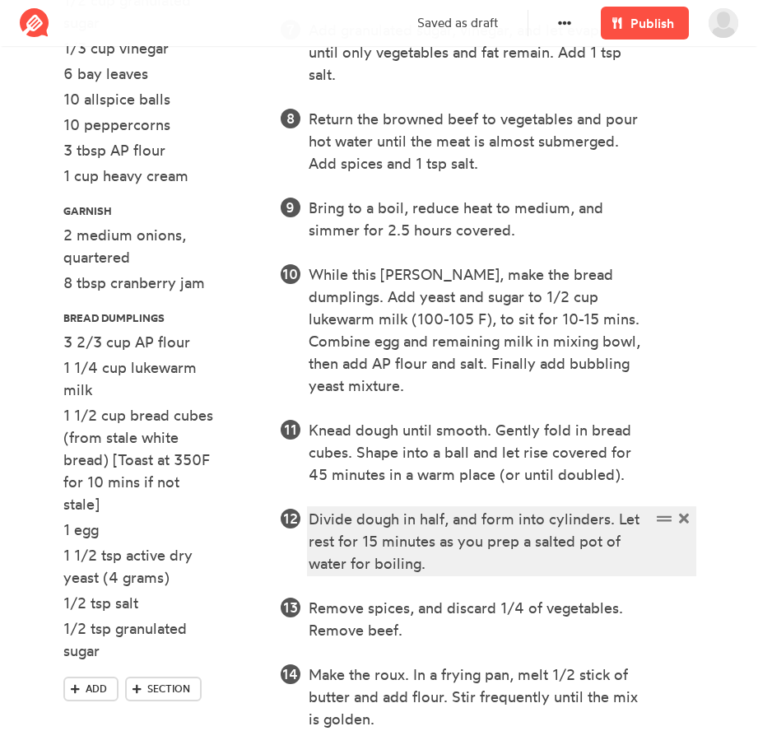
click at [472, 542] on div "Divide dough in half, and form into cylinders. Let rest for 15 minutes as you p…" at bounding box center [480, 541] width 342 height 67
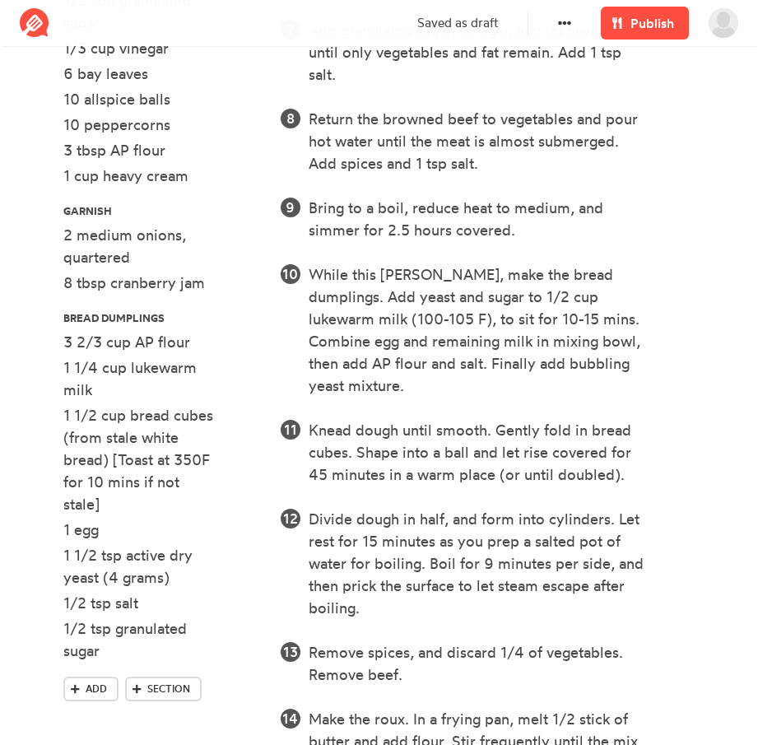
click at [448, 600] on ol "Lard the beef with strips of bacon. Cut the bacon in 1/3 x 4" strips, and [PERS…" at bounding box center [487, 219] width 415 height 1556
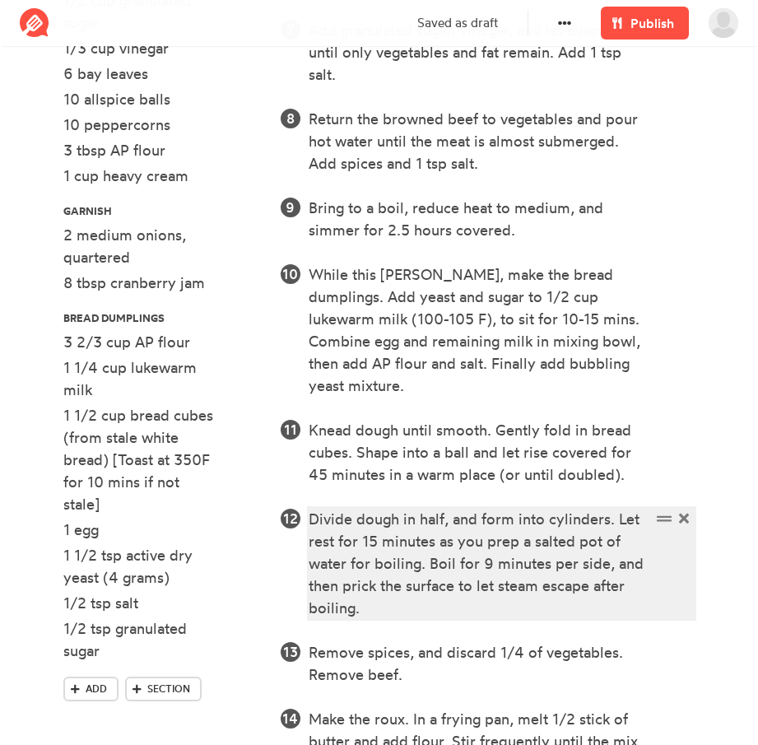
click at [418, 590] on div "Divide dough in half, and form into cylinders. Let rest for 15 minutes as you p…" at bounding box center [480, 563] width 342 height 111
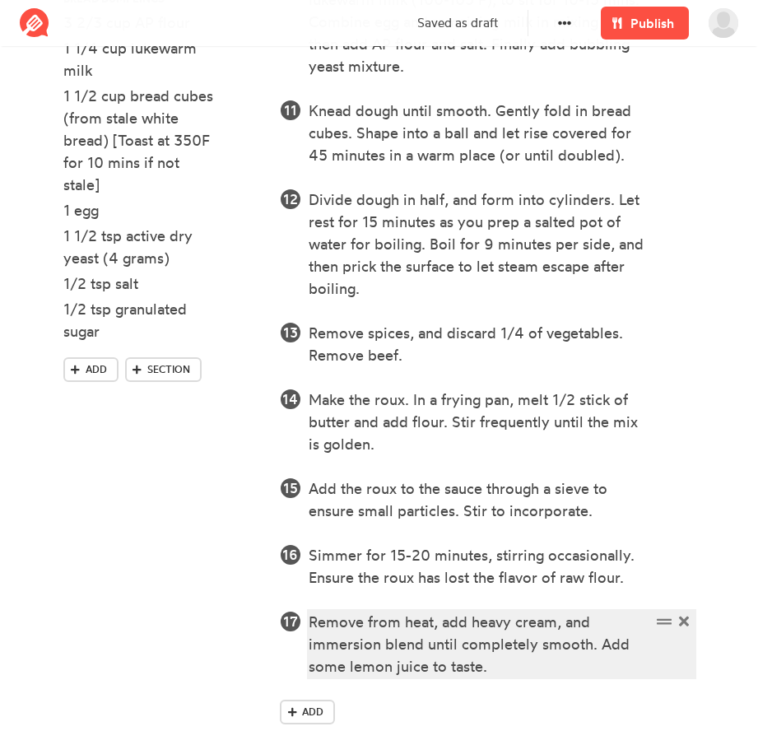
click at [531, 653] on div "Remove from heat, add heavy cream, and immersion blend until completely smooth.…" at bounding box center [480, 644] width 342 height 67
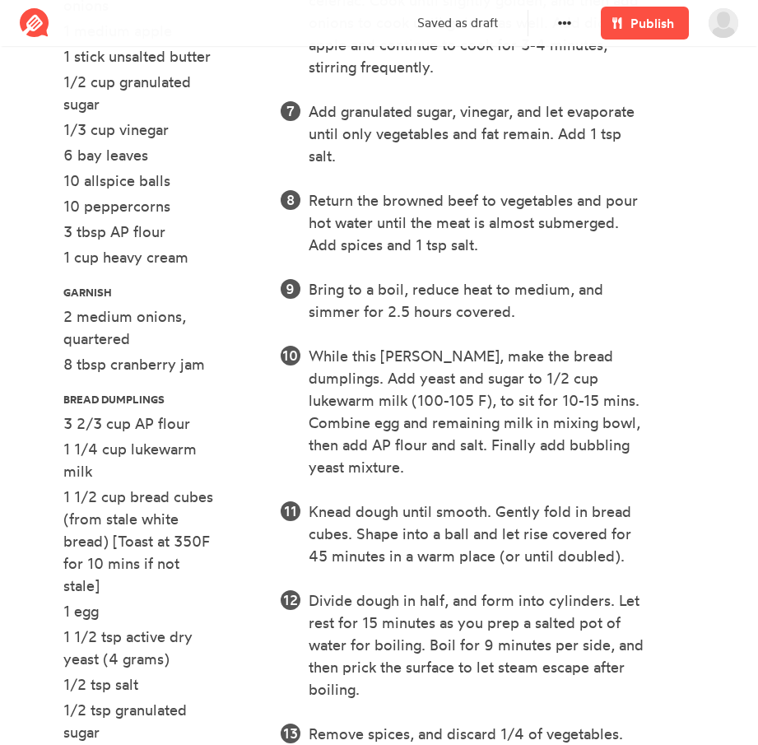
scroll to position [1071, 0]
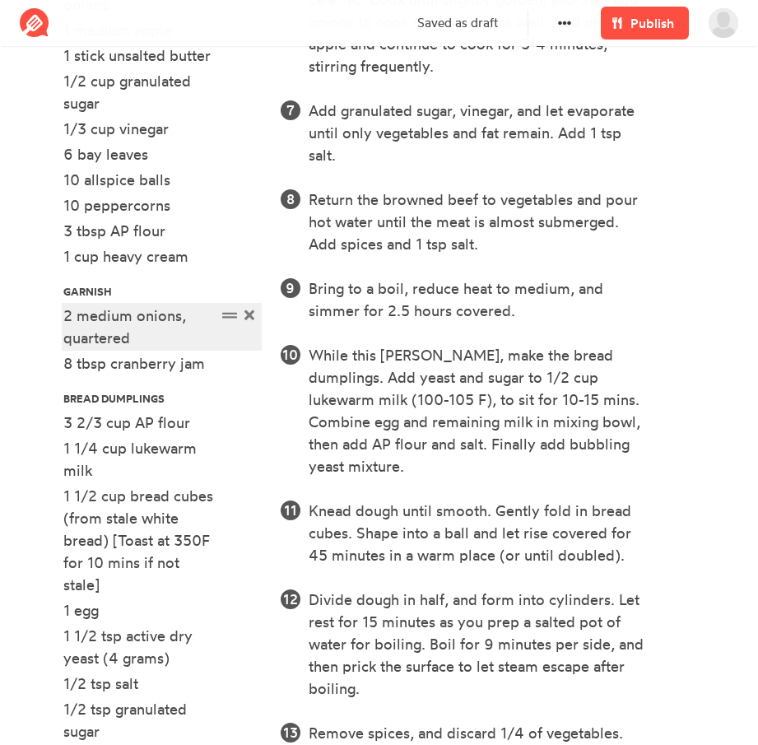
click at [151, 305] on div "2 medium onions, quartered" at bounding box center [139, 327] width 153 height 44
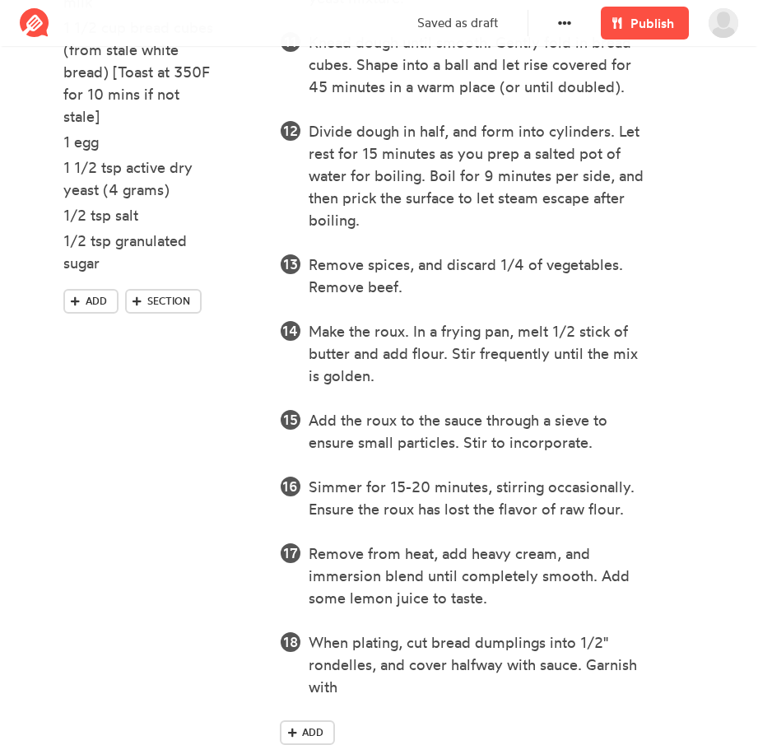
scroll to position [1560, 0]
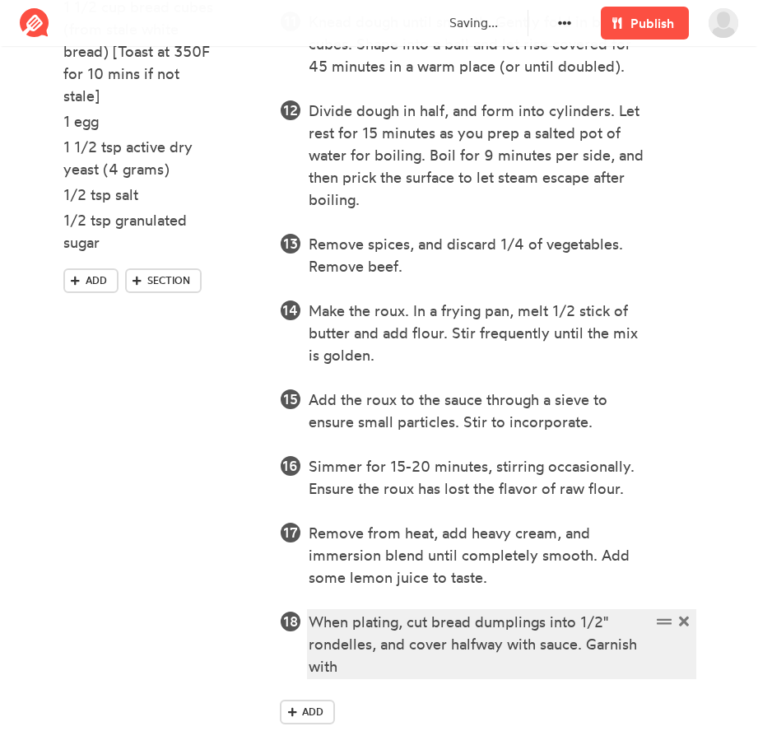
click at [438, 645] on div "When plating, cut bread dumplings into 1/2" rondelles, and cover halfway with s…" at bounding box center [480, 644] width 342 height 67
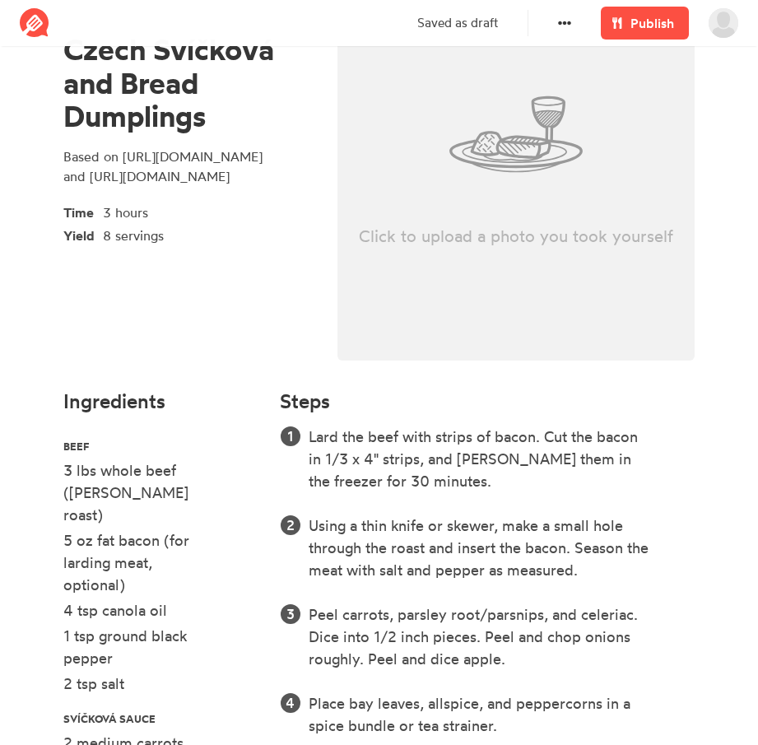
scroll to position [0, 0]
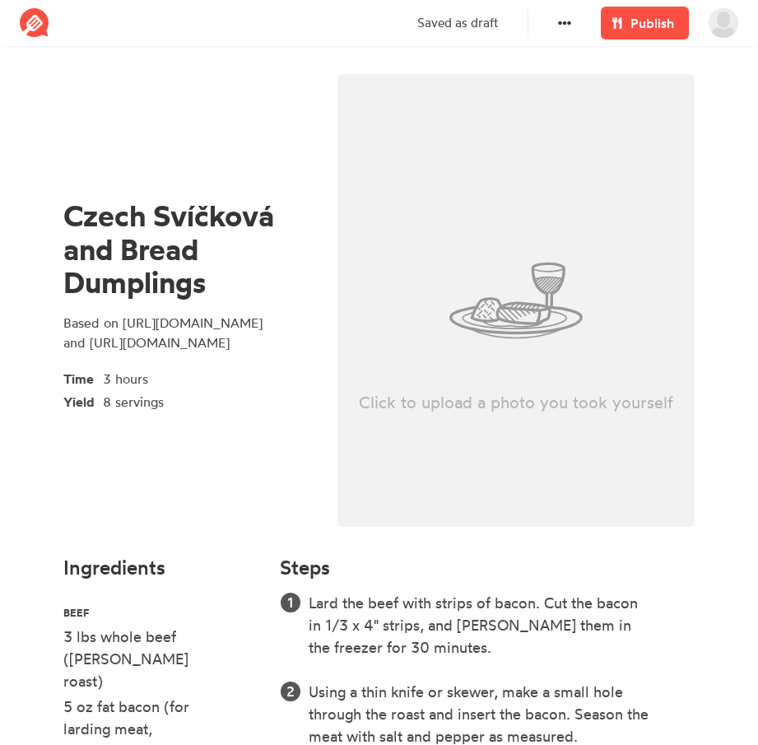
click at [411, 236] on div "Click to upload a photo you took yourself" at bounding box center [517, 300] width 358 height 453
type input "C:\fakepath\9bcc5105-95ab-4eff-88df-976d7962c7e1.jpg"
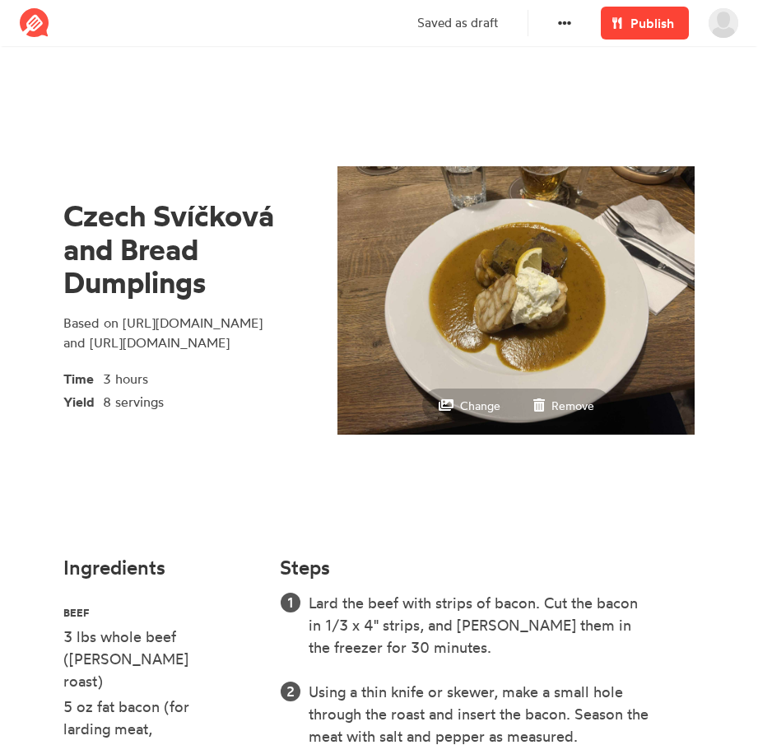
click at [637, 26] on span "Publish" at bounding box center [653, 23] width 44 height 20
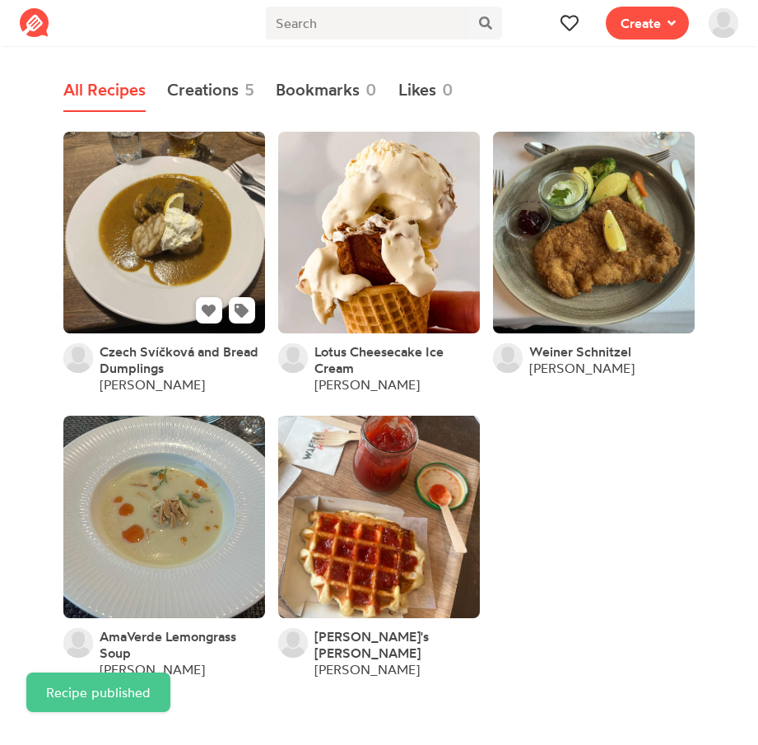
click at [170, 298] on link at bounding box center [164, 233] width 202 height 202
